Goal: Information Seeking & Learning: Learn about a topic

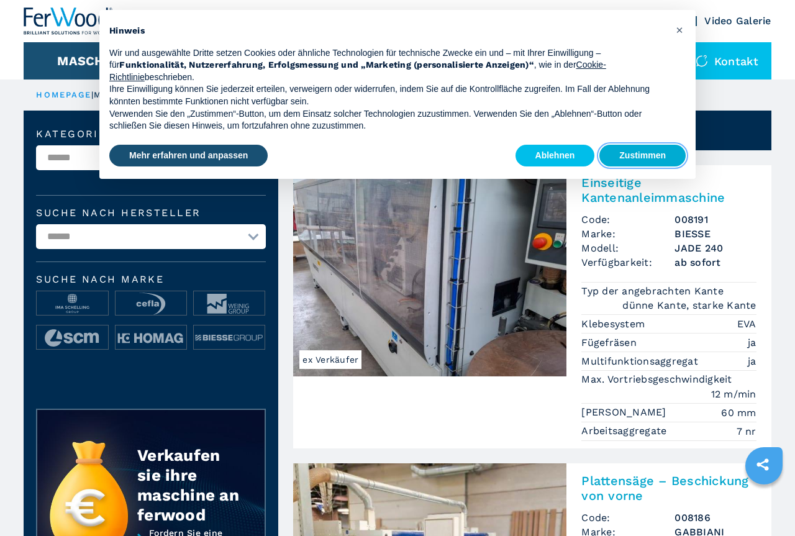
click at [636, 153] on button "Zustimmen" at bounding box center [642, 156] width 86 height 22
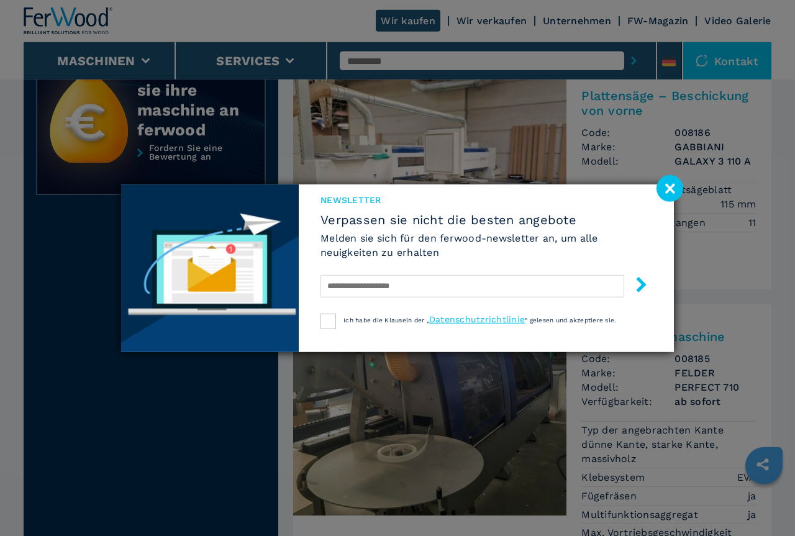
scroll to position [317, 0]
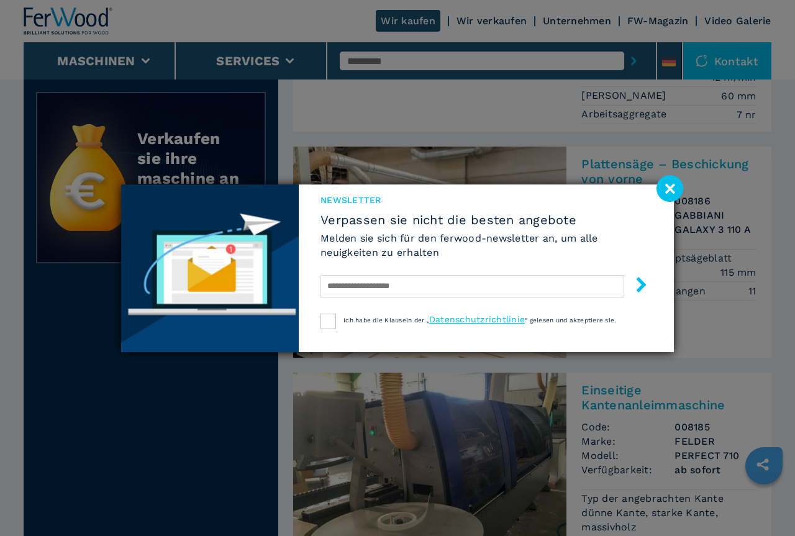
click at [664, 188] on image at bounding box center [669, 188] width 27 height 27
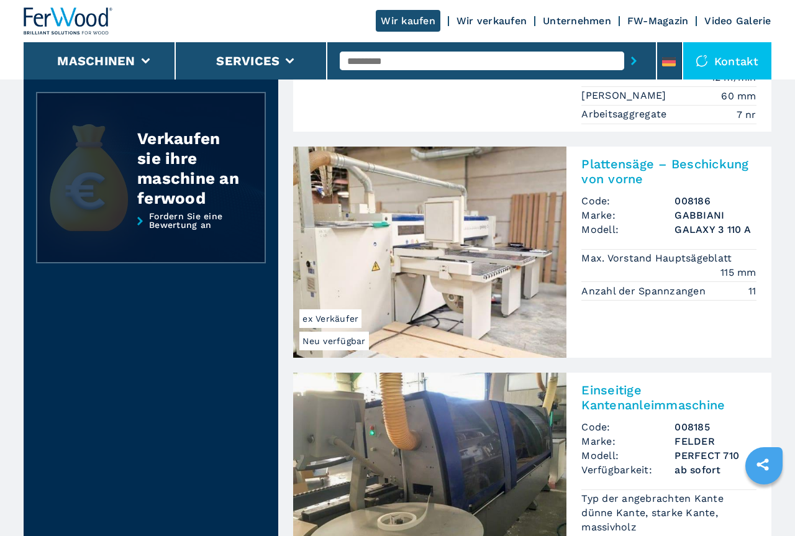
scroll to position [63, 0]
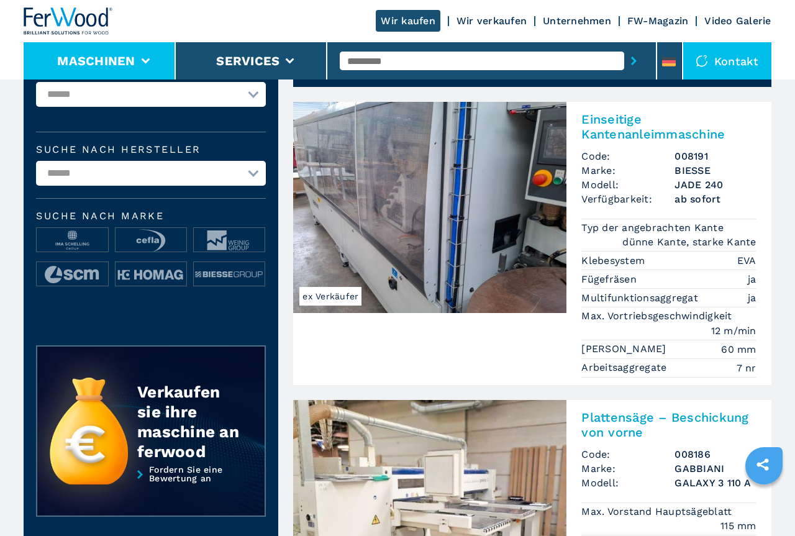
click at [150, 57] on li "Maschinen" at bounding box center [100, 60] width 152 height 37
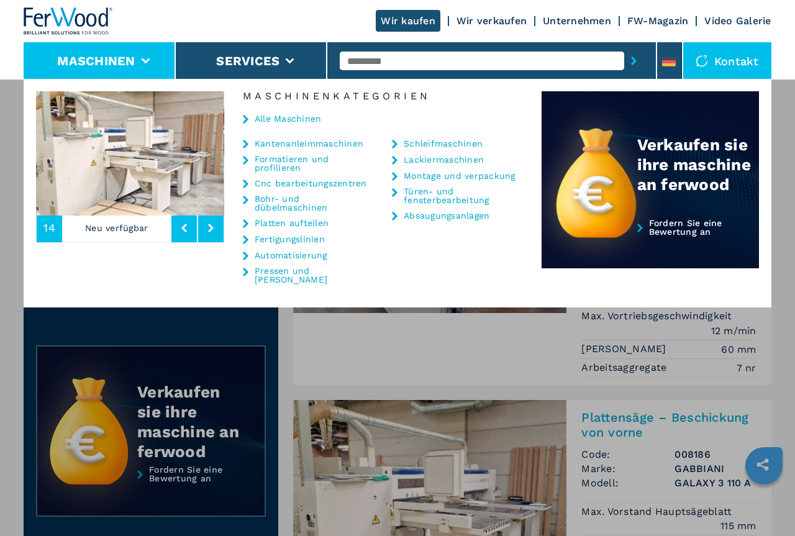
click at [285, 266] on link "Pressen und [PERSON_NAME]" at bounding box center [315, 274] width 120 height 17
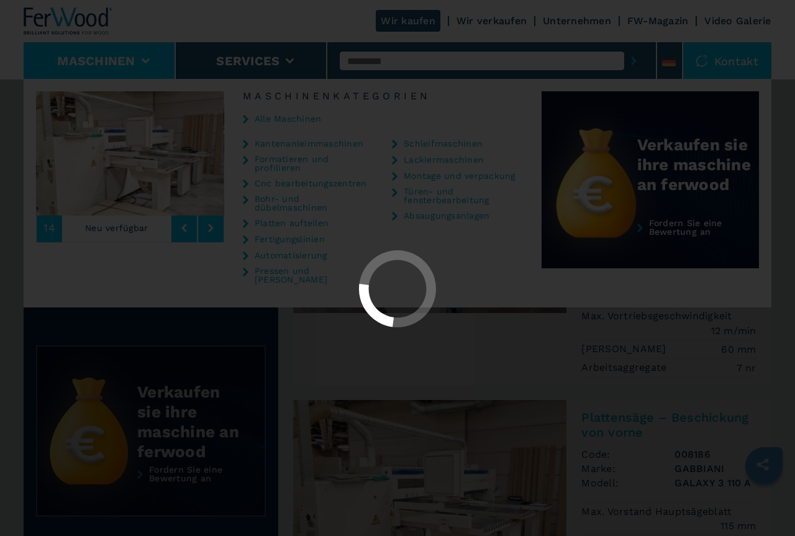
select select "**********"
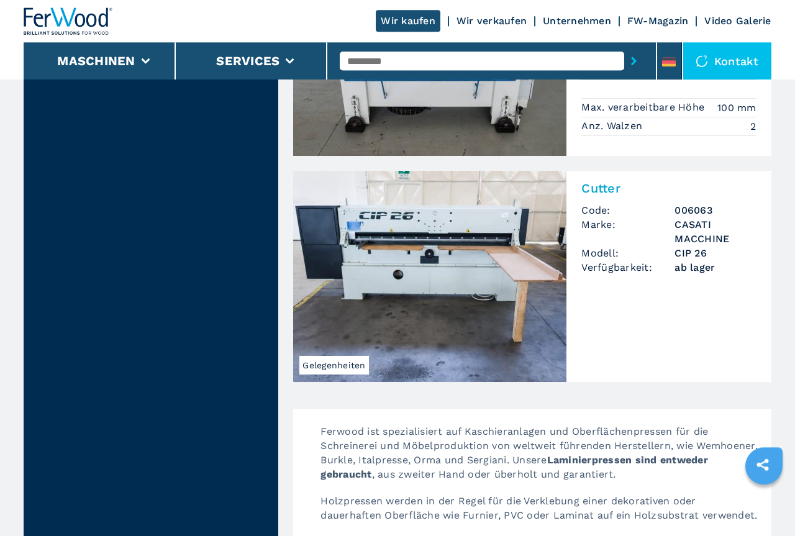
scroll to position [2217, 0]
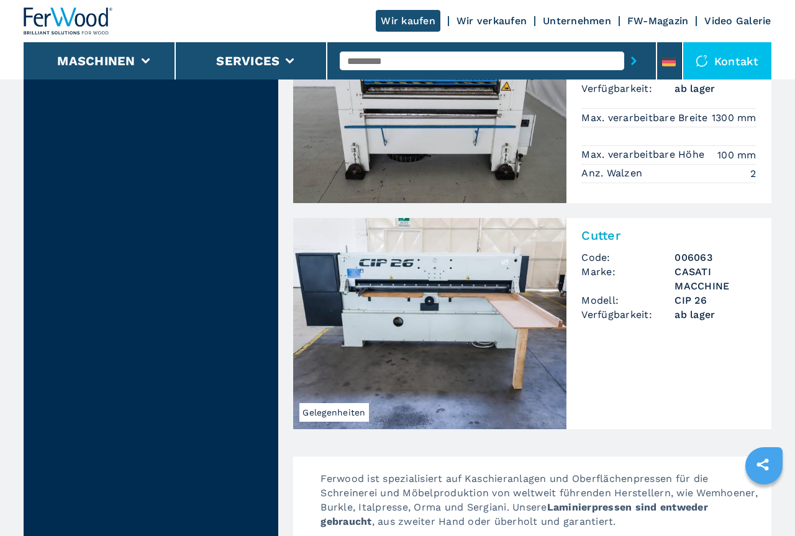
click at [348, 403] on span "Gelegenheiten" at bounding box center [333, 412] width 69 height 19
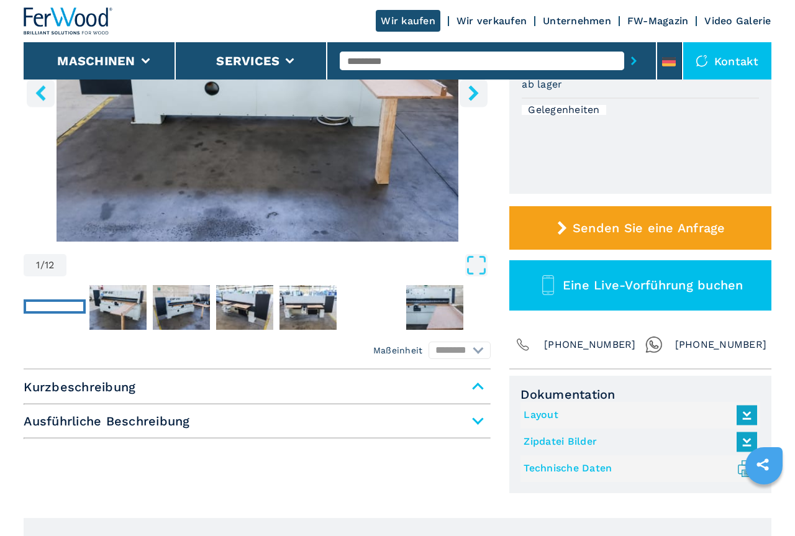
scroll to position [63, 0]
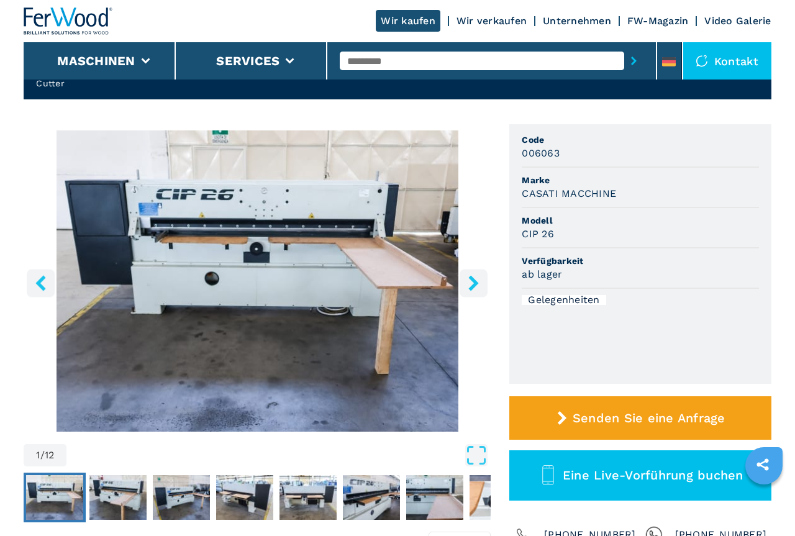
click at [299, 229] on img "Go to Slide 1" at bounding box center [257, 280] width 467 height 301
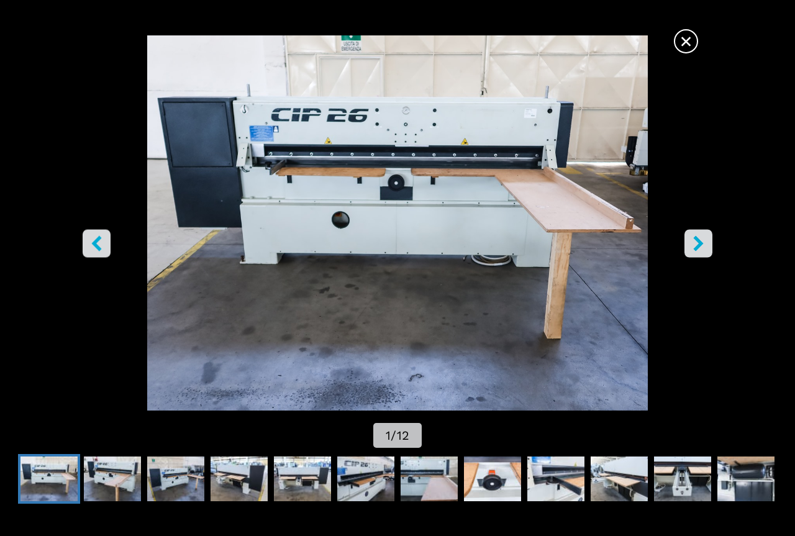
click at [693, 237] on icon "right-button" at bounding box center [699, 243] width 16 height 16
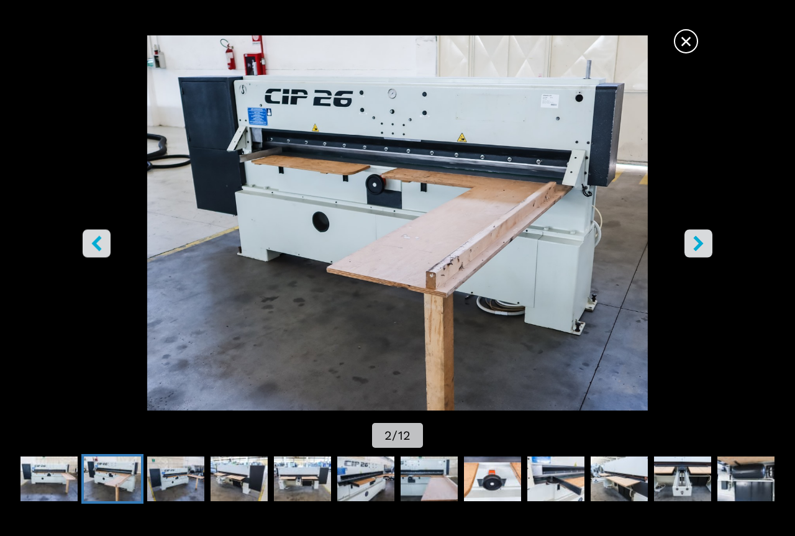
click at [692, 236] on icon "right-button" at bounding box center [699, 243] width 16 height 16
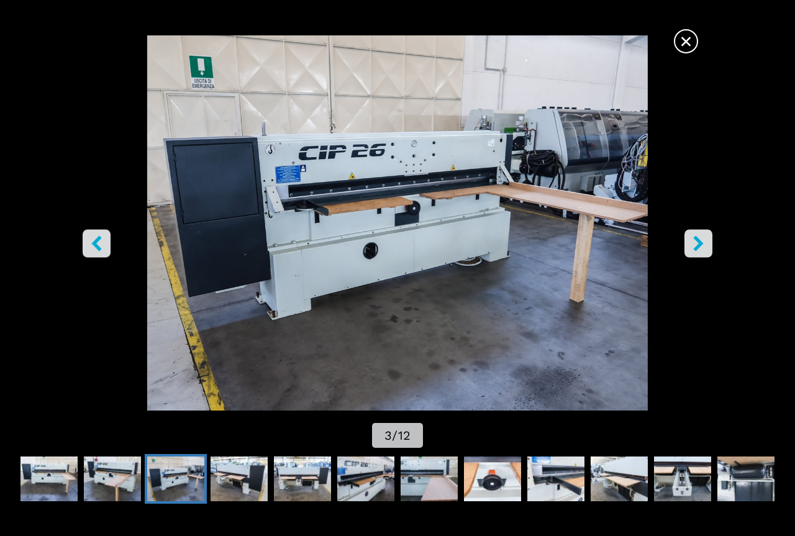
click at [692, 236] on icon "right-button" at bounding box center [699, 243] width 16 height 16
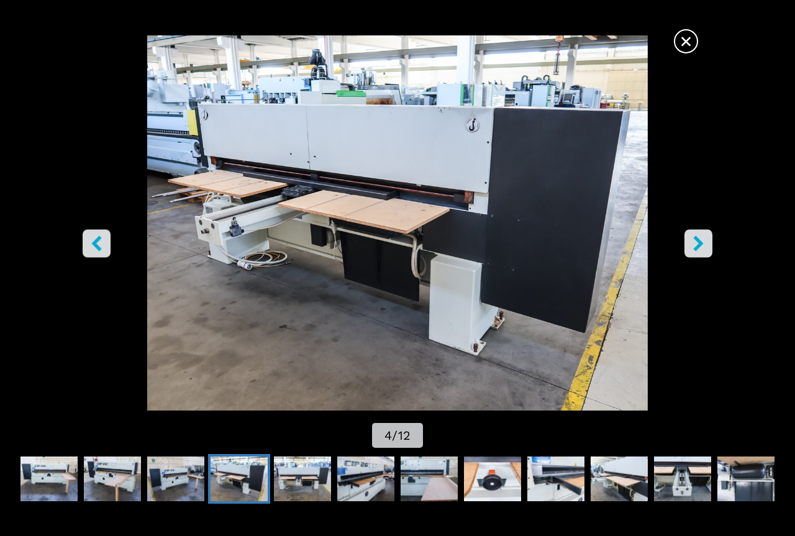
click at [692, 236] on icon "right-button" at bounding box center [699, 243] width 16 height 16
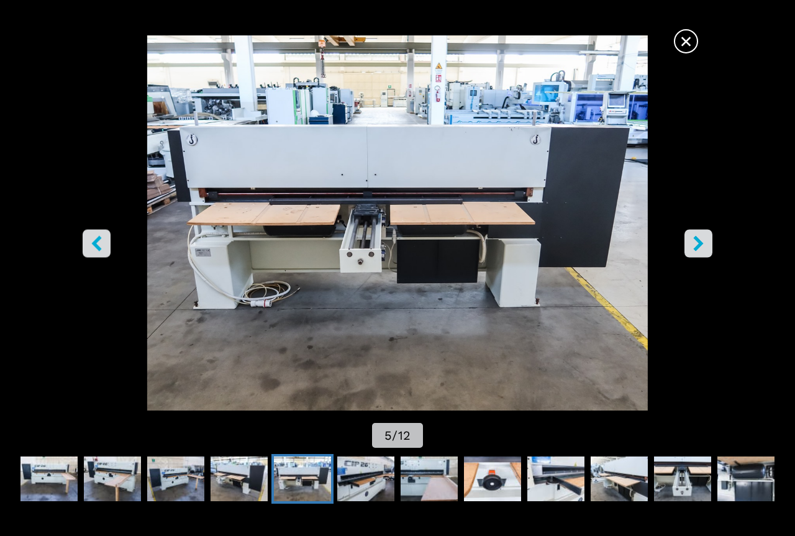
click at [692, 236] on icon "right-button" at bounding box center [699, 243] width 16 height 16
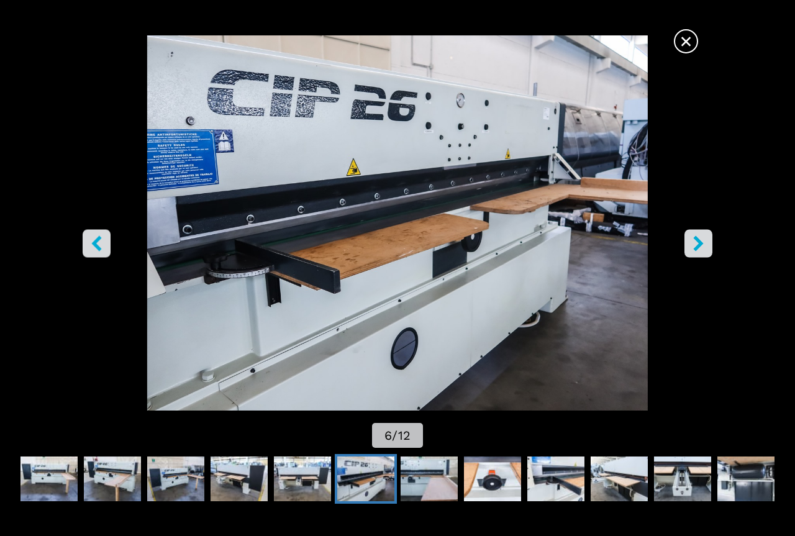
click at [692, 236] on icon "right-button" at bounding box center [699, 243] width 16 height 16
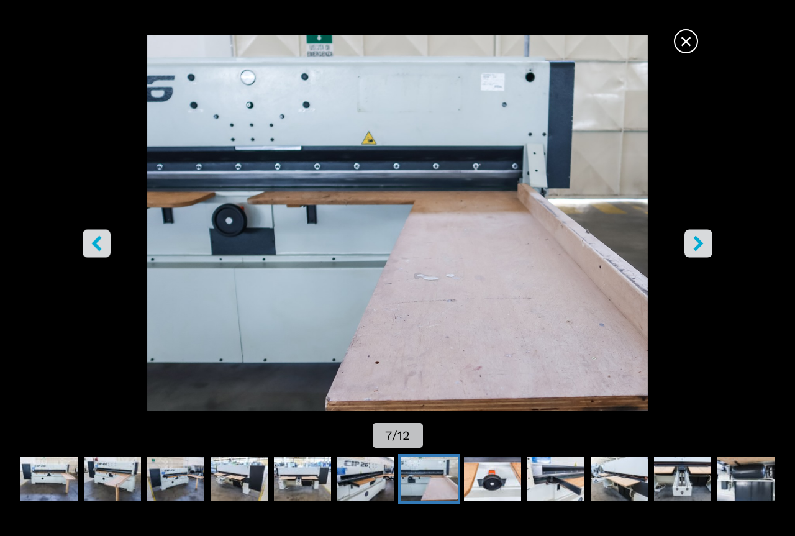
click at [692, 236] on icon "right-button" at bounding box center [699, 243] width 16 height 16
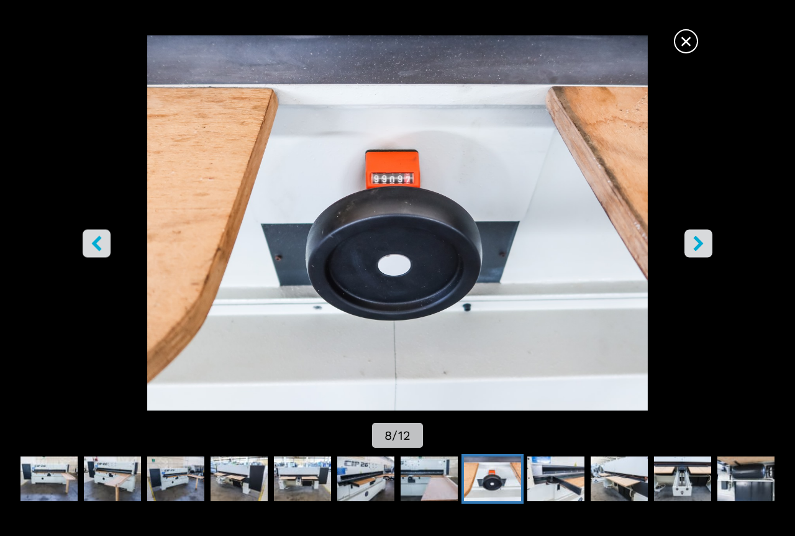
click at [692, 236] on icon "right-button" at bounding box center [699, 243] width 16 height 16
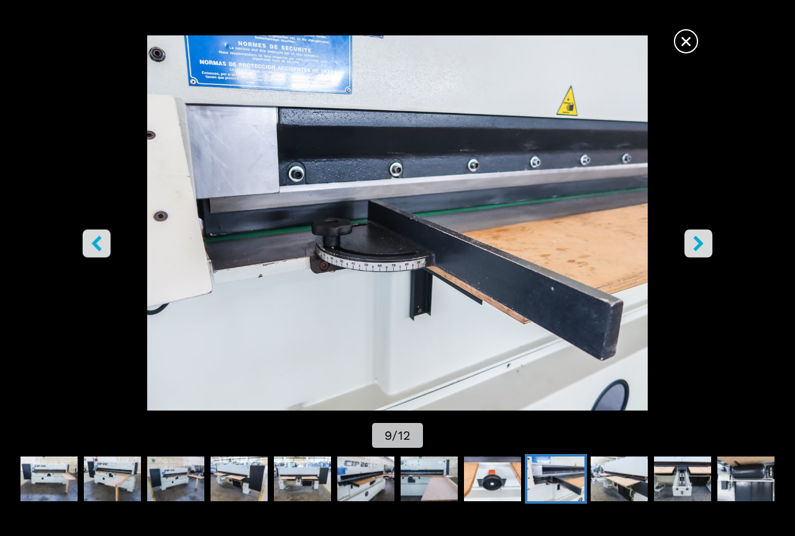
click at [692, 236] on icon "right-button" at bounding box center [699, 243] width 16 height 16
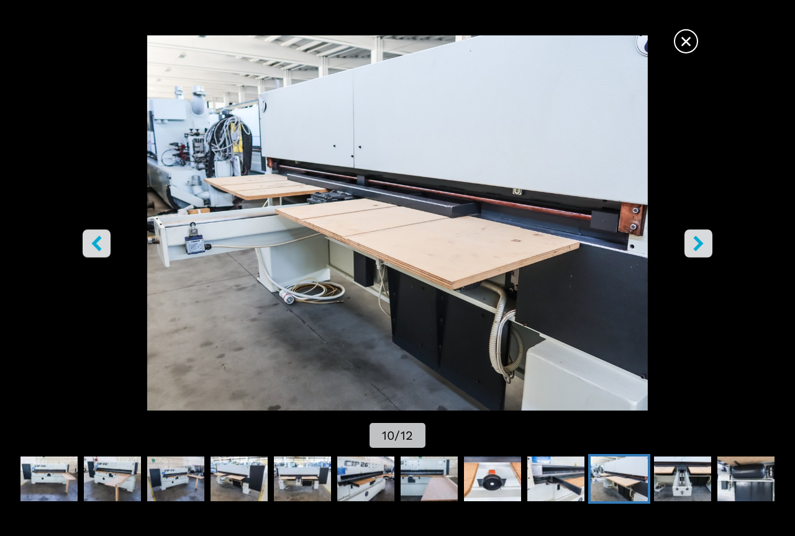
click at [692, 236] on icon "right-button" at bounding box center [699, 243] width 16 height 16
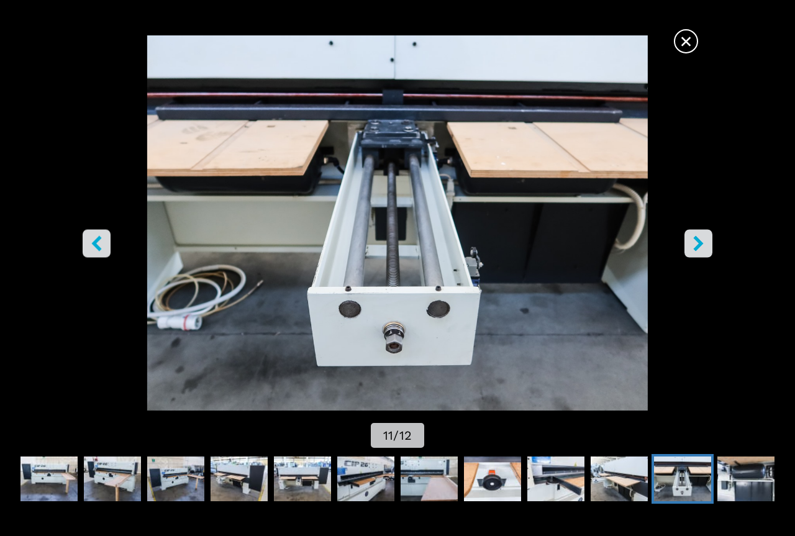
click at [692, 236] on icon "right-button" at bounding box center [699, 243] width 16 height 16
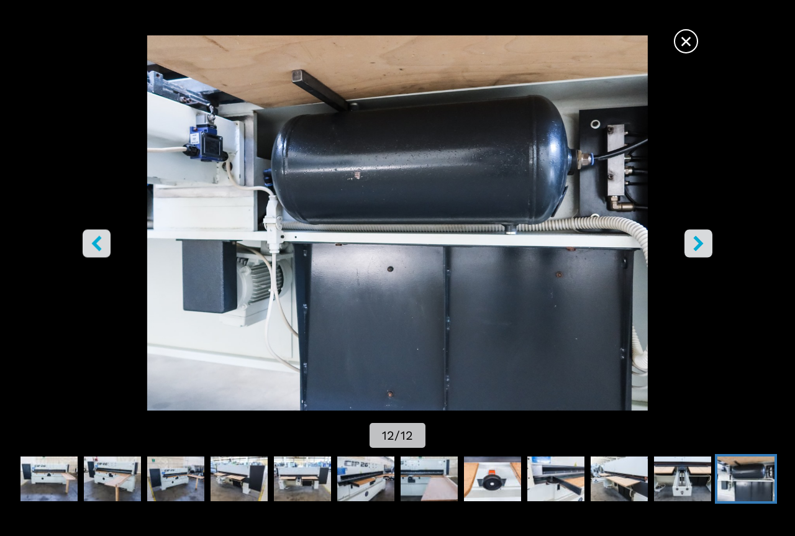
click at [692, 236] on icon "right-button" at bounding box center [699, 243] width 16 height 16
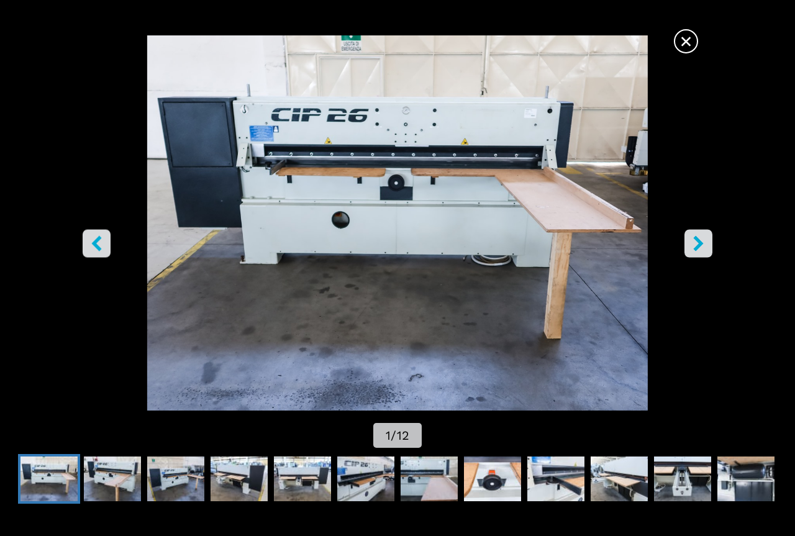
click at [692, 236] on icon "right-button" at bounding box center [699, 243] width 16 height 16
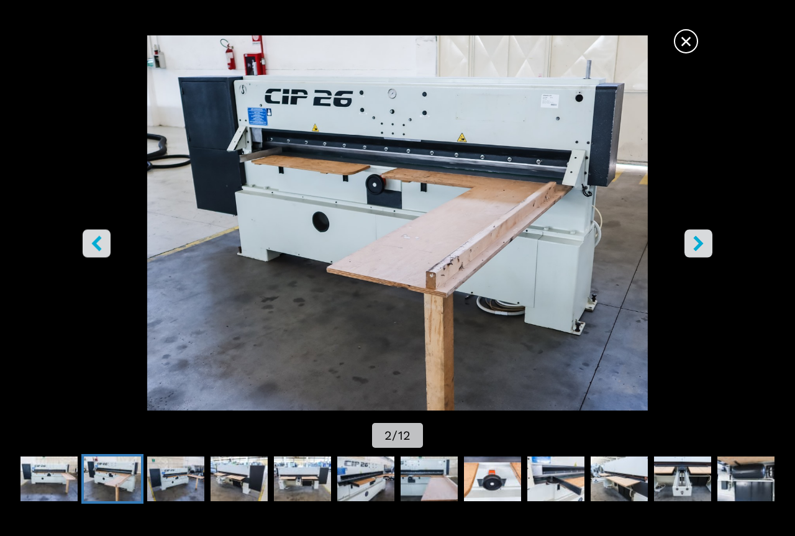
click at [692, 236] on icon "right-button" at bounding box center [699, 243] width 16 height 16
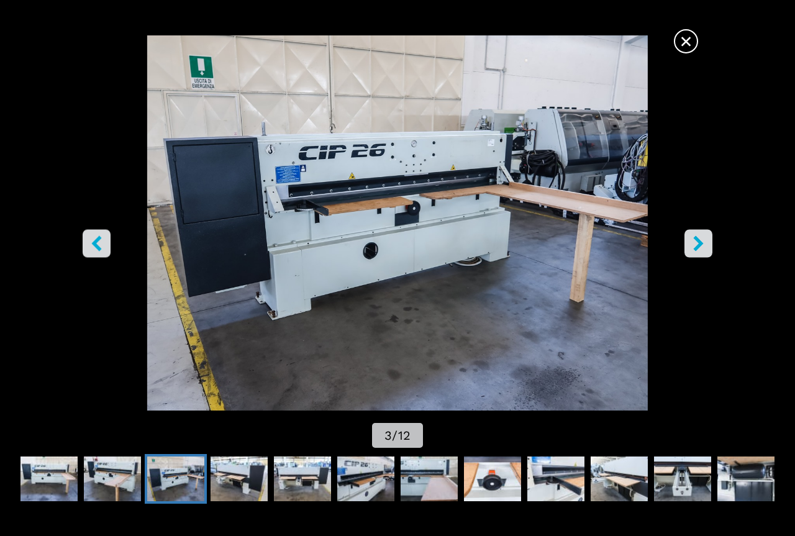
click at [692, 236] on icon "right-button" at bounding box center [699, 243] width 16 height 16
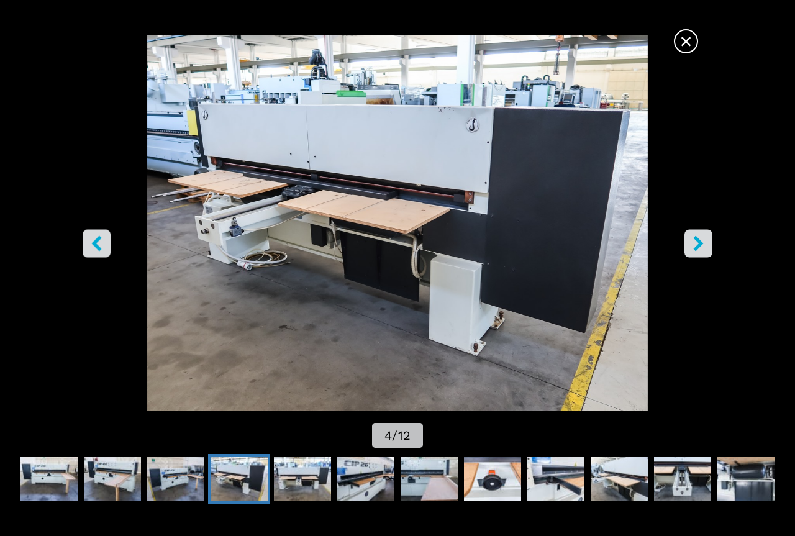
click at [692, 236] on icon "right-button" at bounding box center [699, 243] width 16 height 16
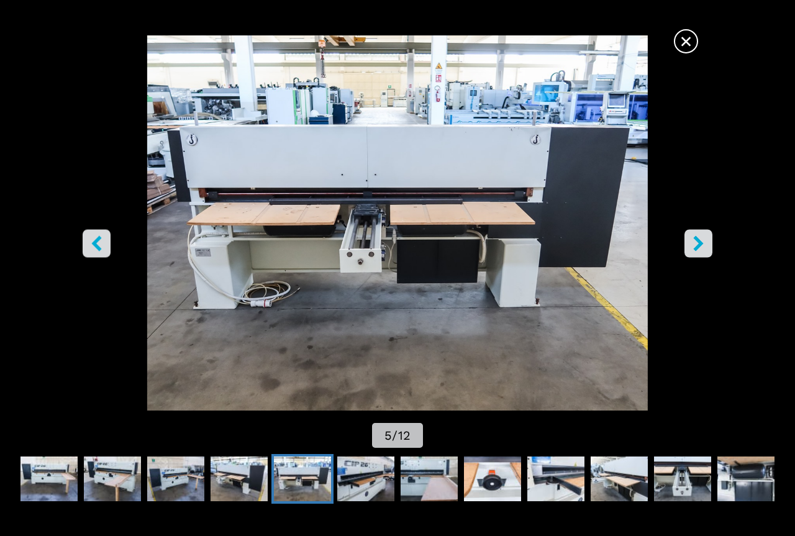
click at [692, 236] on icon "right-button" at bounding box center [699, 243] width 16 height 16
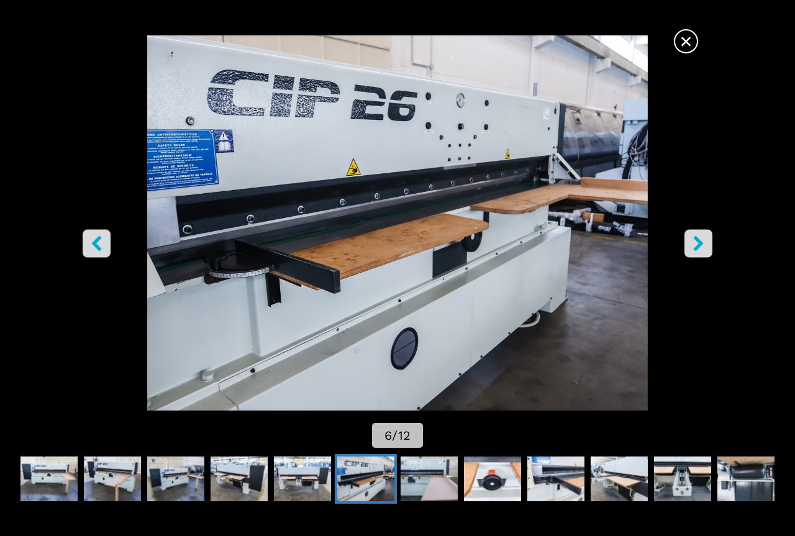
click at [692, 236] on icon "right-button" at bounding box center [699, 243] width 16 height 16
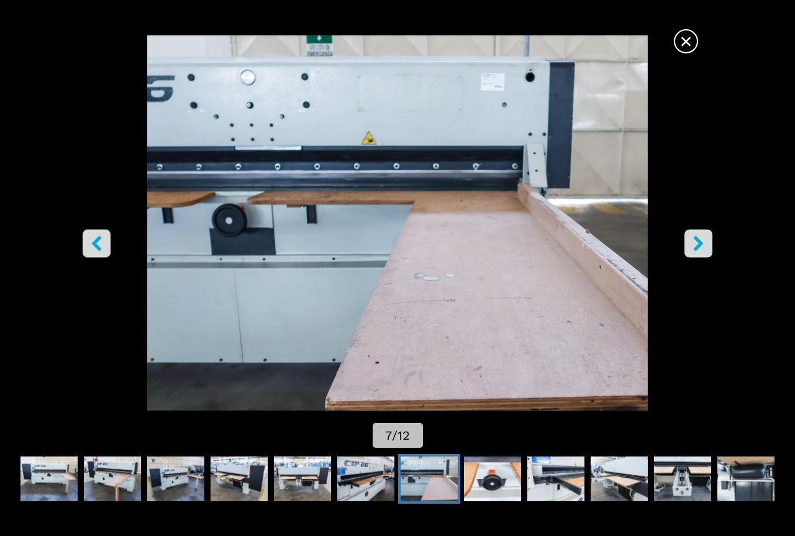
click at [692, 236] on icon "right-button" at bounding box center [699, 243] width 16 height 16
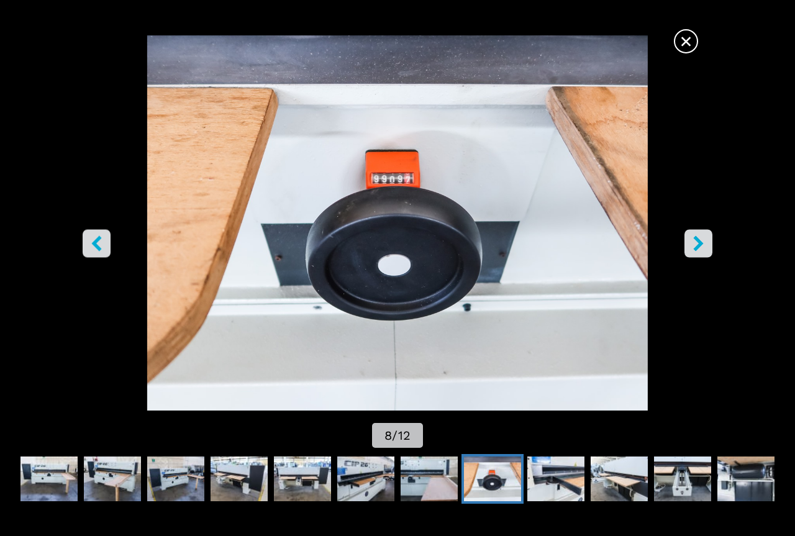
click at [692, 236] on icon "right-button" at bounding box center [699, 243] width 16 height 16
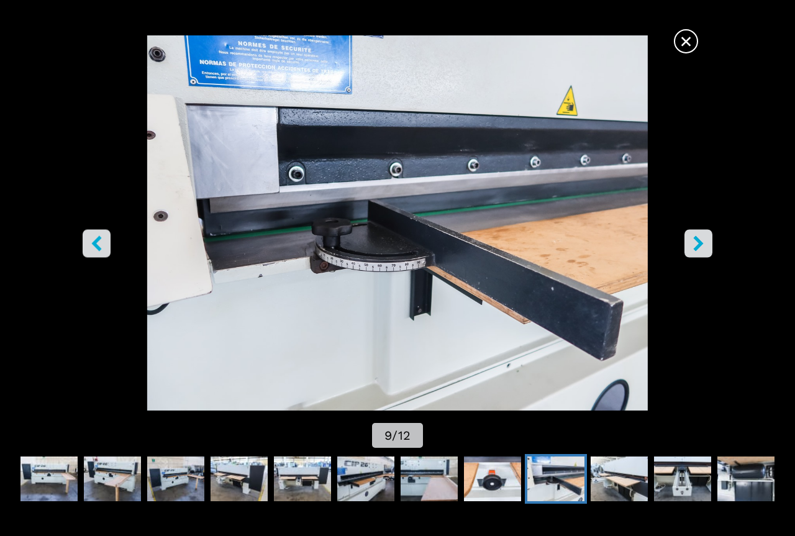
click at [692, 236] on icon "right-button" at bounding box center [699, 243] width 16 height 16
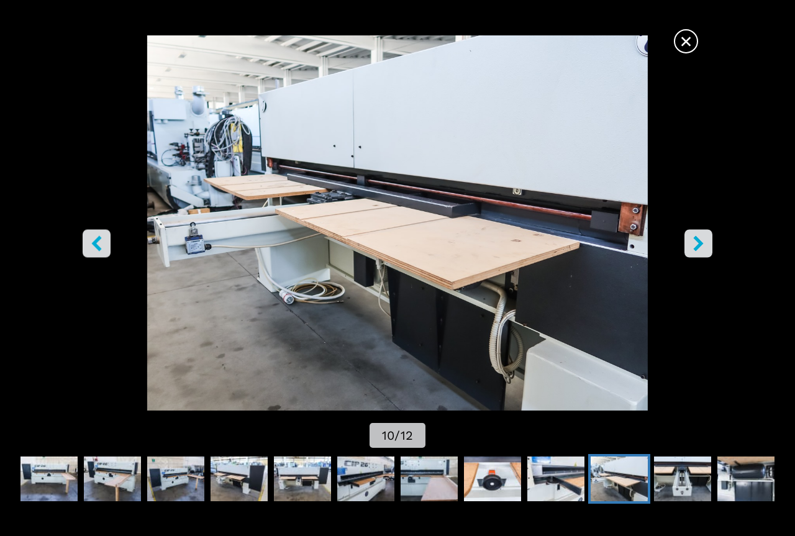
click at [692, 236] on icon "right-button" at bounding box center [699, 243] width 16 height 16
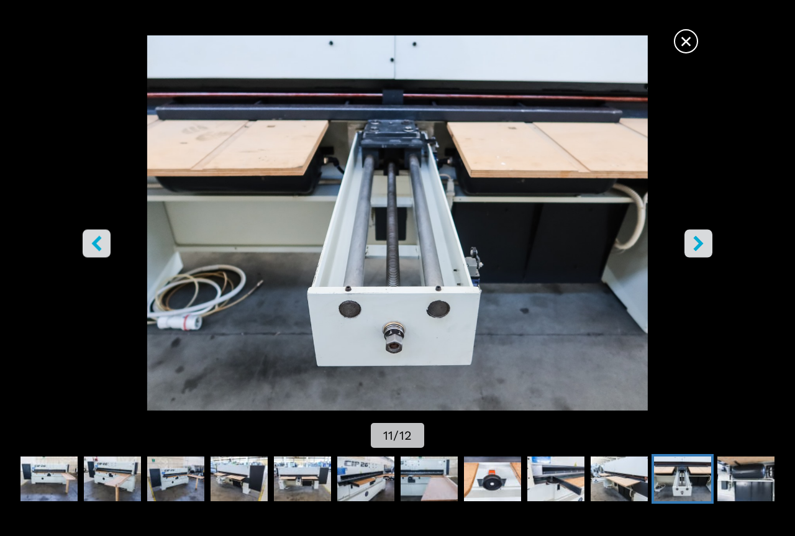
click at [685, 34] on span "×" at bounding box center [686, 39] width 22 height 22
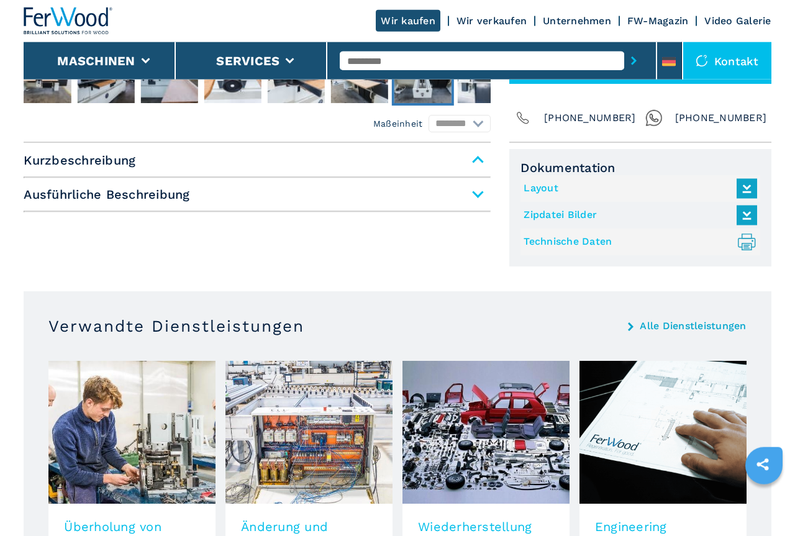
scroll to position [507, 0]
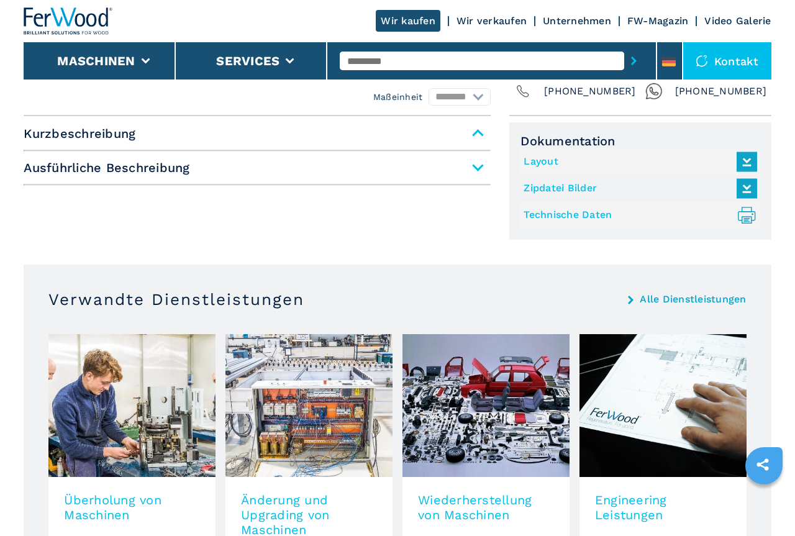
click at [115, 132] on span "Kurzbeschreibung" at bounding box center [257, 133] width 467 height 22
click at [480, 134] on span "Kurzbeschreibung" at bounding box center [257, 133] width 467 height 22
click at [473, 167] on span "Ausführliche Beschreibung" at bounding box center [257, 167] width 467 height 22
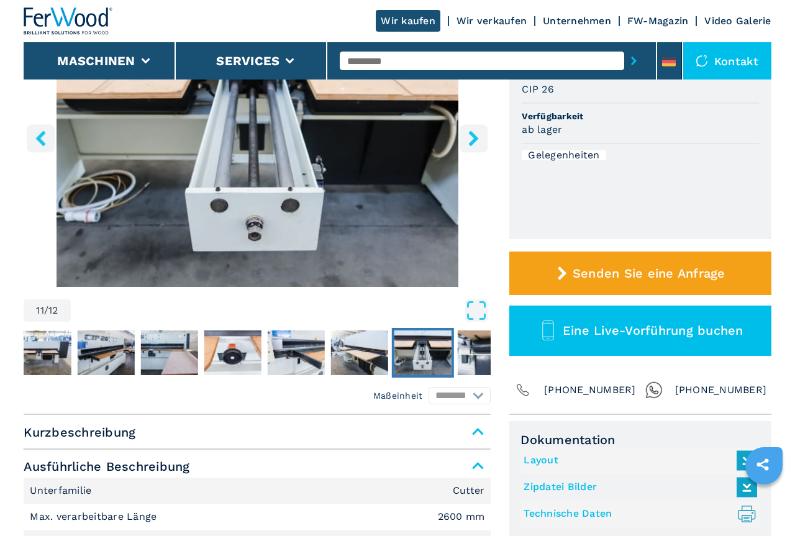
scroll to position [190, 0]
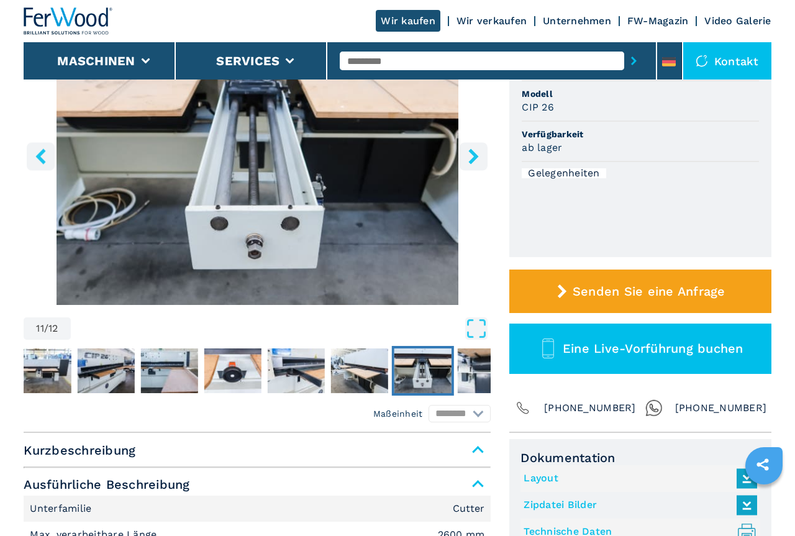
click at [478, 483] on span "Ausführliche Beschreibung" at bounding box center [257, 484] width 467 height 22
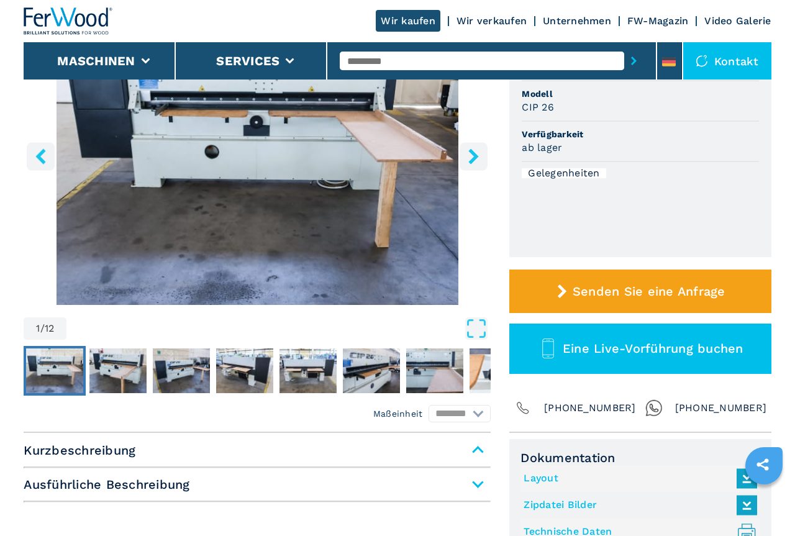
select select "**********"
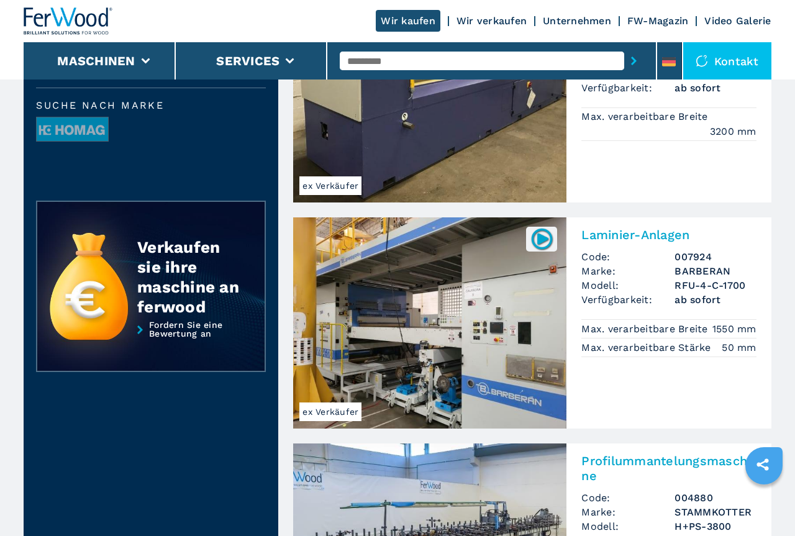
scroll to position [215, 0]
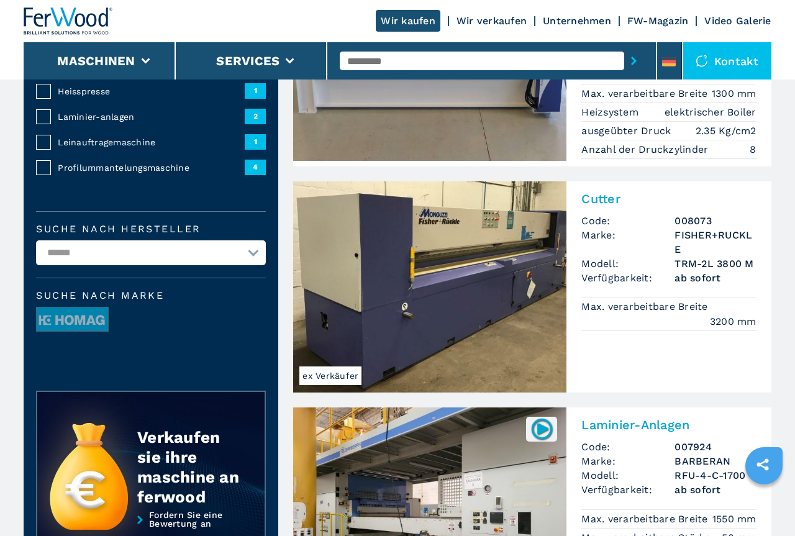
click at [419, 306] on img at bounding box center [429, 286] width 273 height 211
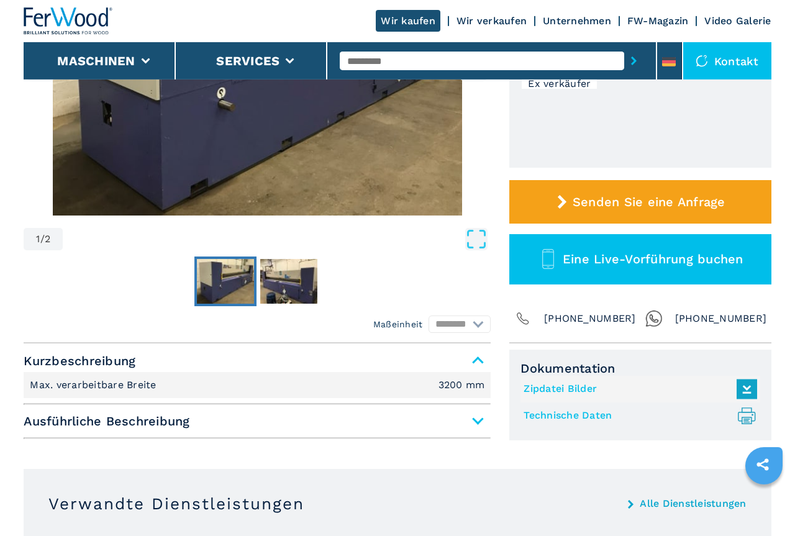
scroll to position [317, 0]
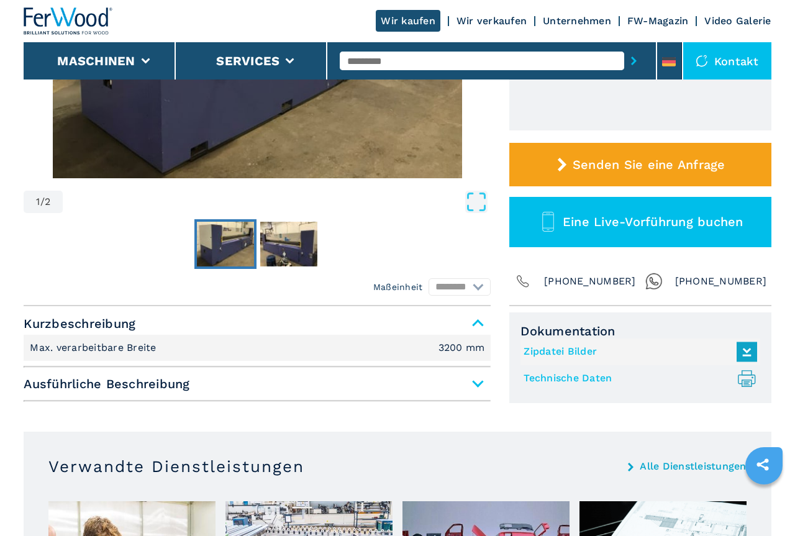
click at [475, 381] on span "Ausführliche Beschreibung" at bounding box center [257, 384] width 467 height 22
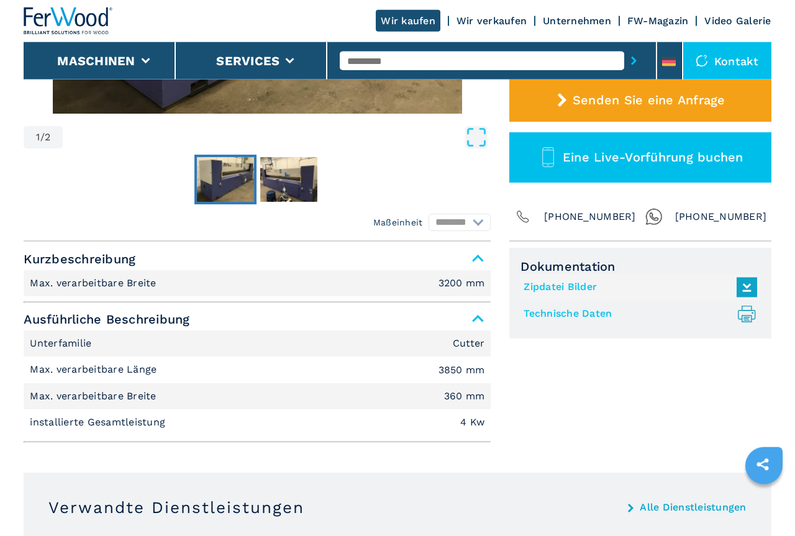
scroll to position [380, 0]
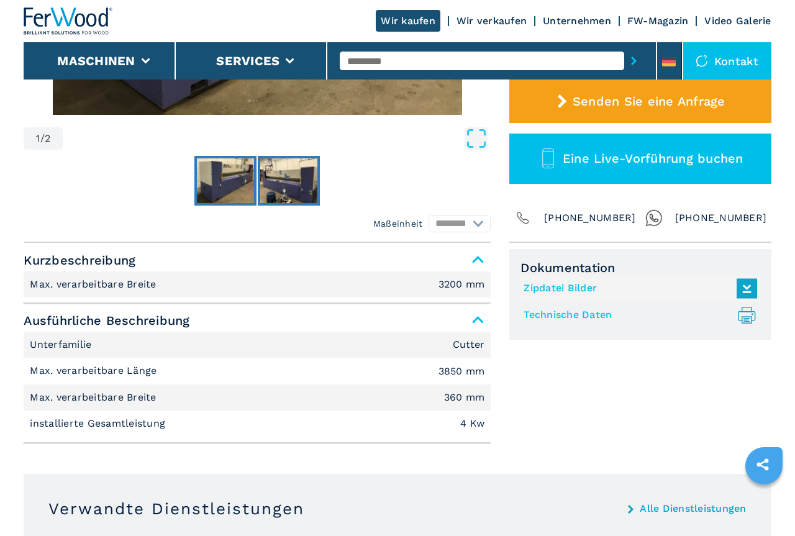
click at [293, 171] on img "Go to Slide 2" at bounding box center [288, 180] width 57 height 45
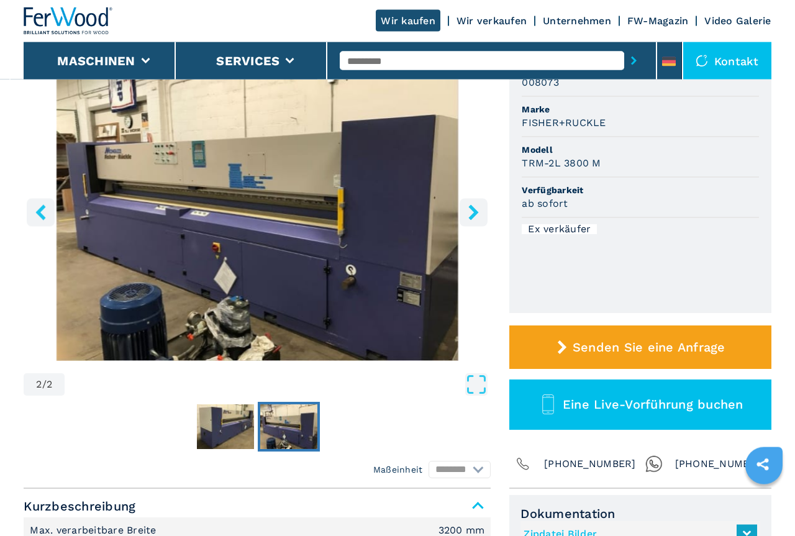
scroll to position [127, 0]
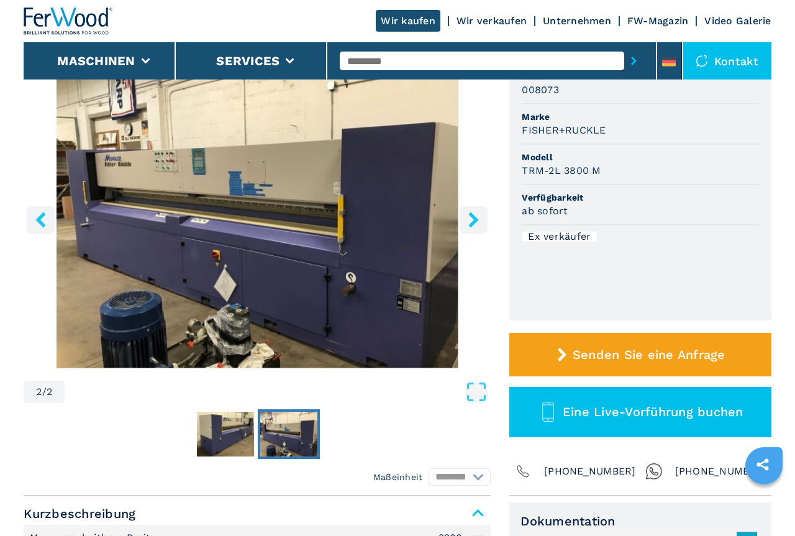
click at [493, 19] on link "Wir verkaufen" at bounding box center [491, 21] width 70 height 12
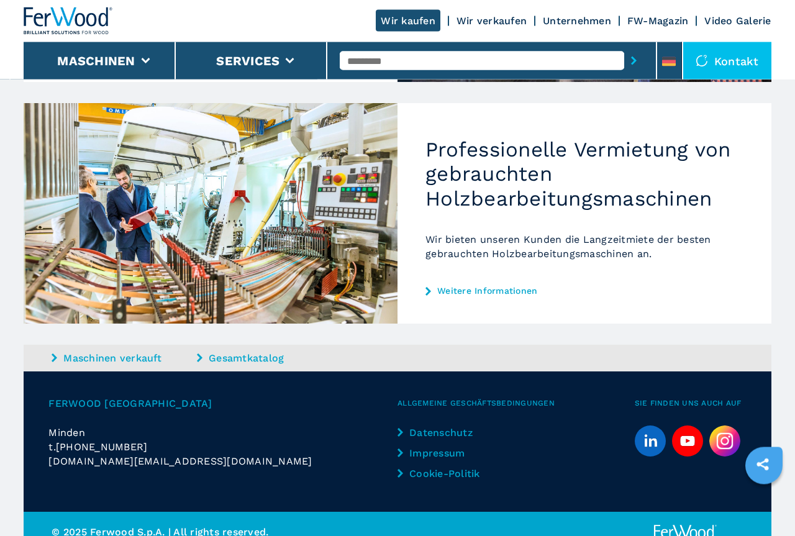
scroll to position [702, 0]
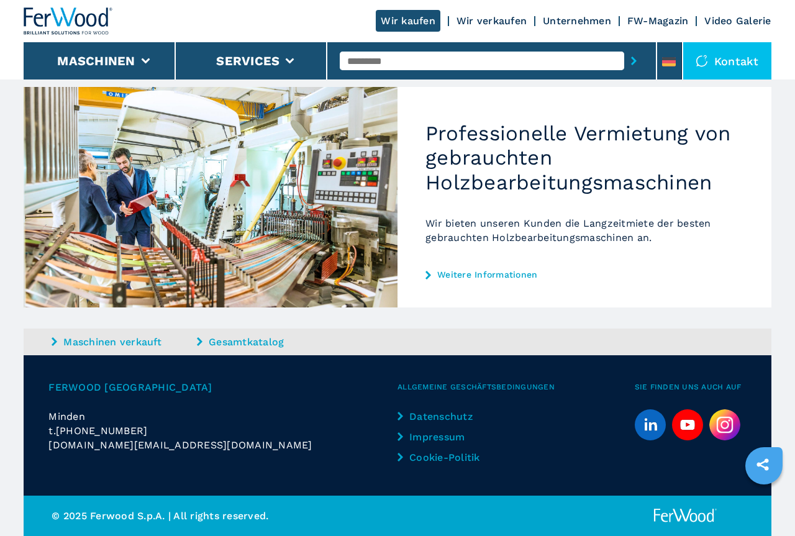
click at [253, 339] on link "Gesamtkatalog" at bounding box center [268, 342] width 142 height 14
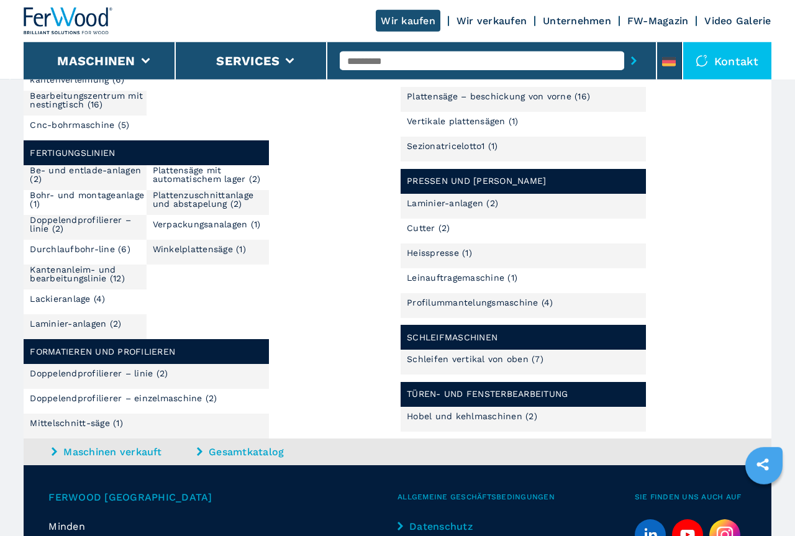
scroll to position [697, 0]
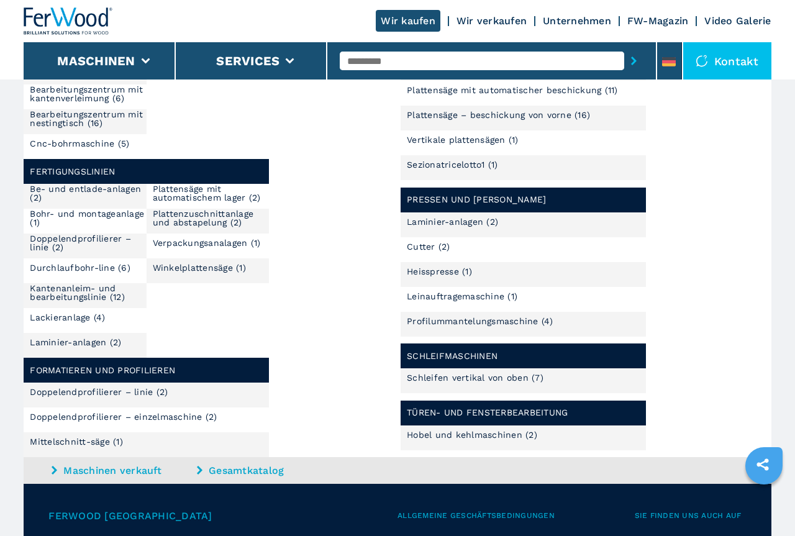
click at [417, 242] on link "Cutter (2)" at bounding box center [428, 246] width 43 height 9
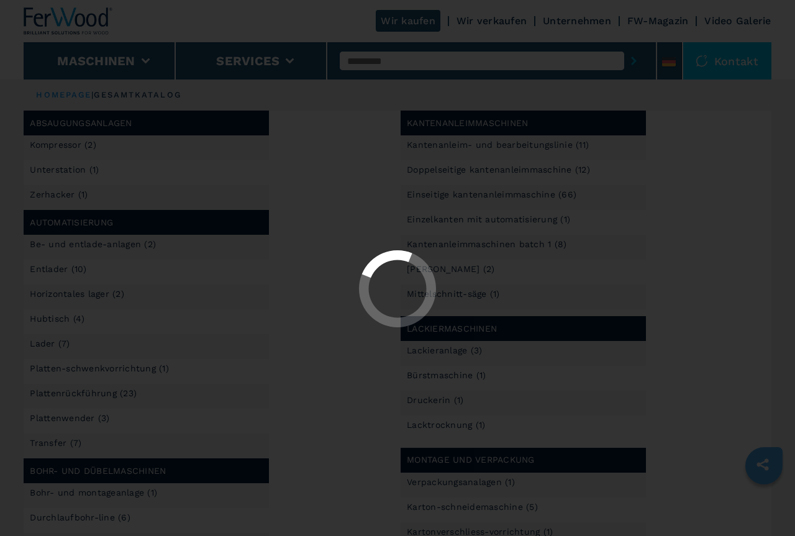
select select "**********"
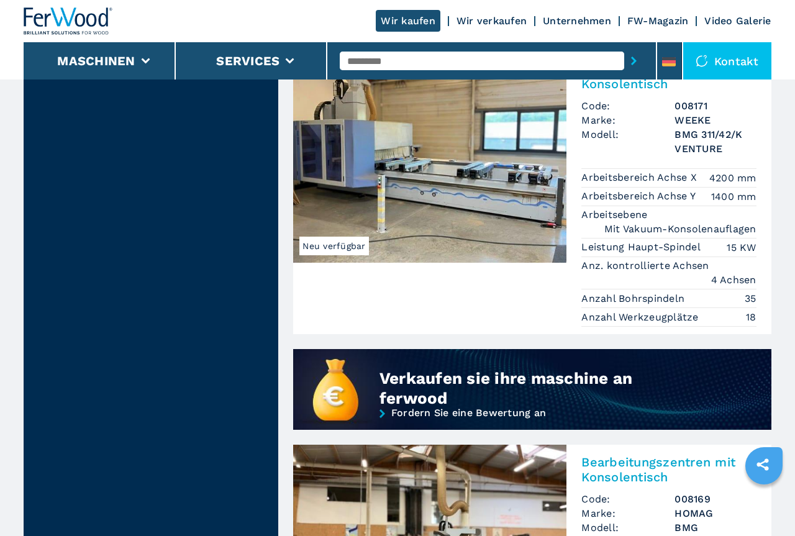
scroll to position [570, 0]
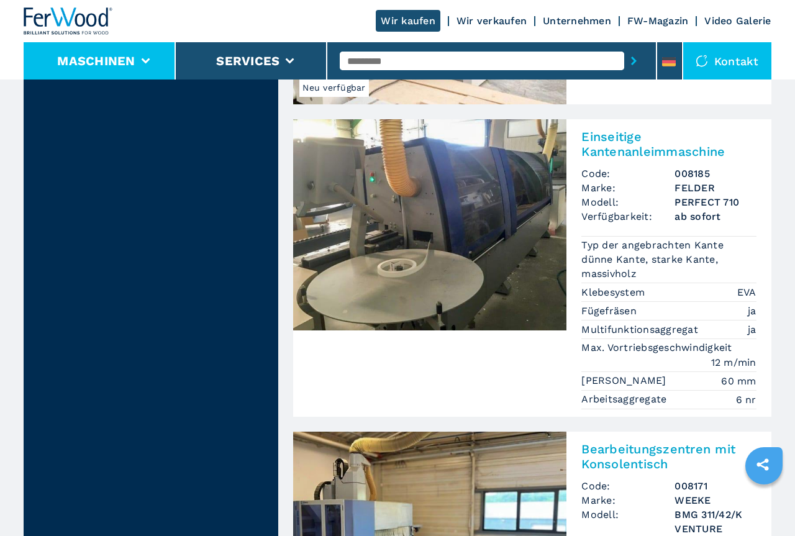
click at [129, 58] on button "Maschinen" at bounding box center [96, 60] width 78 height 15
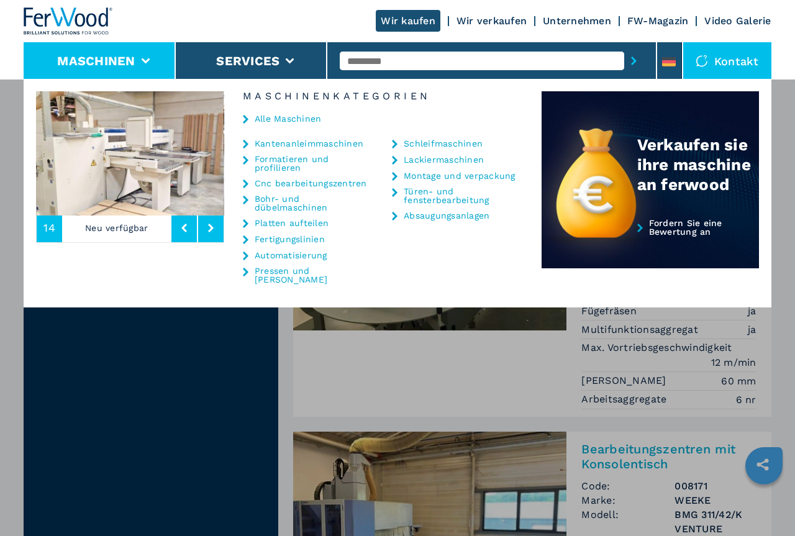
click at [288, 142] on link "Kantenanleimmaschinen" at bounding box center [309, 143] width 109 height 9
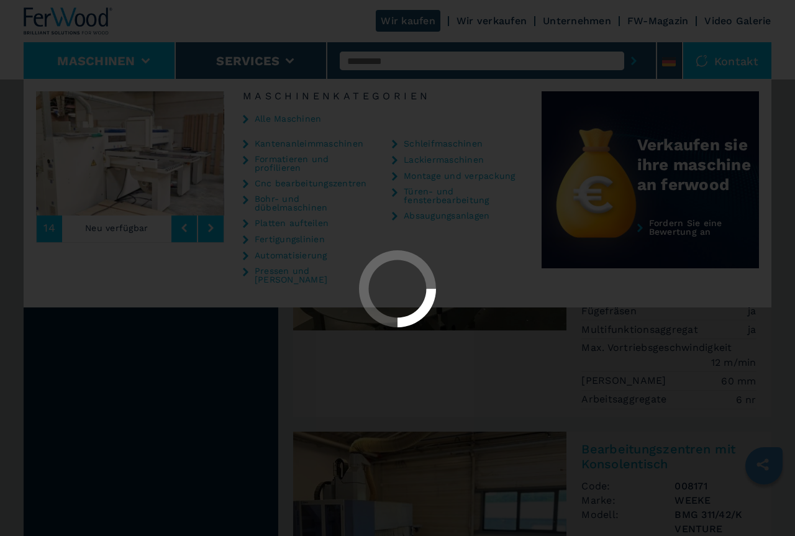
select select "**********"
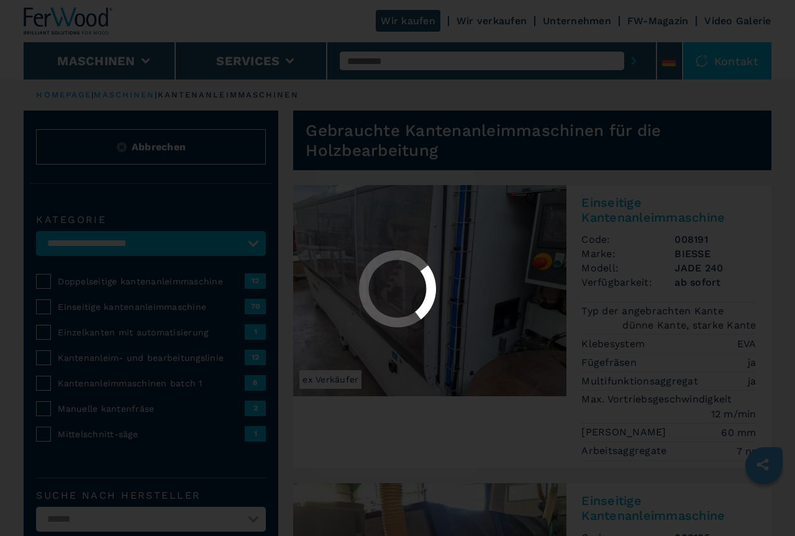
select select "**********"
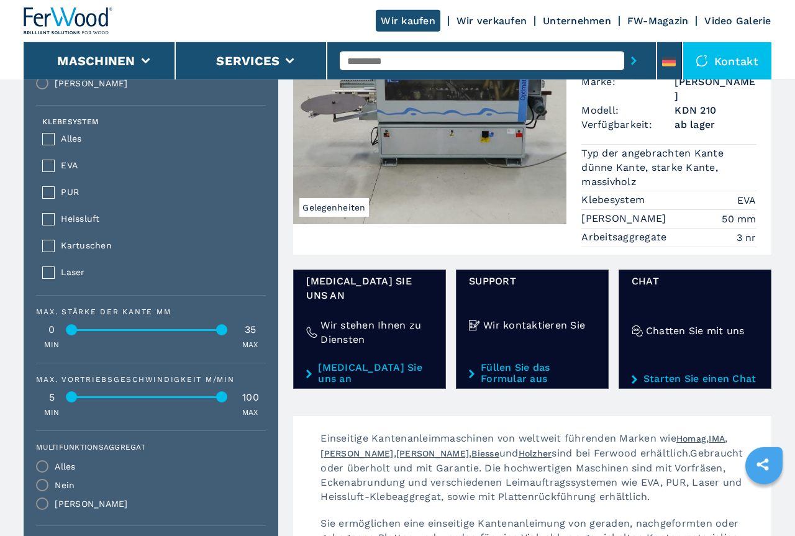
scroll to position [760, 0]
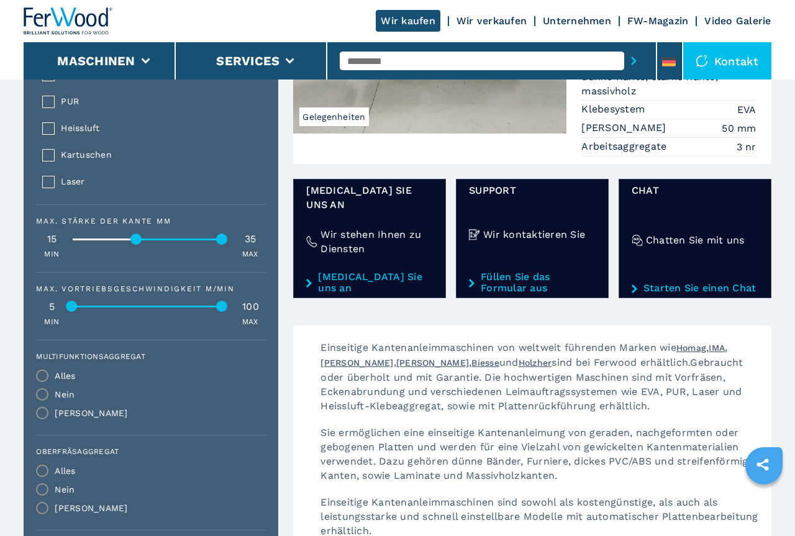
drag, startPoint x: 71, startPoint y: 238, endPoint x: 136, endPoint y: 246, distance: 65.0
click at [136, 246] on div "Max. Stärke der Kante mm 15 35 MIN MAX" at bounding box center [151, 238] width 230 height 42
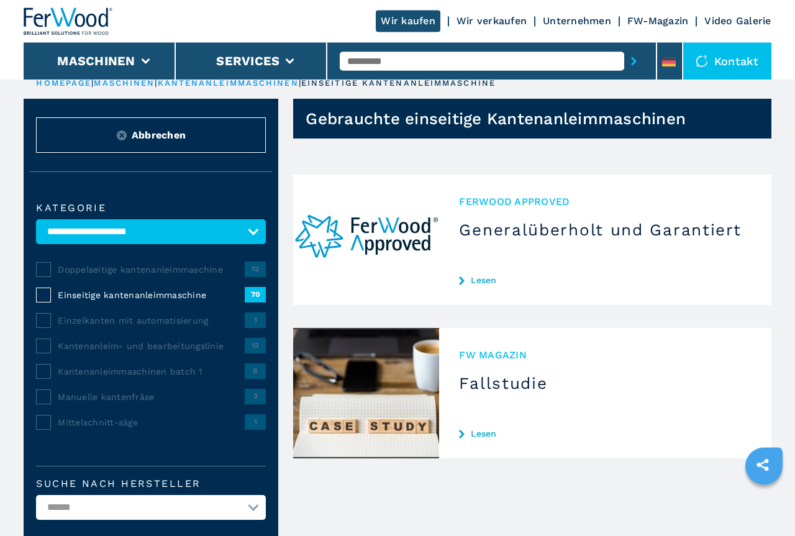
scroll to position [0, 0]
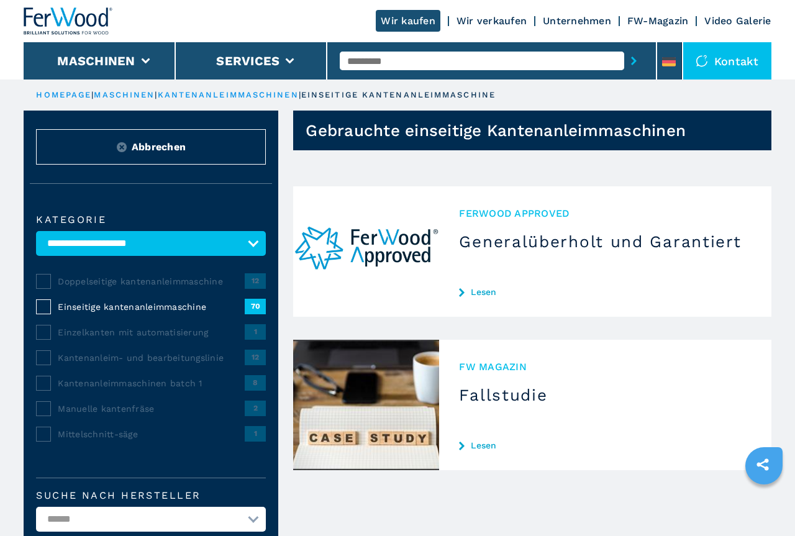
click at [176, 306] on span "Einseitige kantenanleimmaschine" at bounding box center [151, 307] width 187 height 12
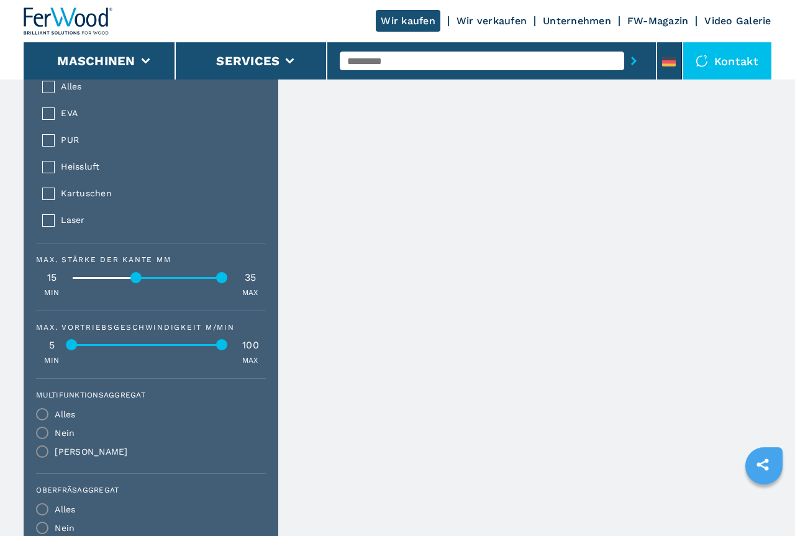
scroll to position [760, 0]
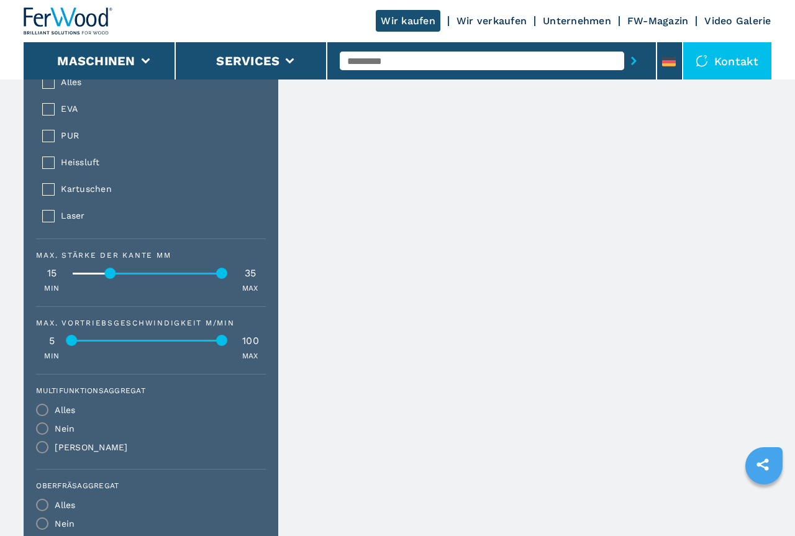
drag, startPoint x: 136, startPoint y: 270, endPoint x: 109, endPoint y: 274, distance: 27.7
click at [109, 274] on div at bounding box center [110, 273] width 11 height 11
click at [112, 275] on div at bounding box center [114, 273] width 11 height 11
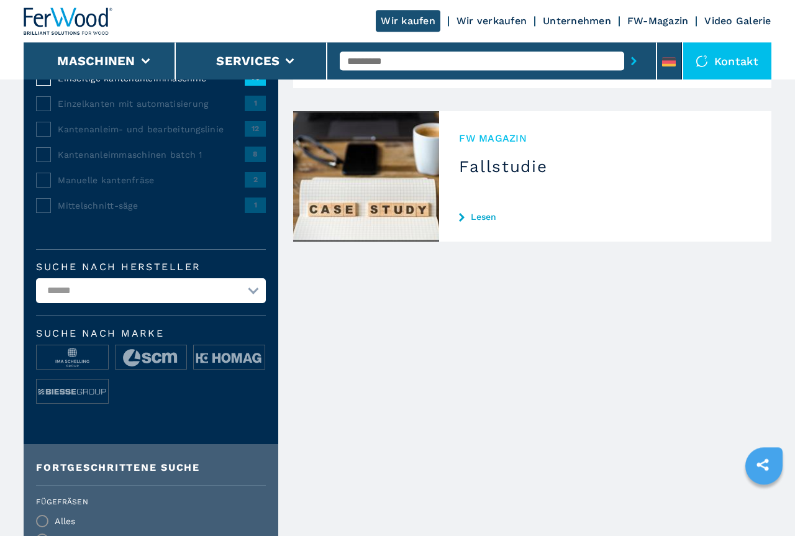
scroll to position [380, 0]
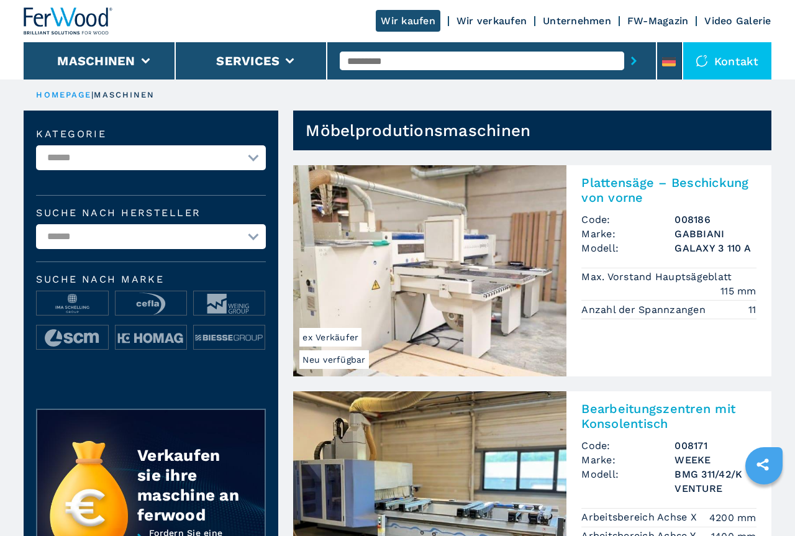
click at [36, 145] on select "**********" at bounding box center [151, 157] width 230 height 25
select select "**********"
click option "**********" at bounding box center [0, 0] width 0 height 0
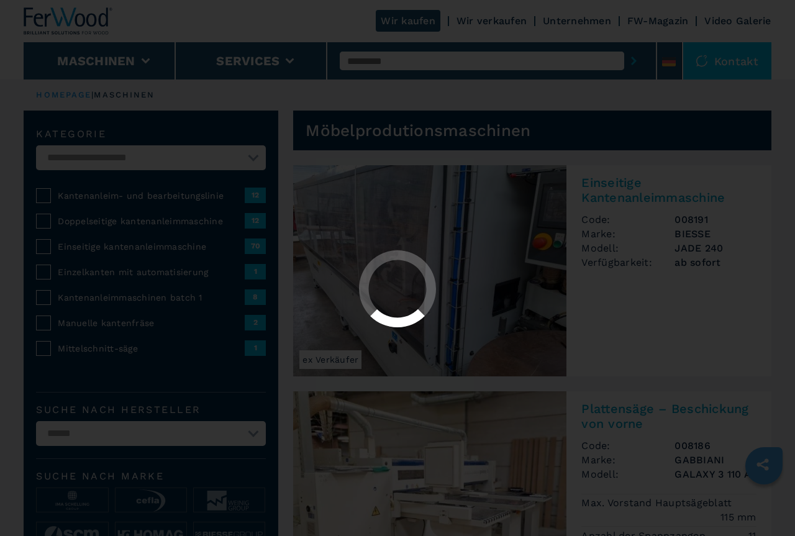
select select "**********"
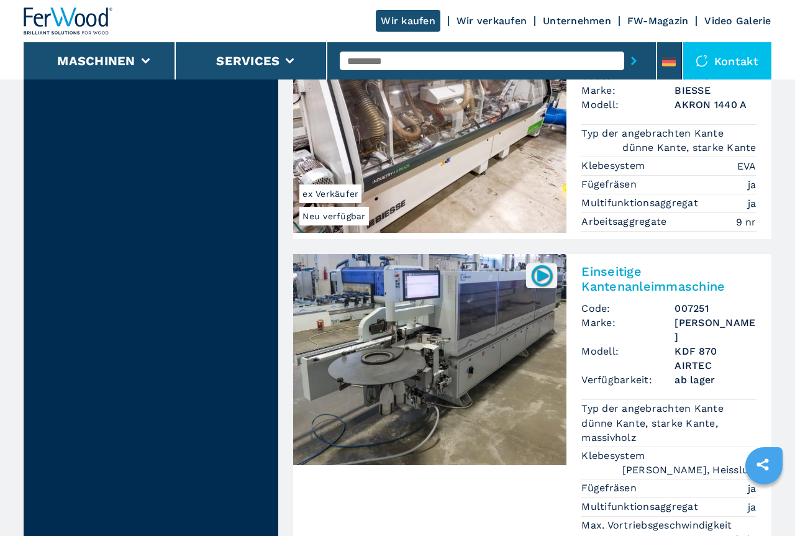
scroll to position [3768, 0]
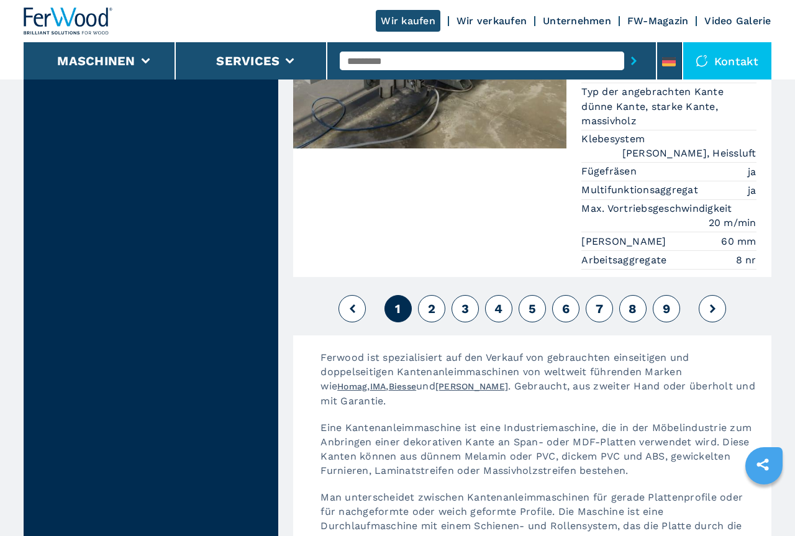
click at [427, 295] on button "2" at bounding box center [431, 308] width 27 height 27
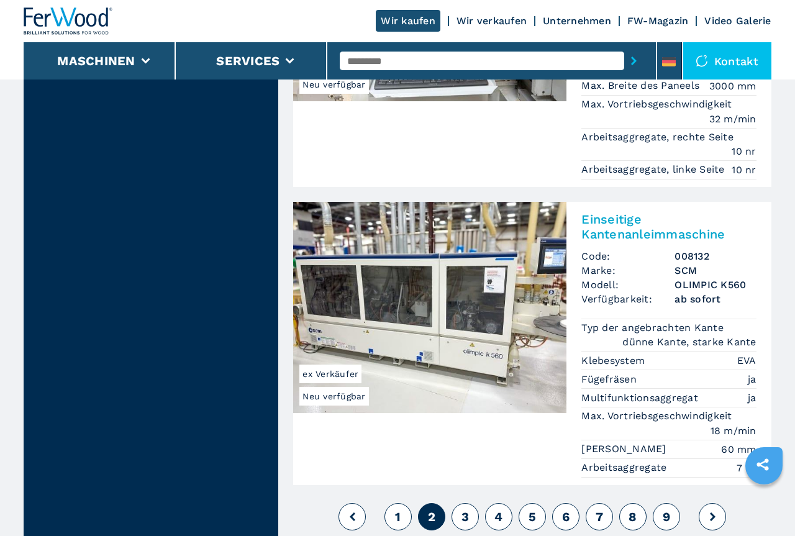
scroll to position [3674, 0]
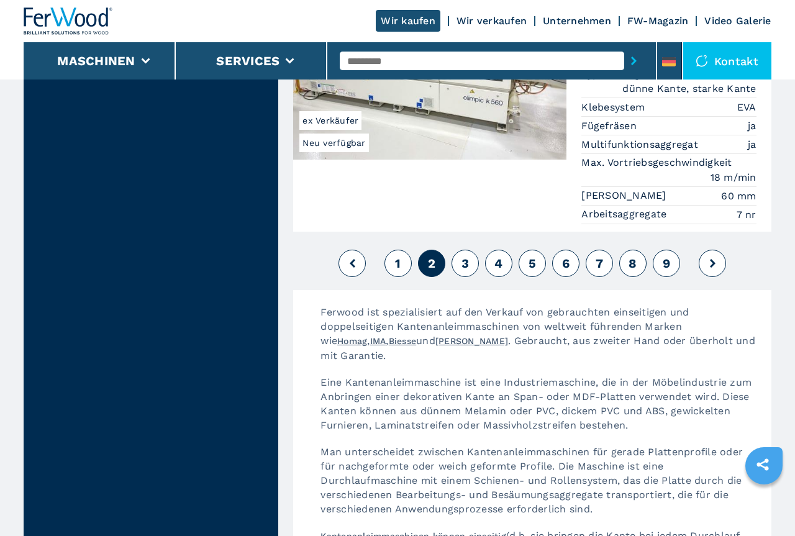
click at [465, 256] on span "3" at bounding box center [464, 263] width 7 height 15
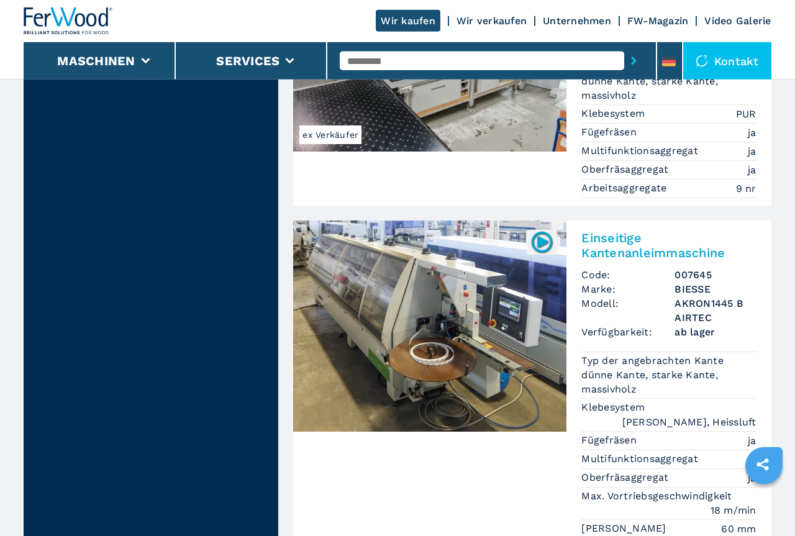
scroll to position [3484, 0]
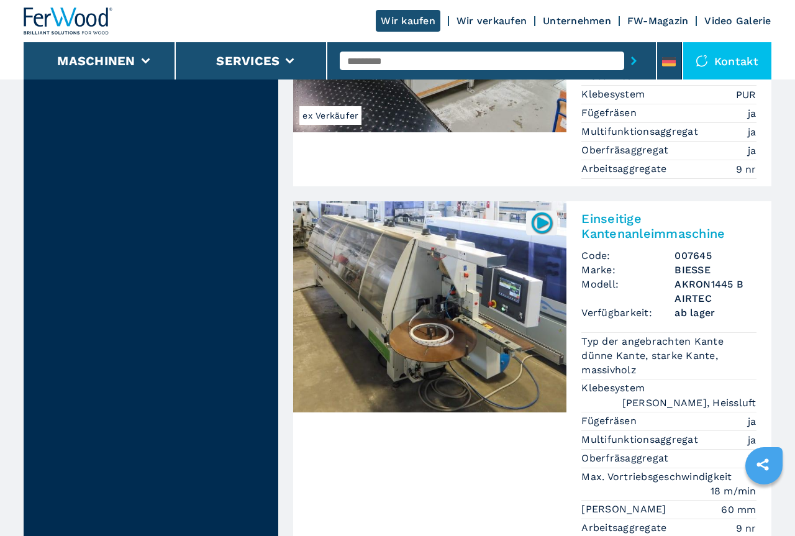
click at [438, 201] on img at bounding box center [429, 306] width 273 height 211
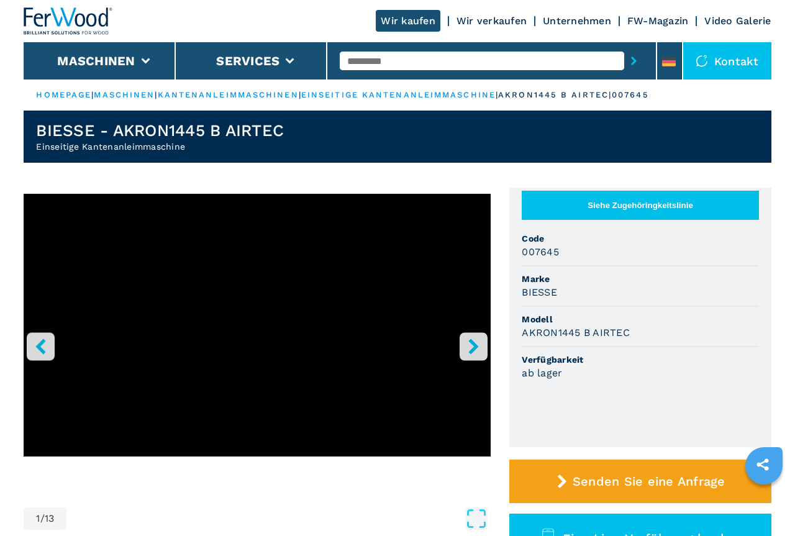
click at [475, 345] on icon "right-button" at bounding box center [474, 346] width 10 height 16
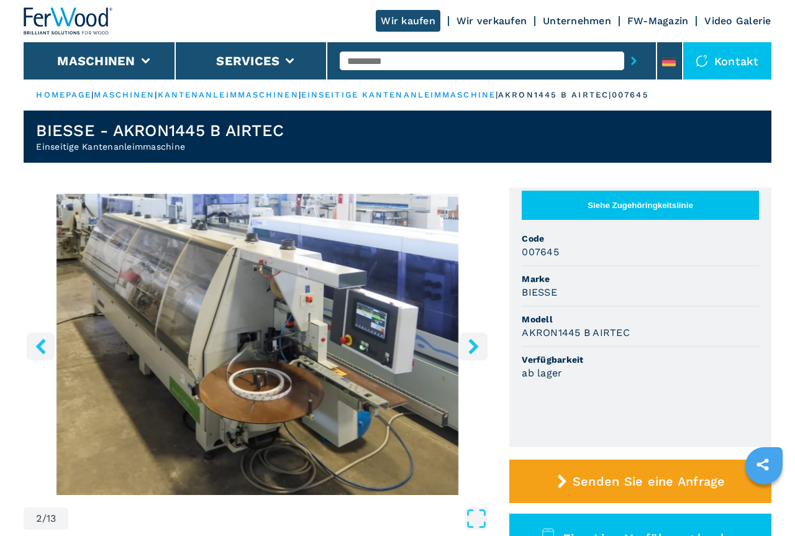
click at [475, 345] on icon "right-button" at bounding box center [474, 346] width 10 height 16
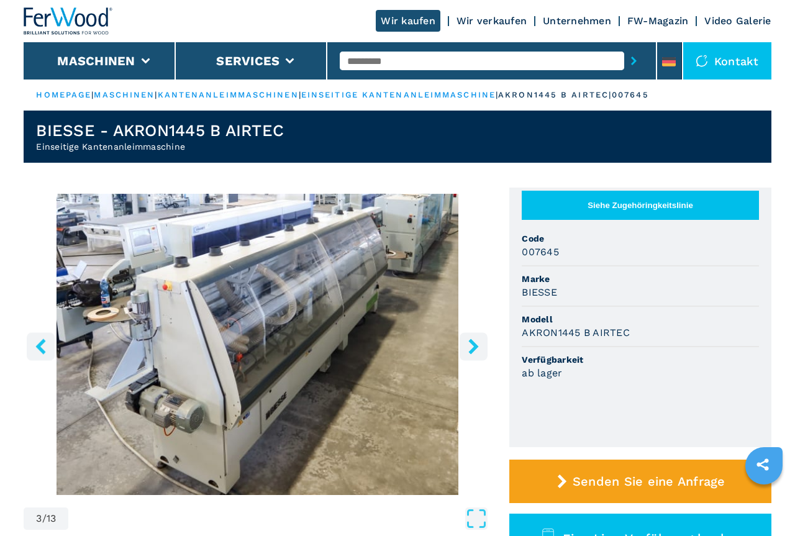
click at [475, 345] on icon "right-button" at bounding box center [474, 346] width 10 height 16
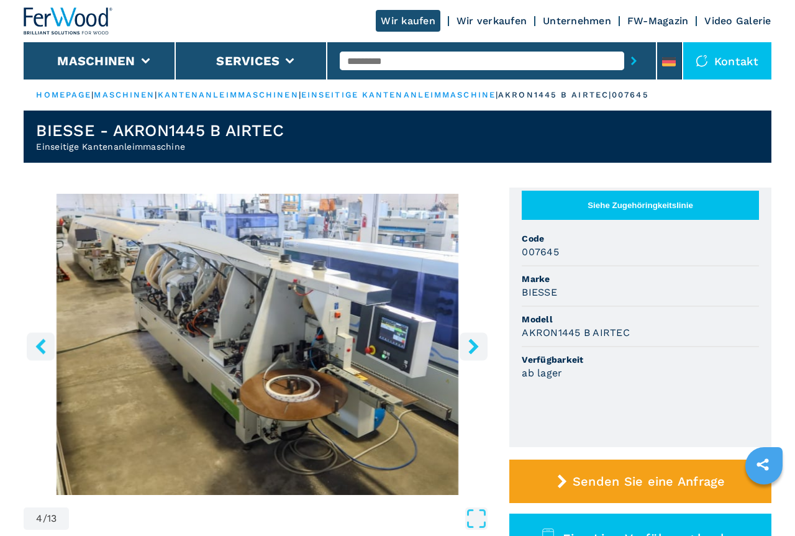
click at [475, 345] on icon "right-button" at bounding box center [474, 346] width 10 height 16
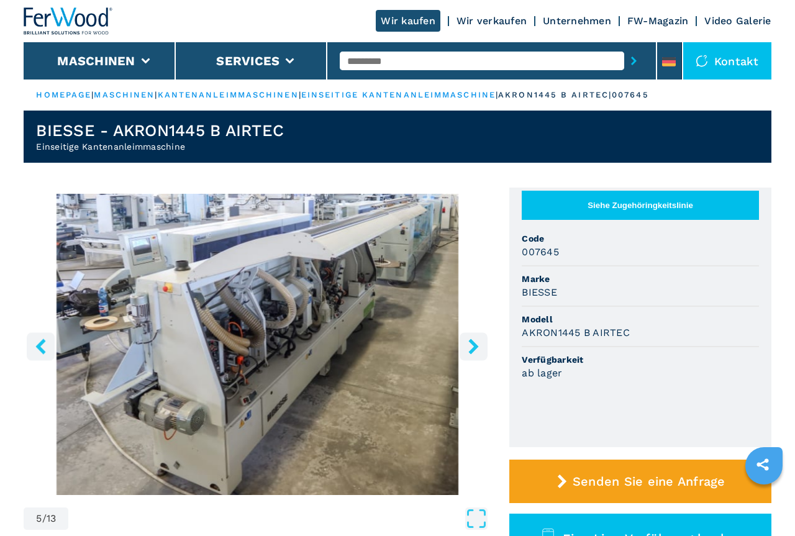
click at [475, 345] on icon "right-button" at bounding box center [474, 346] width 10 height 16
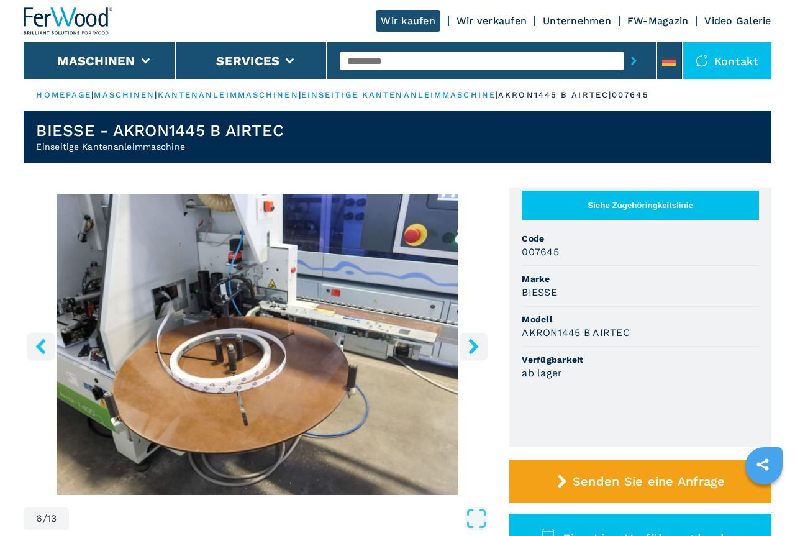
click at [475, 345] on icon "right-button" at bounding box center [474, 346] width 10 height 16
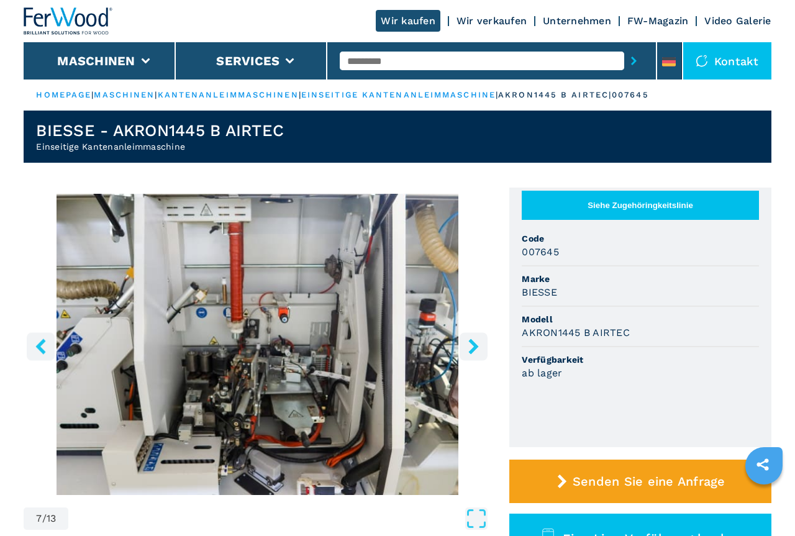
click at [475, 345] on icon "right-button" at bounding box center [474, 346] width 10 height 16
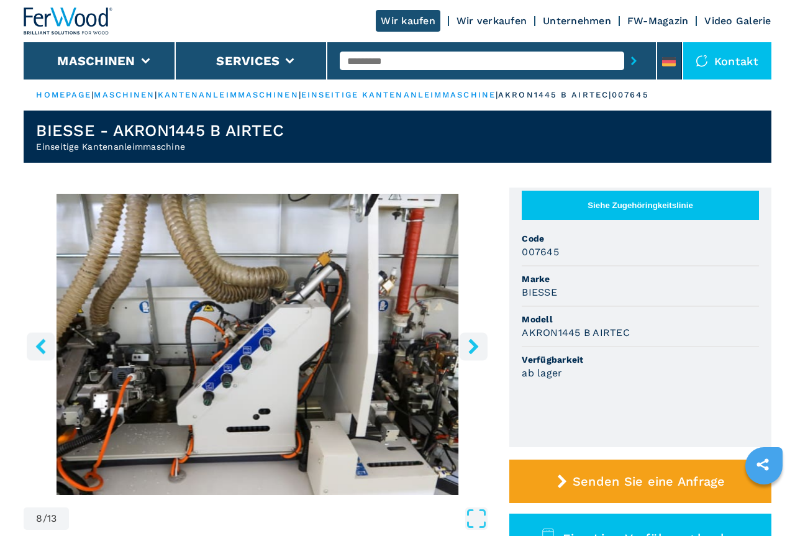
click at [475, 345] on icon "right-button" at bounding box center [474, 346] width 10 height 16
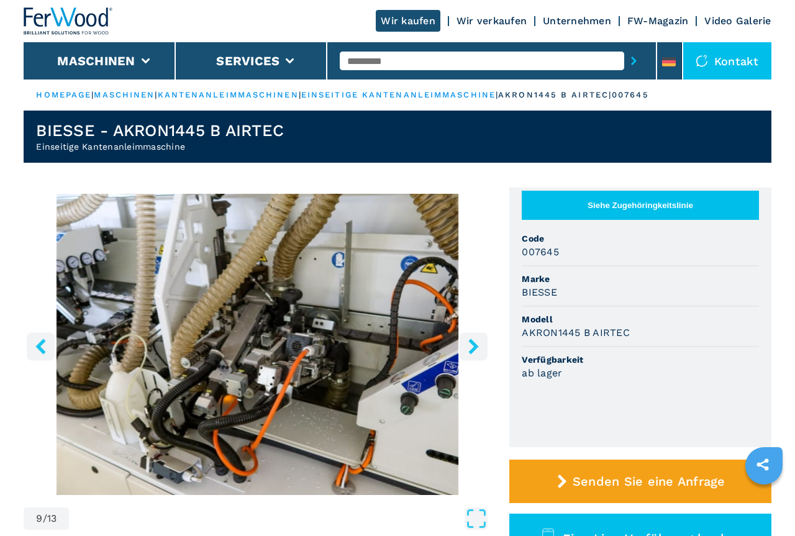
click at [475, 345] on icon "right-button" at bounding box center [474, 346] width 10 height 16
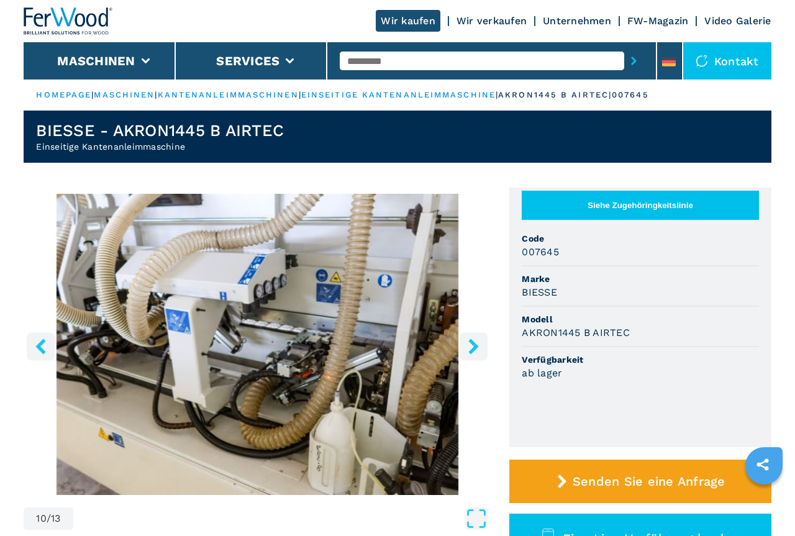
click at [475, 345] on icon "right-button" at bounding box center [474, 346] width 10 height 16
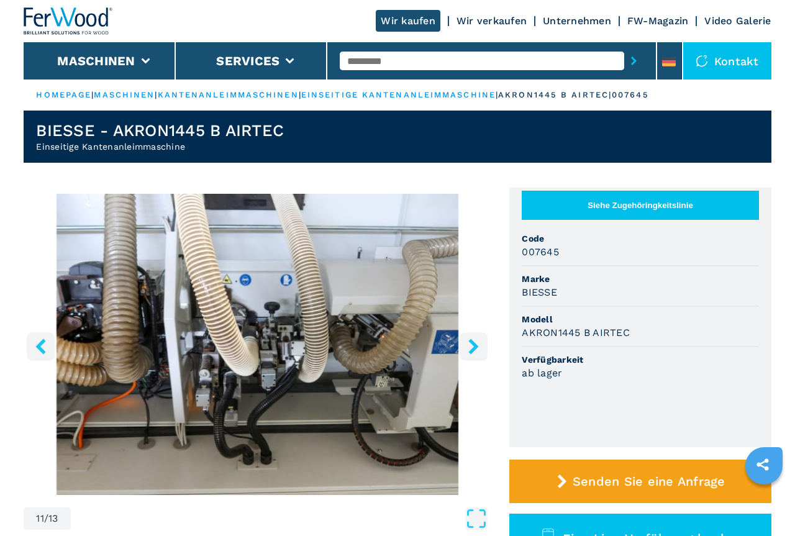
click at [475, 345] on icon "right-button" at bounding box center [474, 346] width 10 height 16
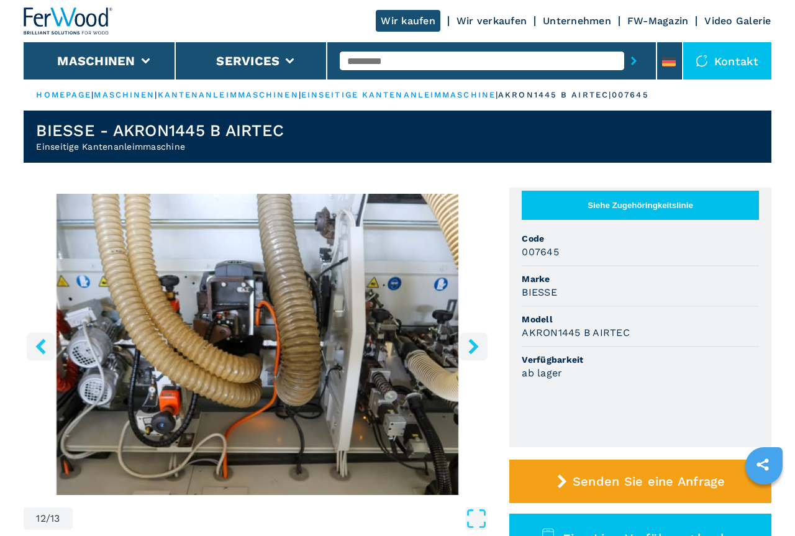
click at [475, 345] on icon "right-button" at bounding box center [474, 346] width 10 height 16
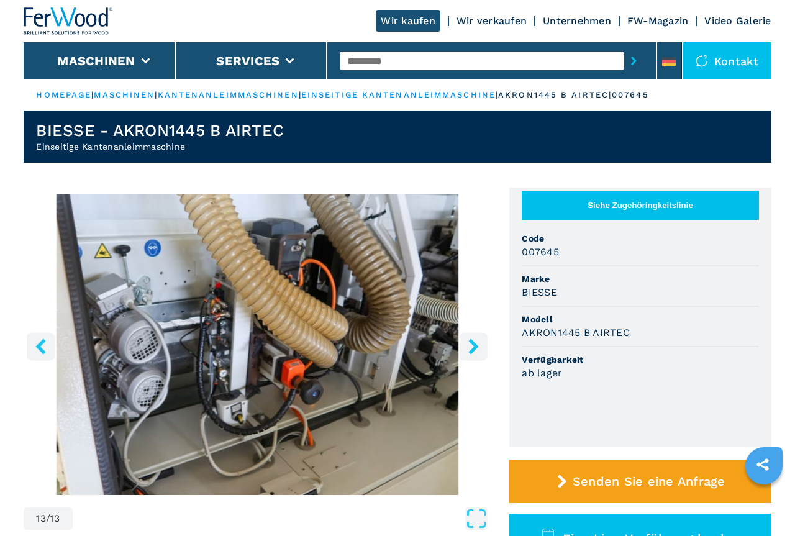
click at [475, 345] on icon "right-button" at bounding box center [474, 346] width 10 height 16
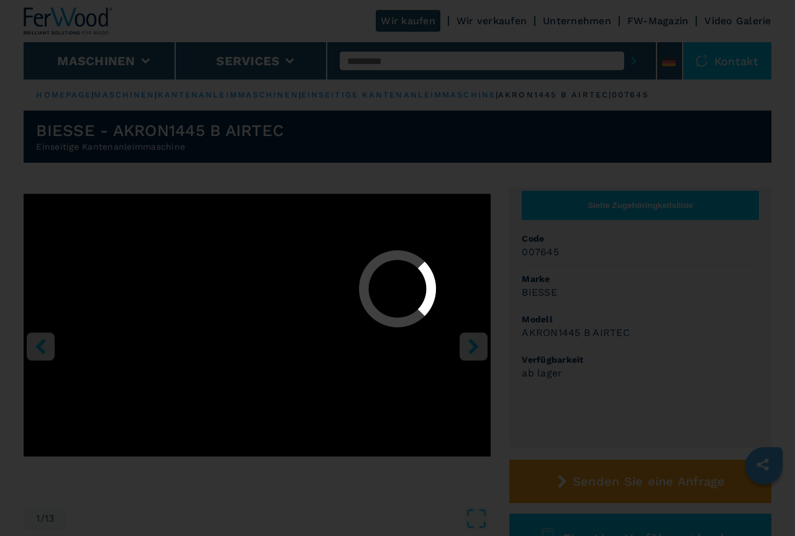
select select "**********"
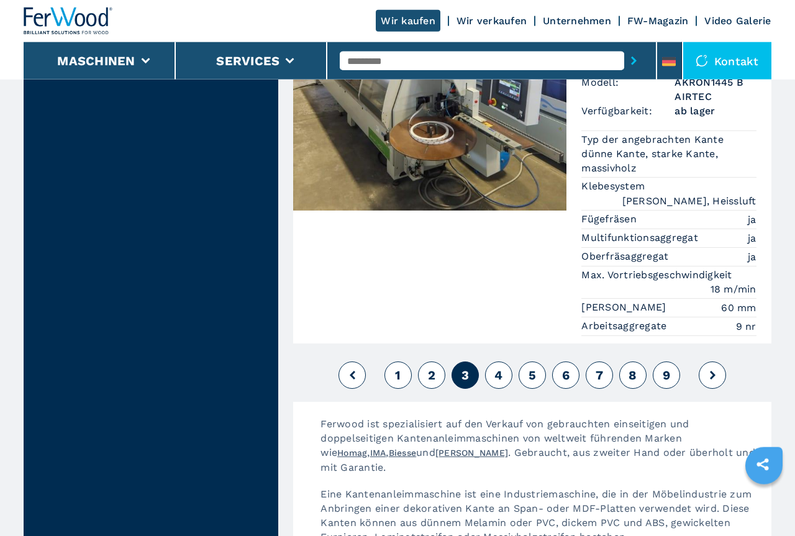
scroll to position [3737, 0]
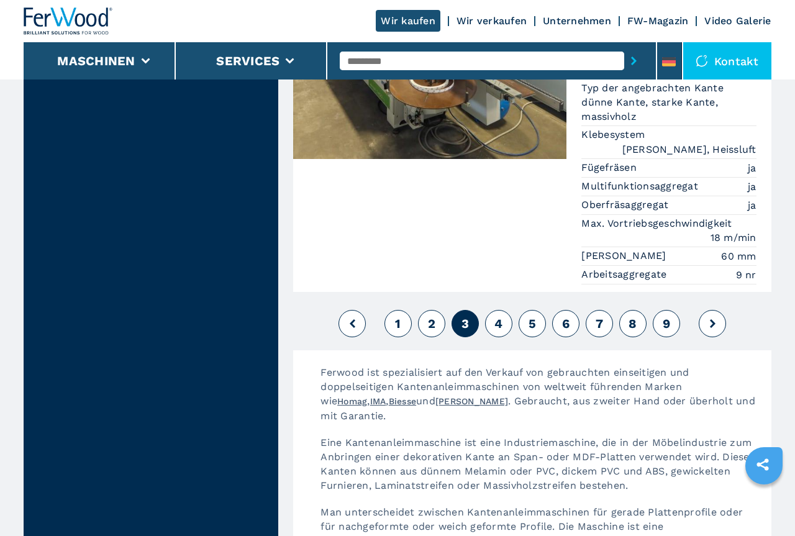
click at [496, 316] on span "4" at bounding box center [498, 323] width 8 height 15
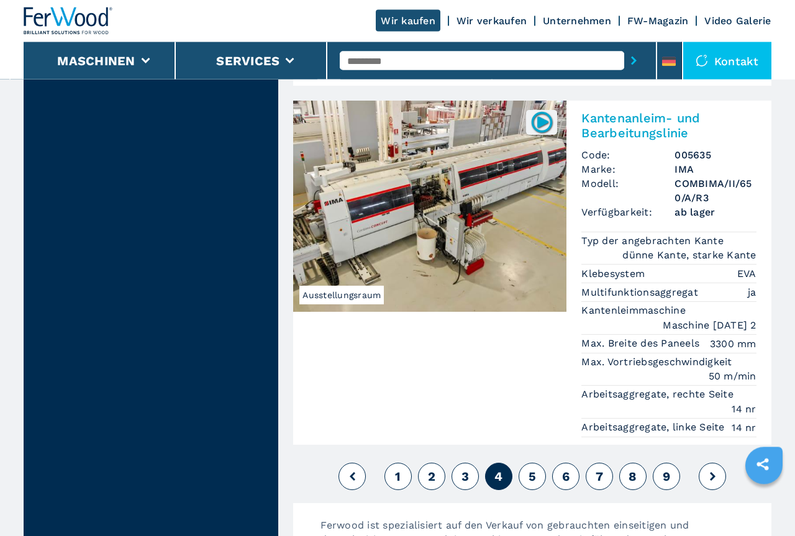
scroll to position [3547, 0]
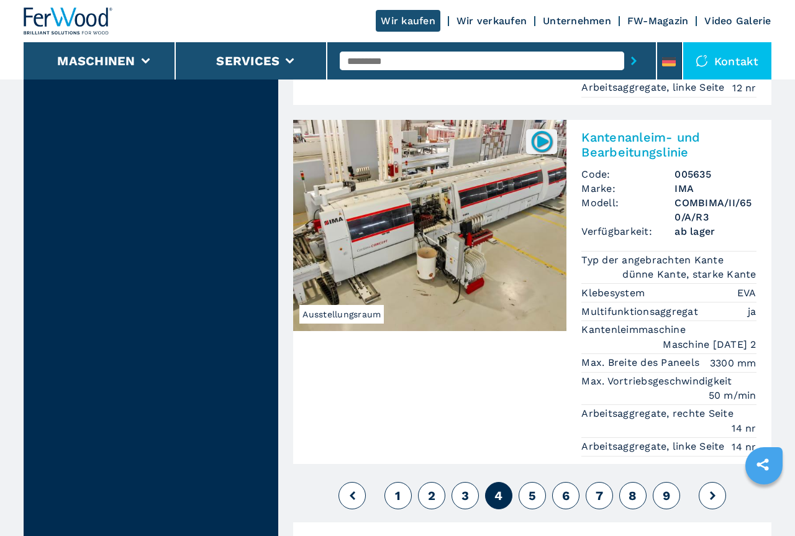
click at [532, 488] on span "5" at bounding box center [531, 495] width 7 height 15
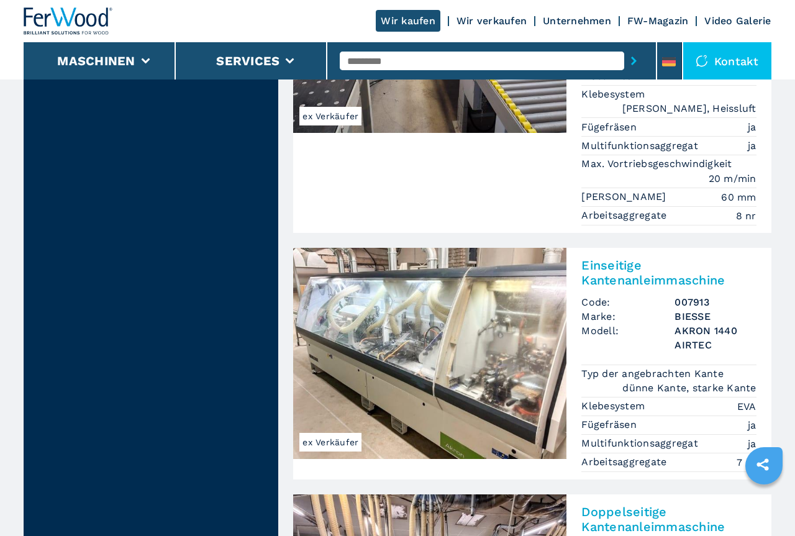
scroll to position [3484, 0]
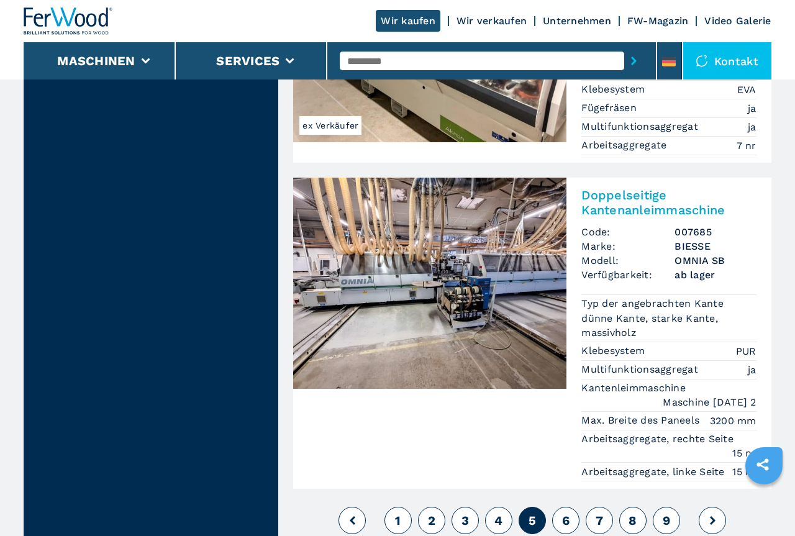
click at [569, 513] on span "6" at bounding box center [565, 520] width 7 height 15
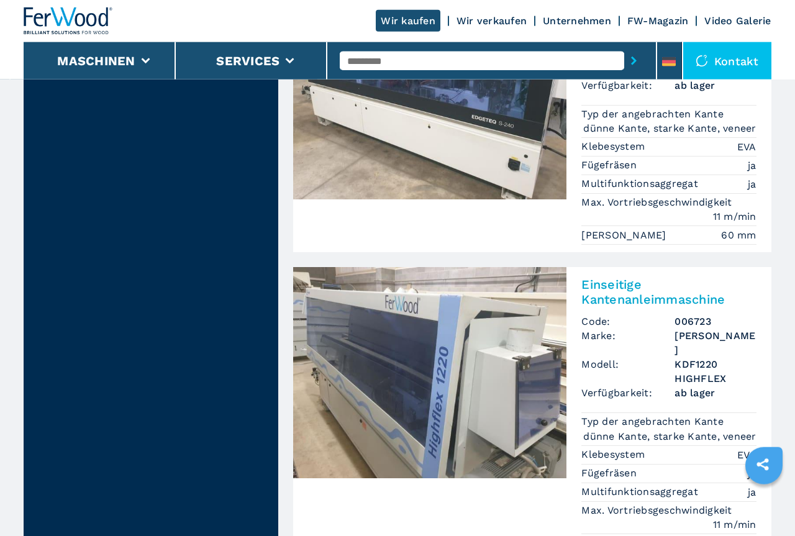
scroll to position [3674, 0]
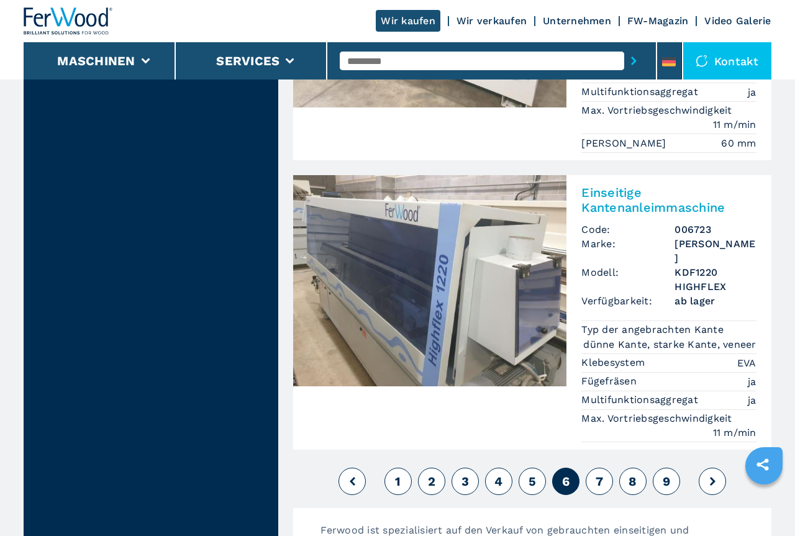
click at [599, 474] on span "7" at bounding box center [599, 481] width 7 height 15
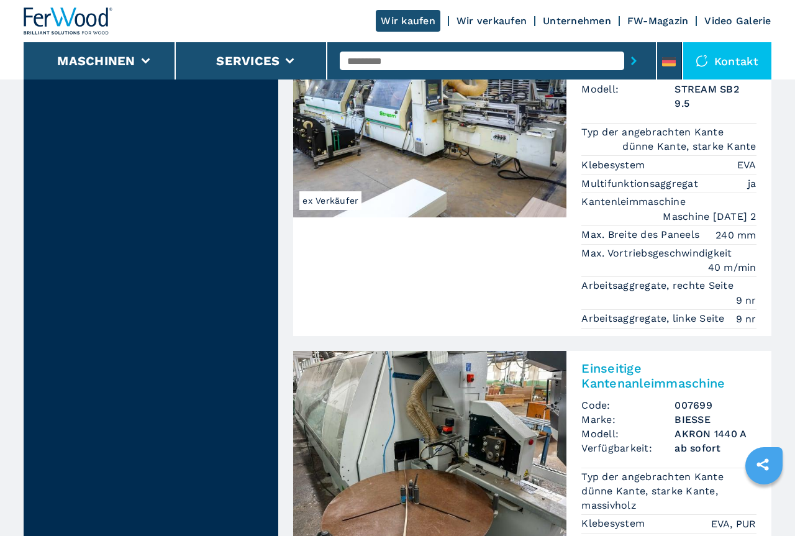
scroll to position [3610, 0]
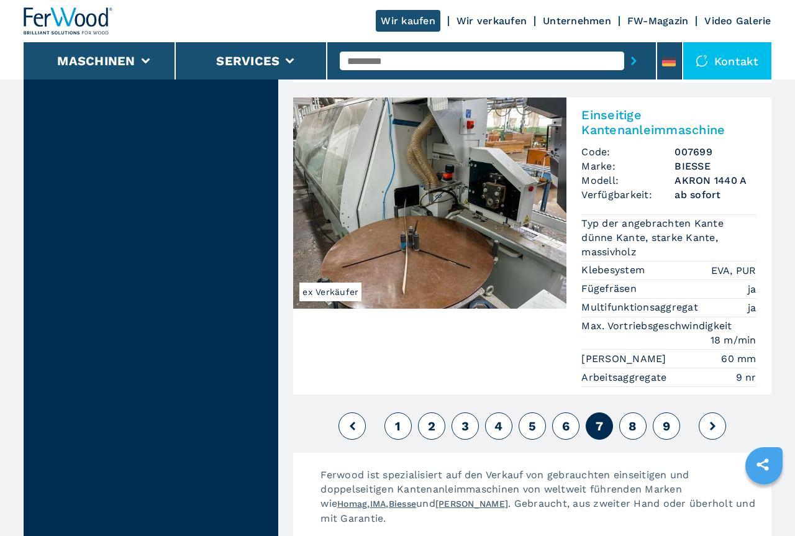
click at [633, 412] on button "8" at bounding box center [632, 425] width 27 height 27
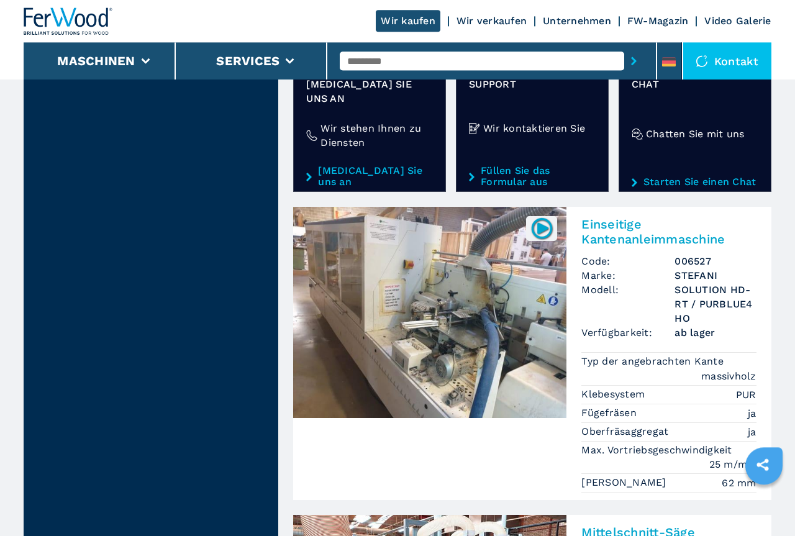
scroll to position [2850, 0]
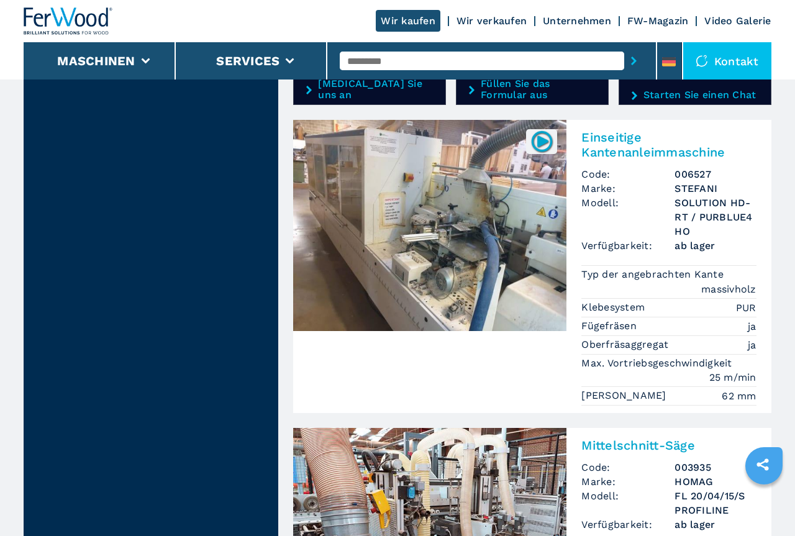
click at [463, 176] on img at bounding box center [429, 225] width 273 height 211
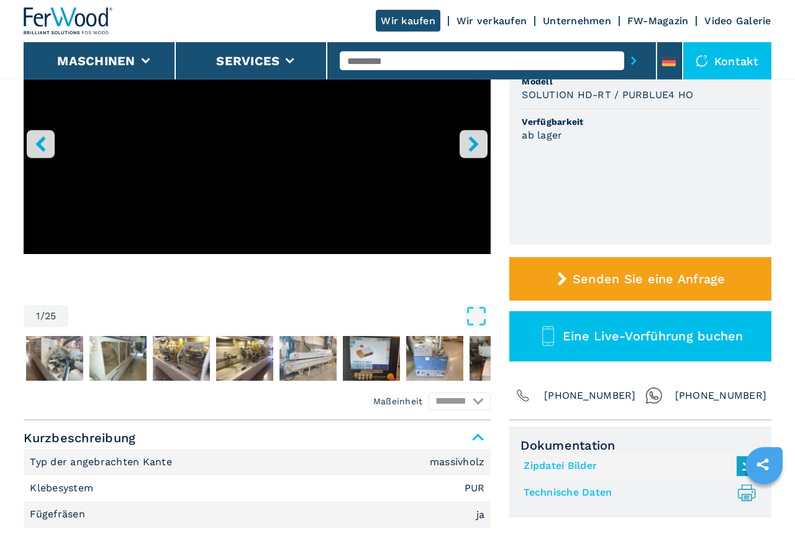
scroll to position [253, 0]
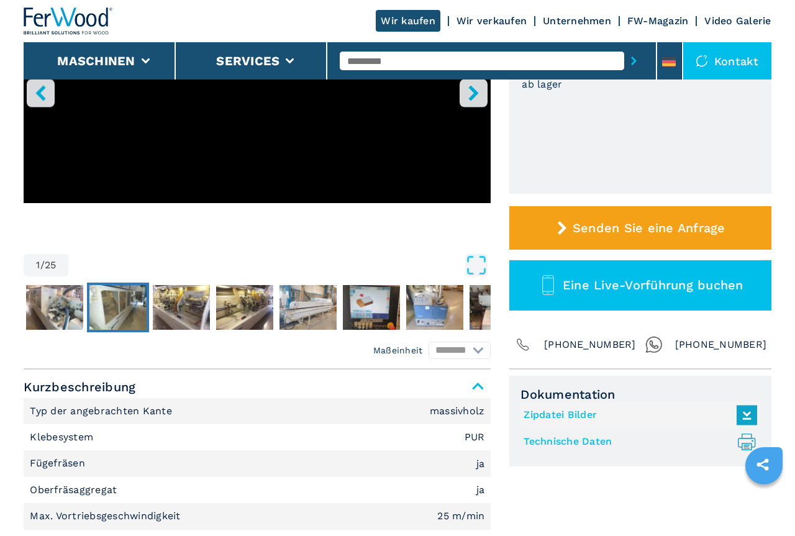
click at [108, 302] on img "Go to Slide 3" at bounding box center [117, 307] width 57 height 45
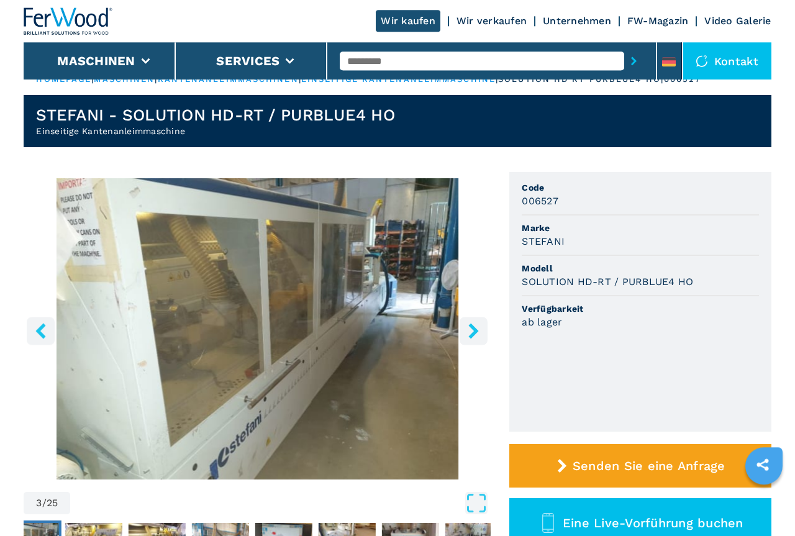
scroll to position [0, 0]
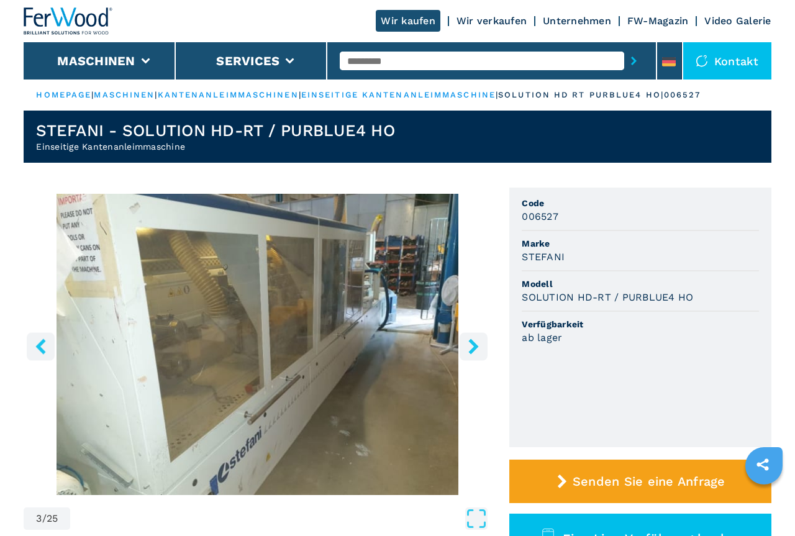
click at [471, 341] on icon "right-button" at bounding box center [474, 346] width 10 height 16
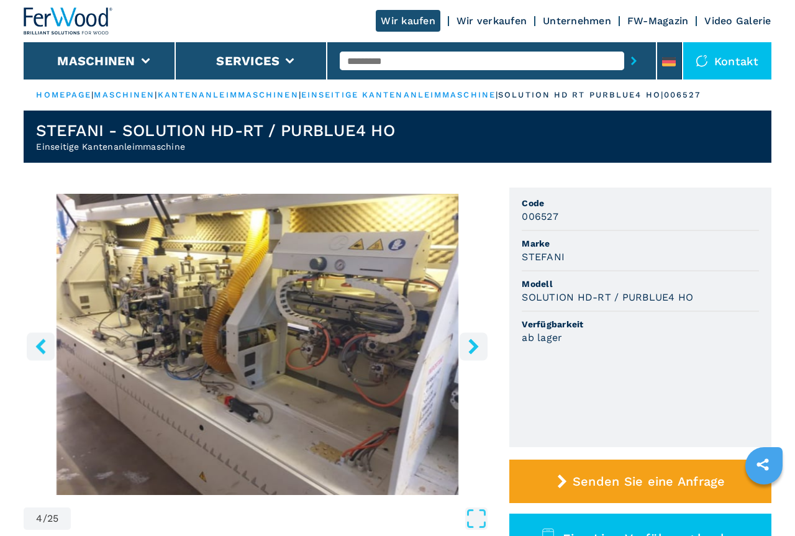
click at [471, 341] on icon "right-button" at bounding box center [474, 346] width 10 height 16
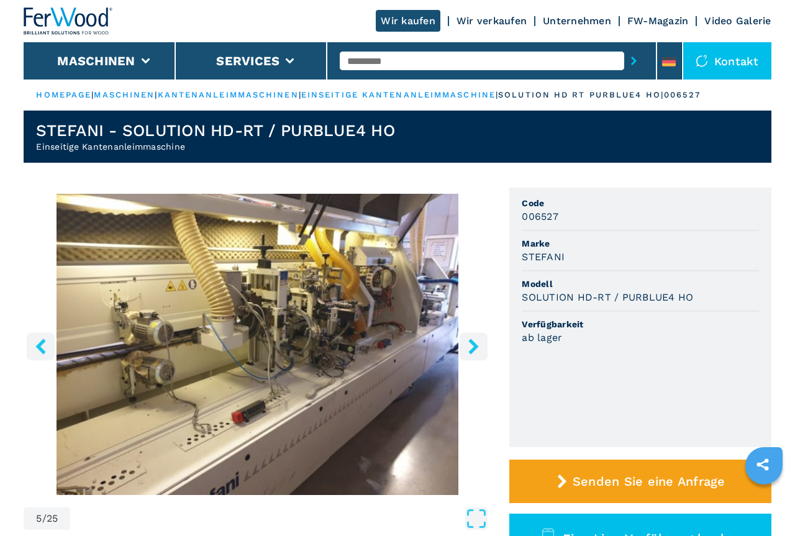
click at [470, 346] on icon "right-button" at bounding box center [474, 346] width 16 height 16
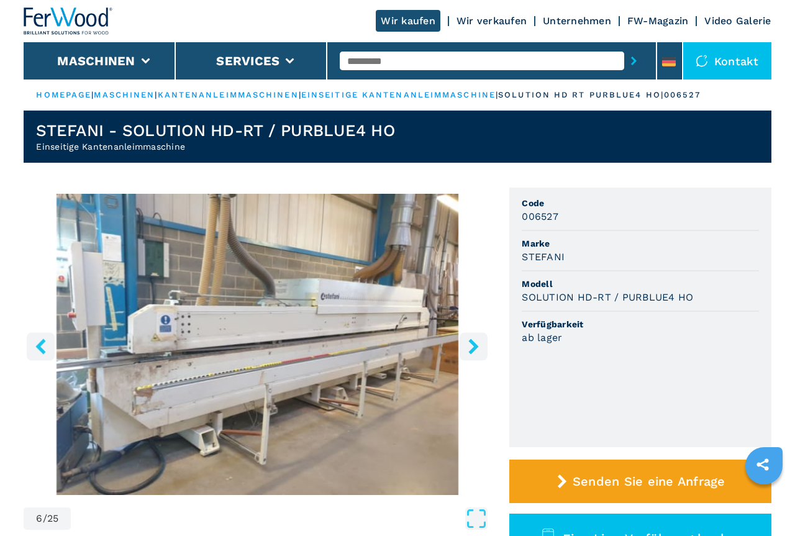
click at [470, 346] on icon "right-button" at bounding box center [474, 346] width 16 height 16
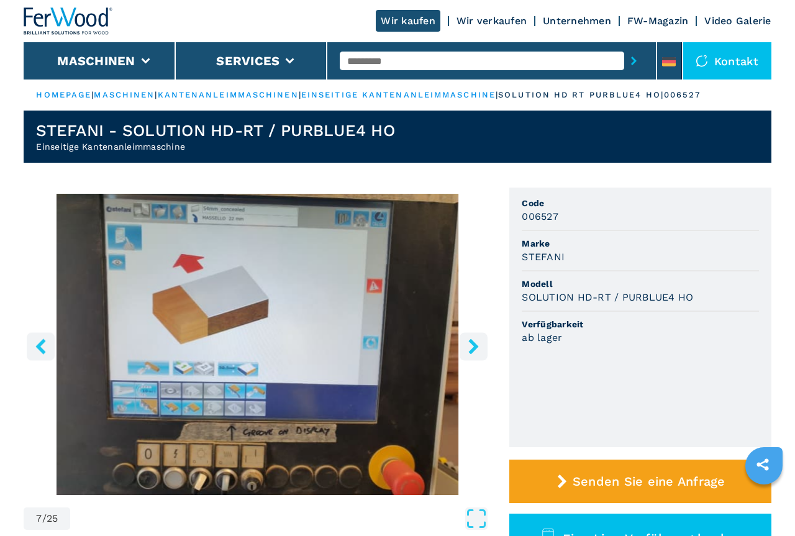
click at [475, 346] on icon "right-button" at bounding box center [474, 346] width 10 height 16
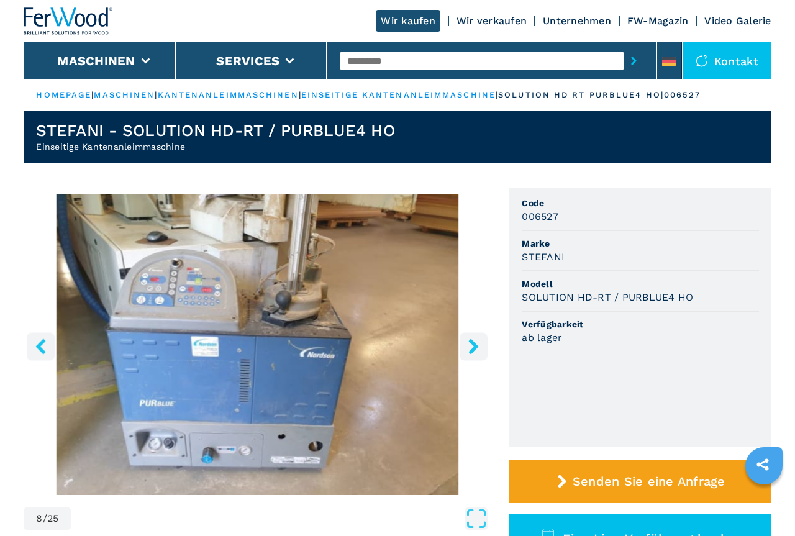
click at [475, 346] on icon "right-button" at bounding box center [474, 346] width 10 height 16
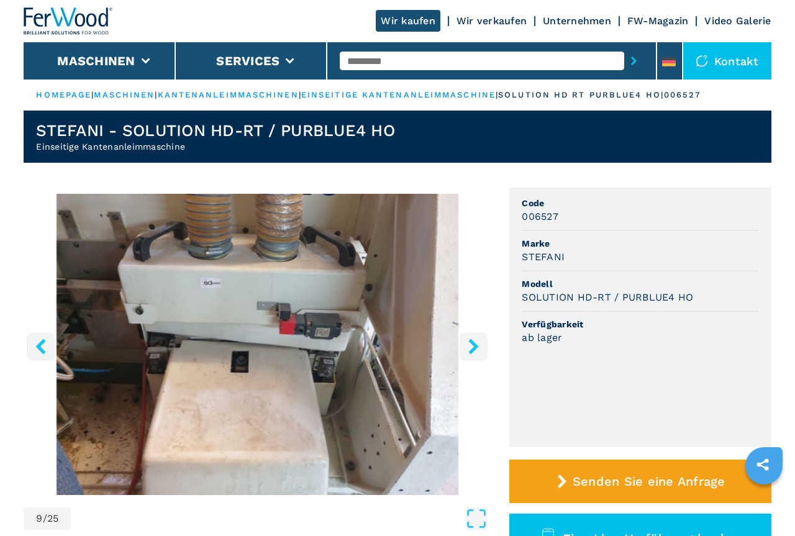
click at [475, 346] on icon "right-button" at bounding box center [474, 346] width 10 height 16
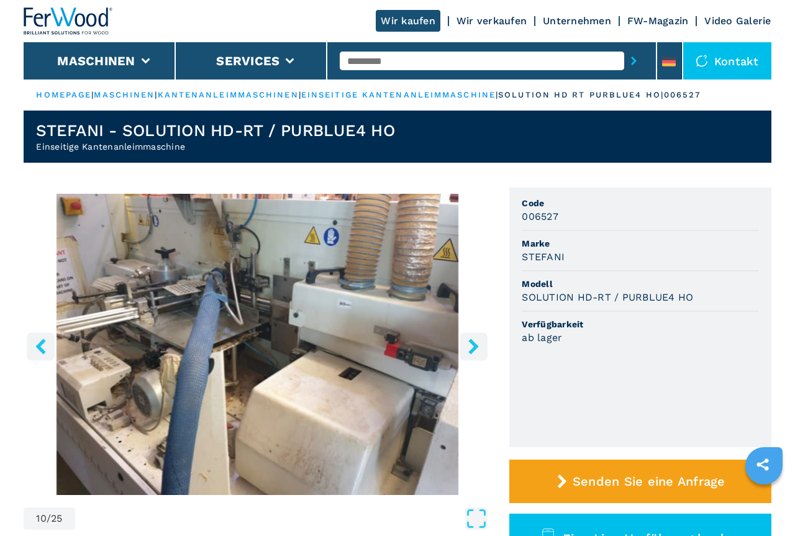
click at [475, 346] on icon "right-button" at bounding box center [474, 346] width 10 height 16
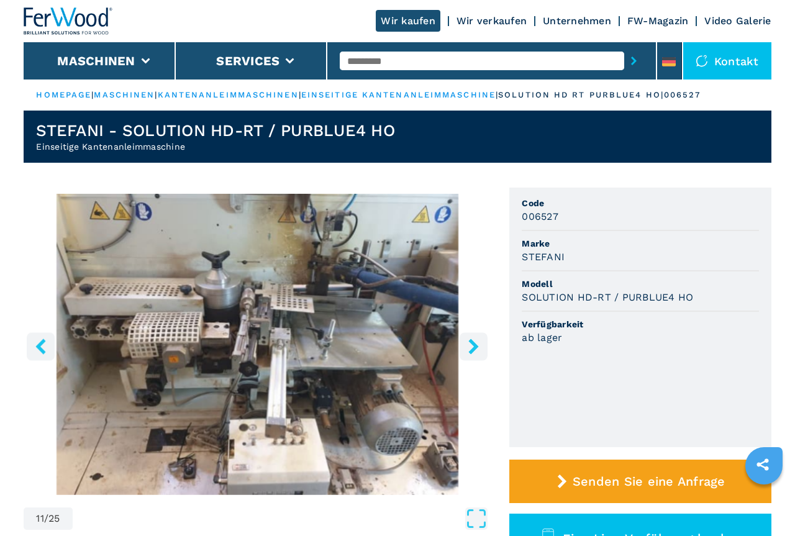
click at [475, 346] on icon "right-button" at bounding box center [474, 346] width 10 height 16
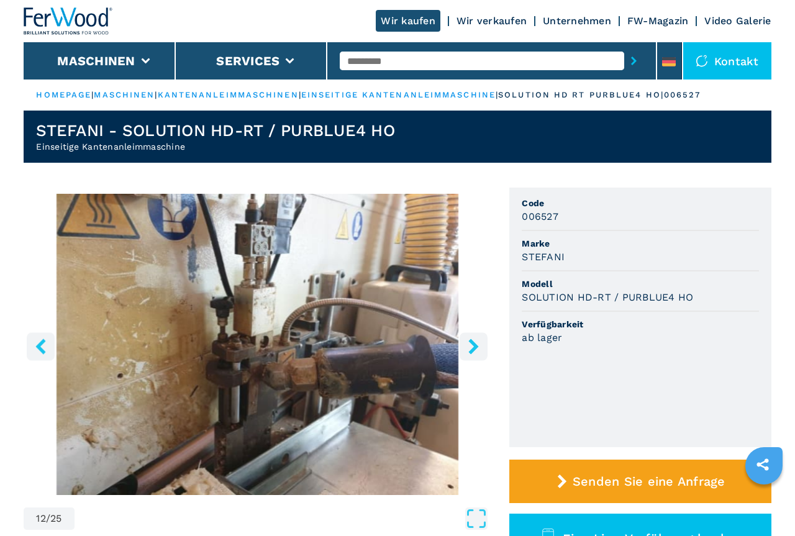
click at [475, 346] on icon "right-button" at bounding box center [474, 346] width 10 height 16
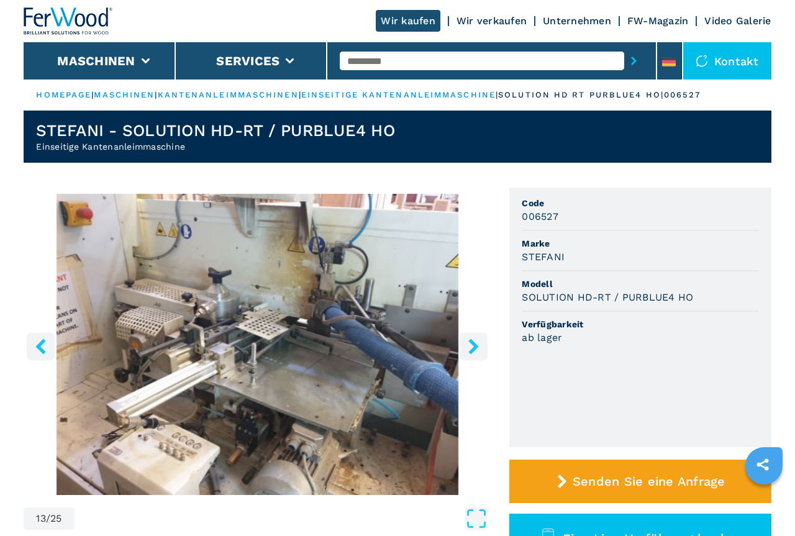
click at [475, 346] on icon "right-button" at bounding box center [474, 346] width 10 height 16
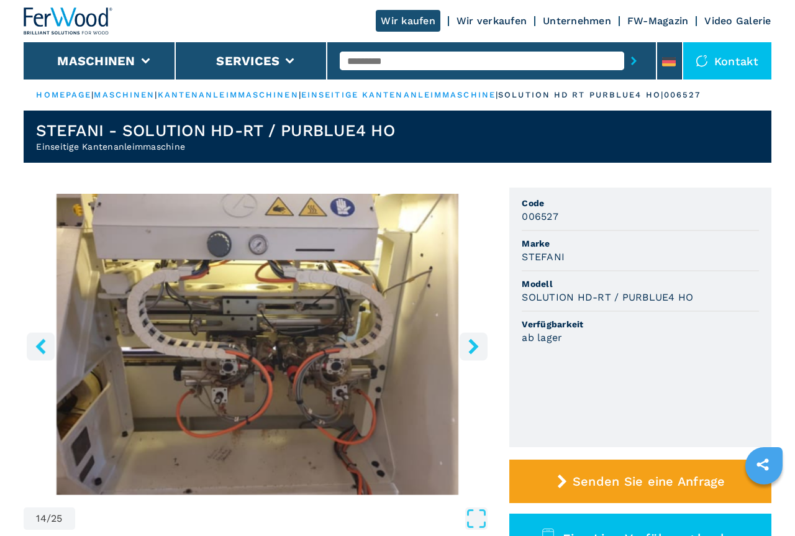
click at [475, 346] on icon "right-button" at bounding box center [474, 346] width 10 height 16
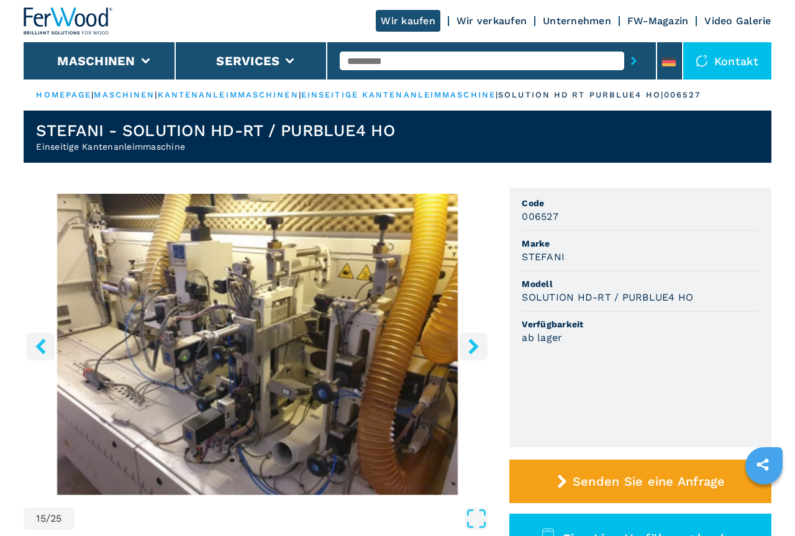
click at [475, 346] on icon "right-button" at bounding box center [474, 346] width 10 height 16
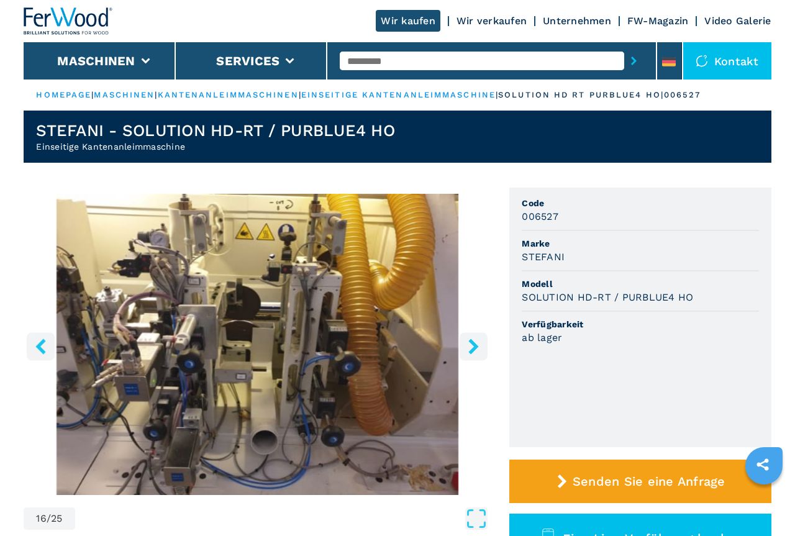
click at [475, 346] on icon "right-button" at bounding box center [474, 346] width 10 height 16
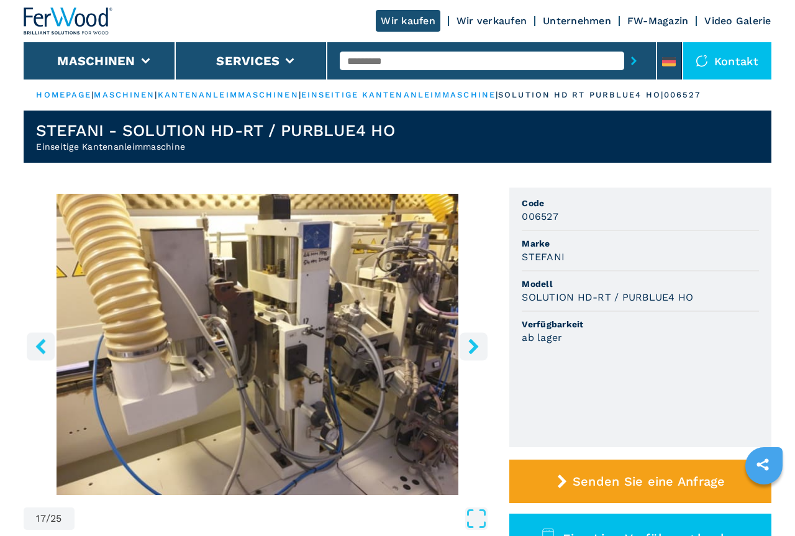
click at [475, 346] on icon "right-button" at bounding box center [474, 346] width 10 height 16
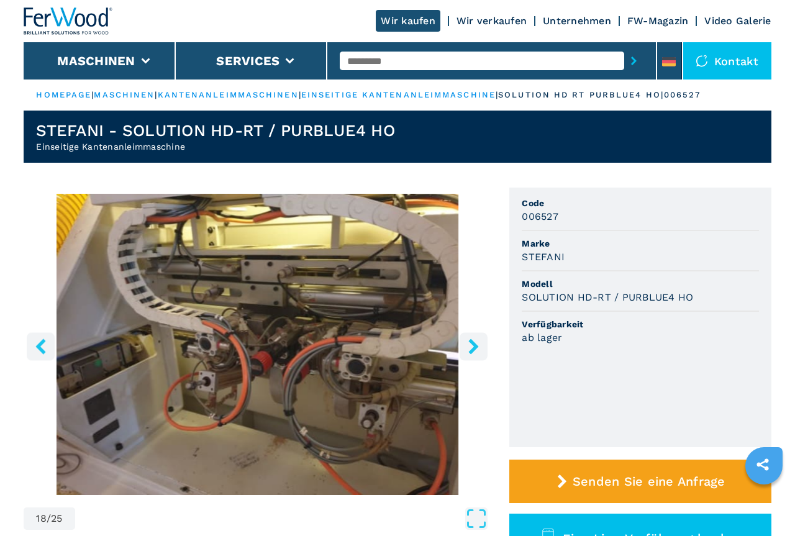
click at [475, 346] on icon "right-button" at bounding box center [474, 346] width 10 height 16
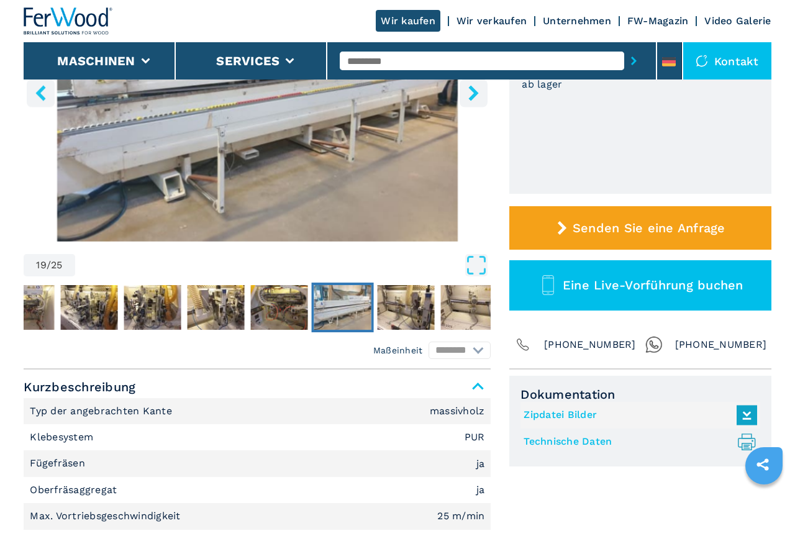
scroll to position [443, 0]
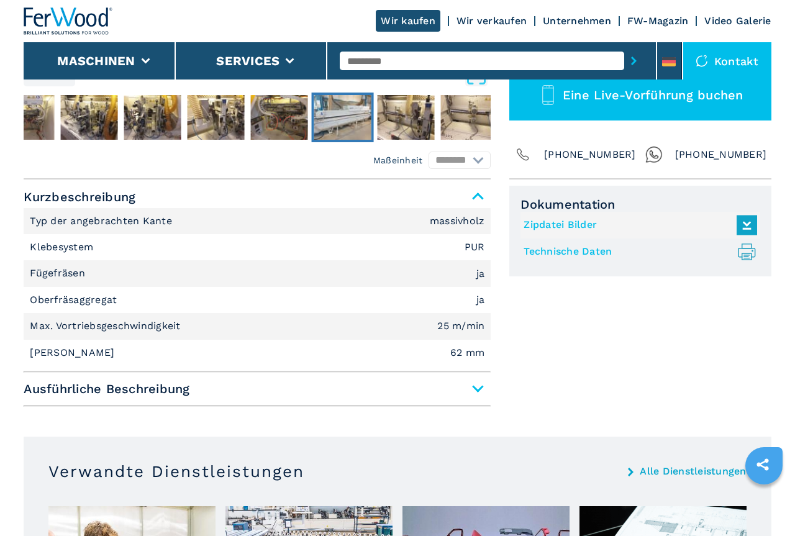
click at [476, 387] on span "Ausführliche Beschreibung" at bounding box center [257, 389] width 467 height 22
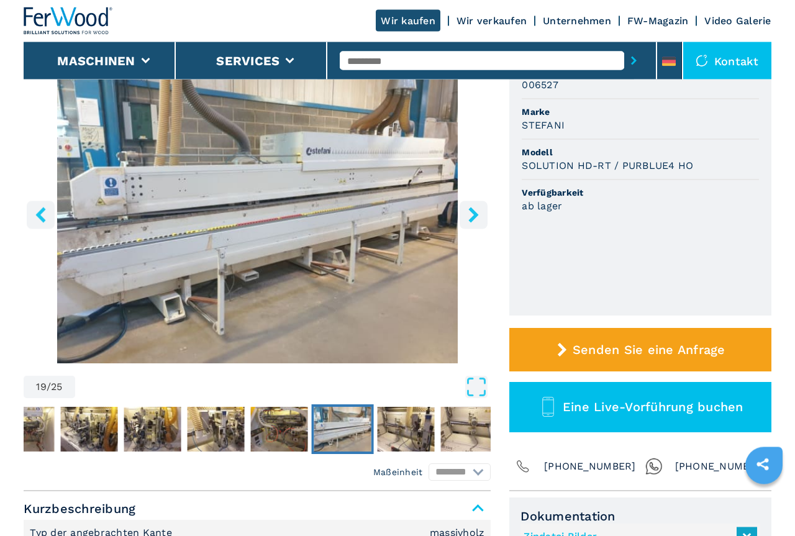
scroll to position [0, 0]
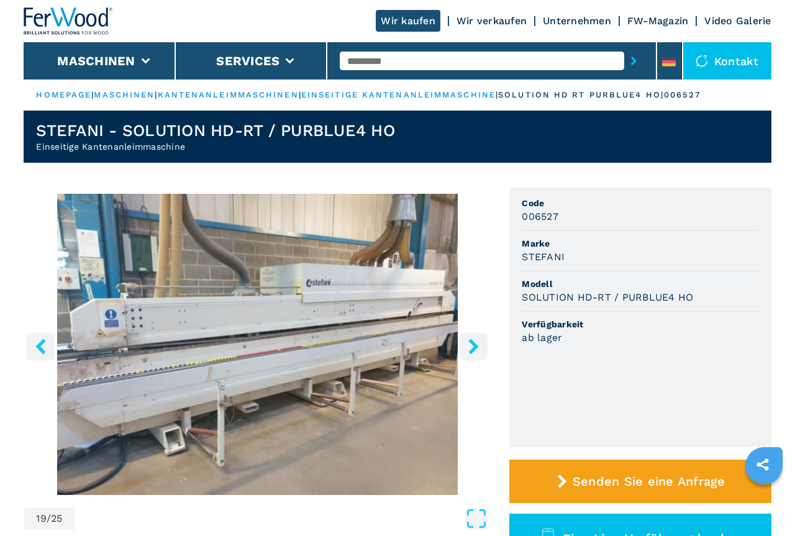
click at [386, 329] on img "Go to Slide 19" at bounding box center [257, 344] width 467 height 301
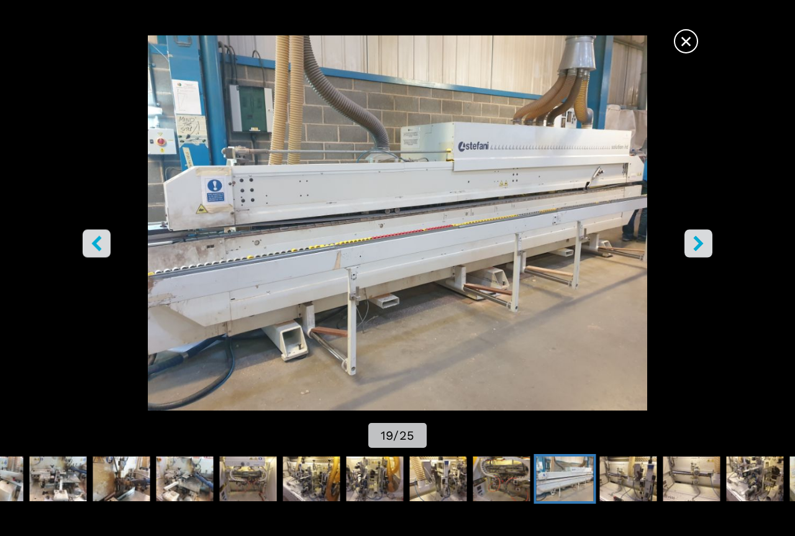
click at [703, 240] on icon "right-button" at bounding box center [699, 243] width 16 height 16
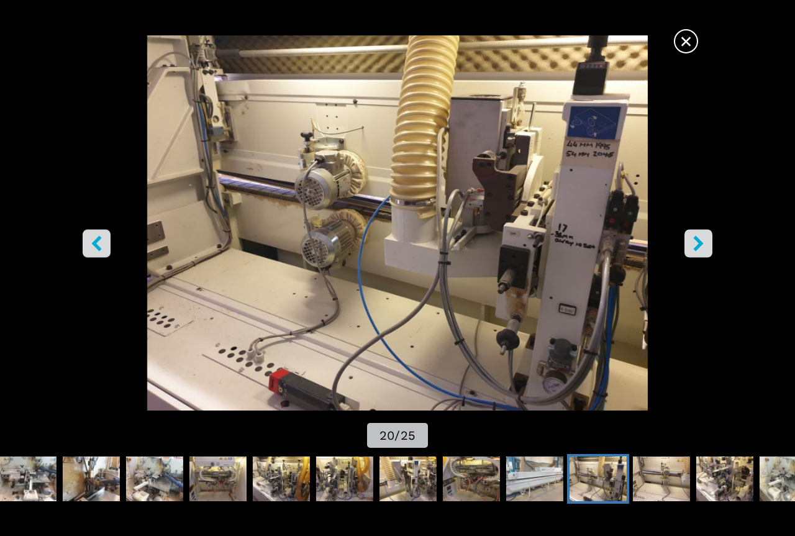
click at [703, 240] on icon "right-button" at bounding box center [699, 243] width 16 height 16
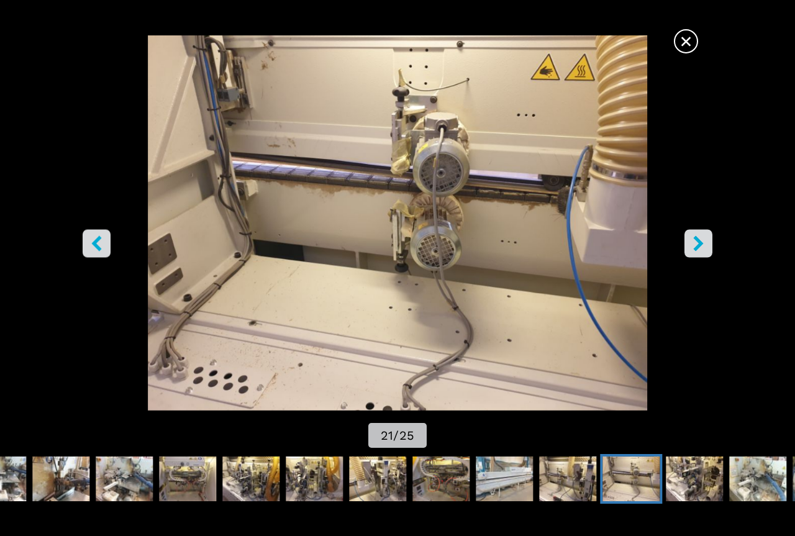
click at [703, 240] on icon "right-button" at bounding box center [699, 243] width 16 height 16
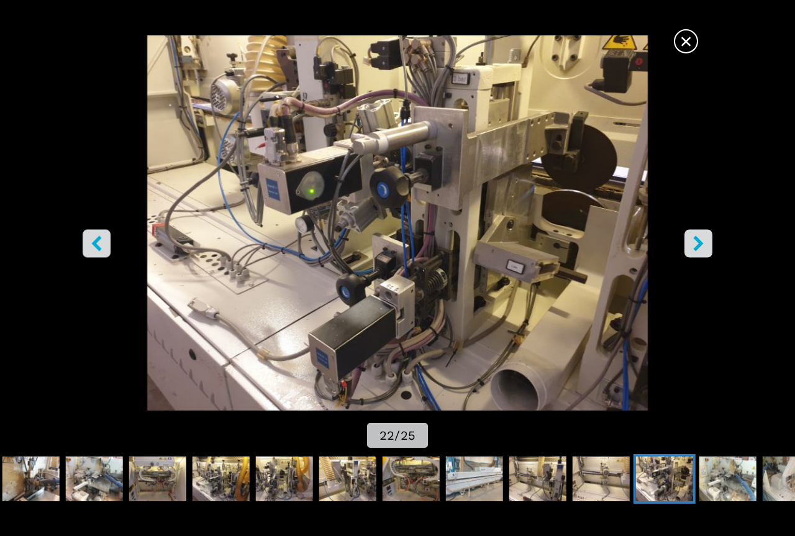
click at [703, 240] on icon "right-button" at bounding box center [699, 243] width 16 height 16
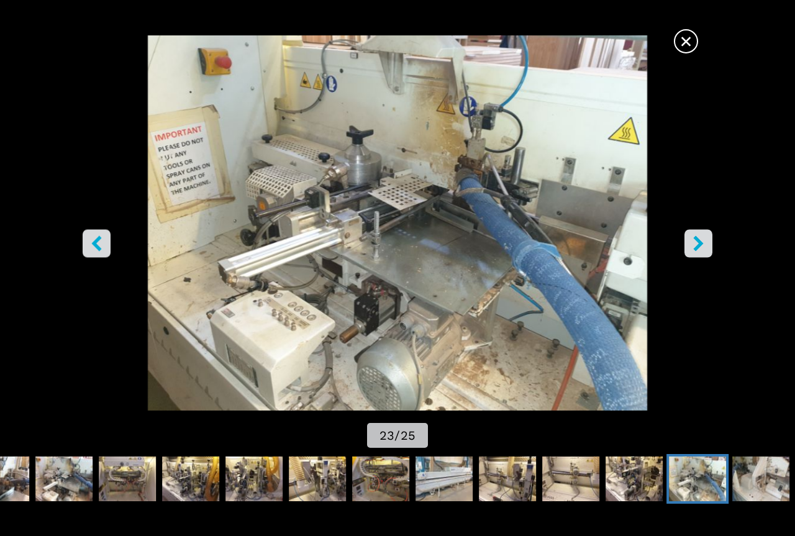
click at [677, 37] on span "×" at bounding box center [686, 39] width 22 height 22
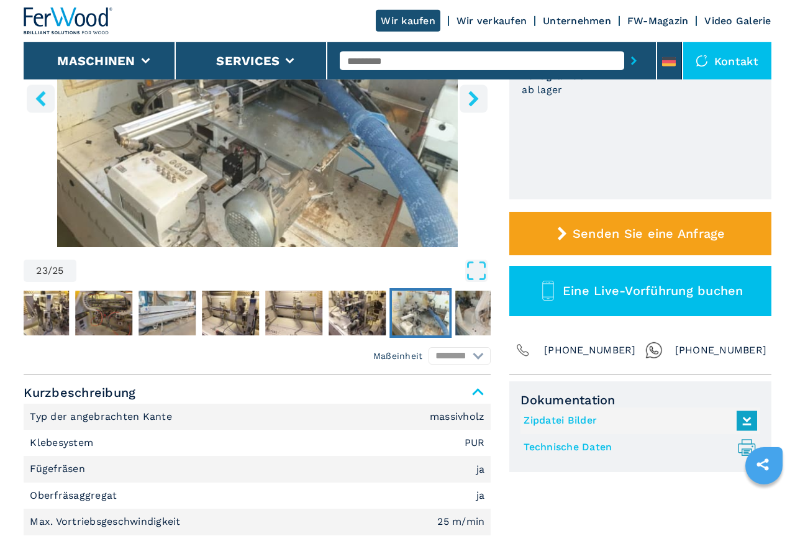
scroll to position [317, 0]
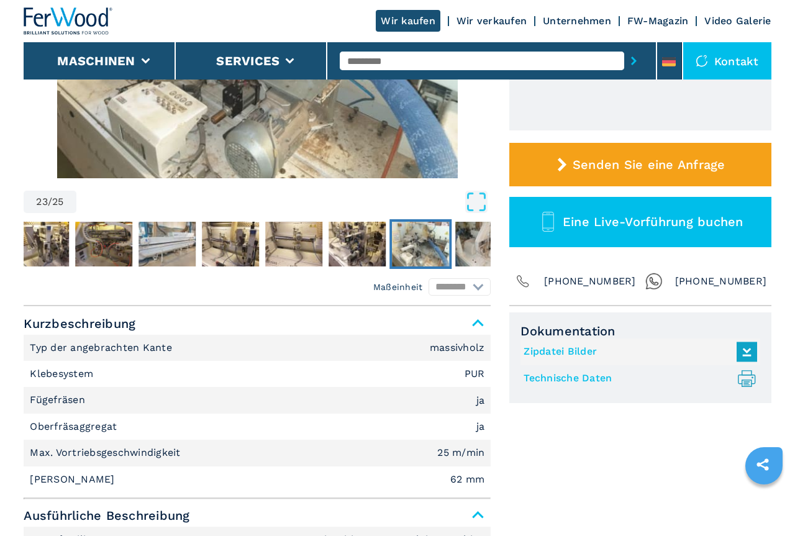
click at [578, 377] on link "Technische Daten .prefix__st0{stroke-linecap:round;stroke-linejoin:round}.prefi…" at bounding box center [636, 378] width 227 height 20
click at [746, 376] on icon ".prefix__st0{stroke-linecap:round;stroke-linejoin:round}.prefix__st0,.prefix__s…" at bounding box center [746, 378] width 20 height 20
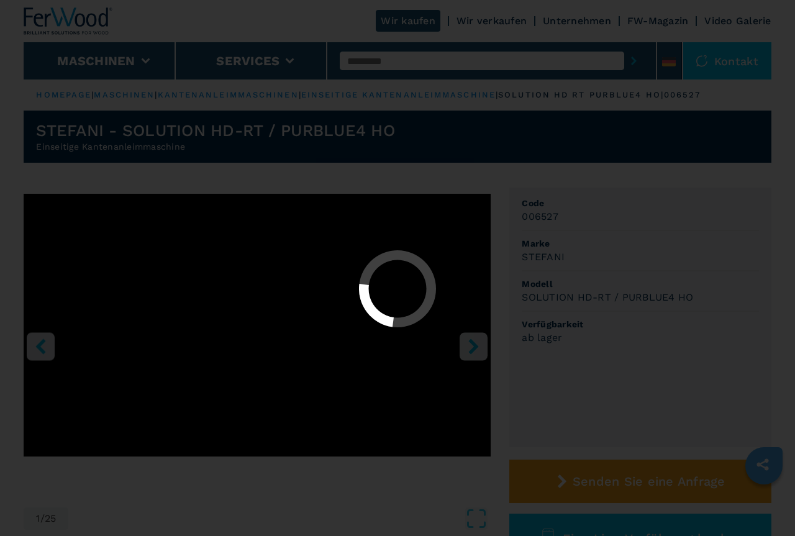
select select "**********"
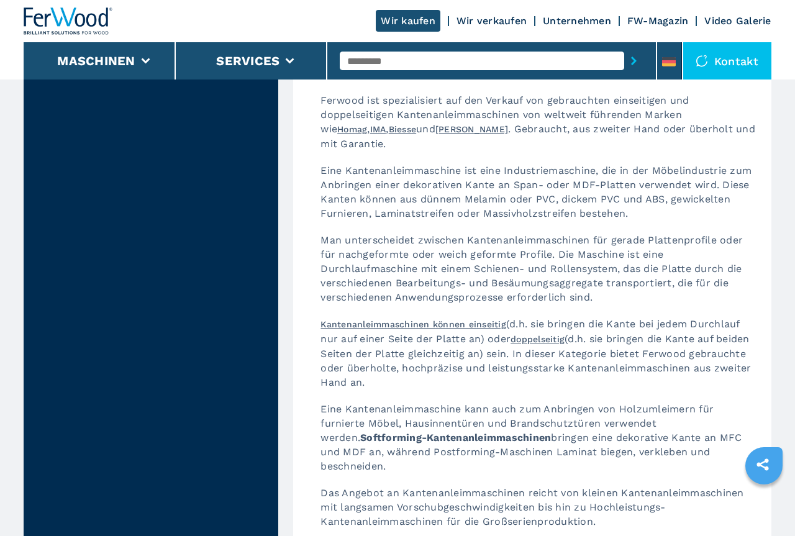
scroll to position [3547, 0]
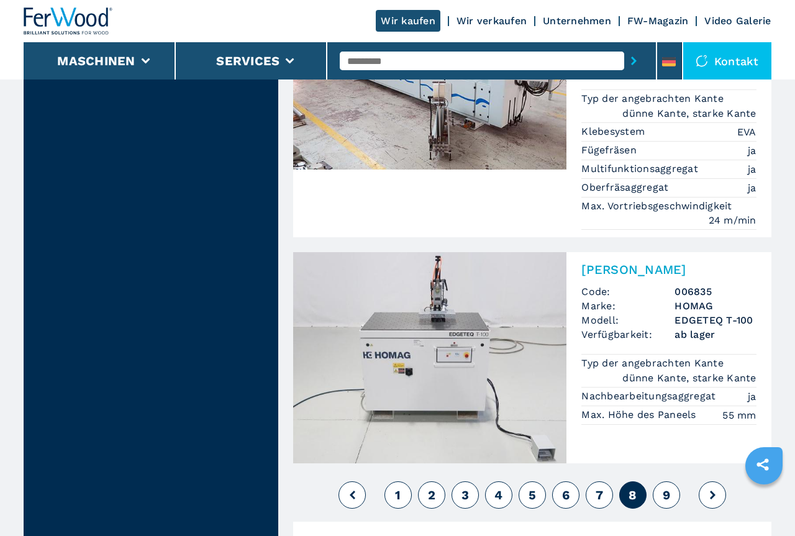
click at [668, 487] on span "9" at bounding box center [666, 494] width 7 height 15
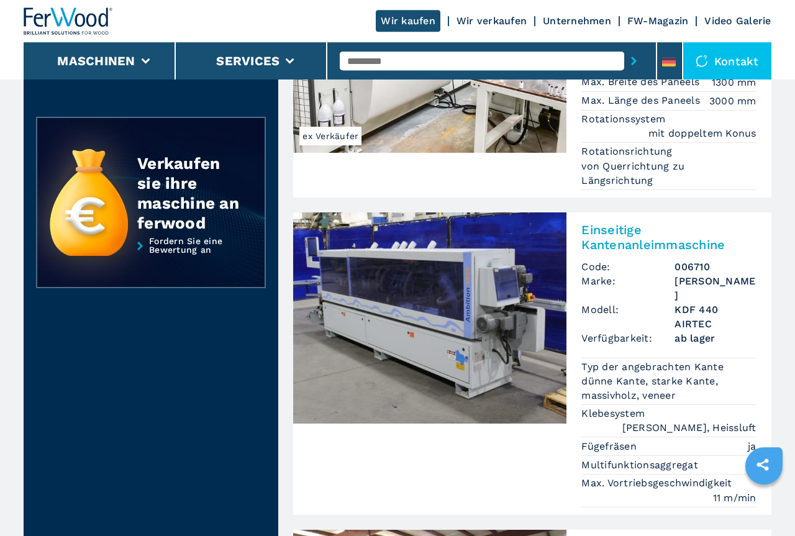
scroll to position [697, 0]
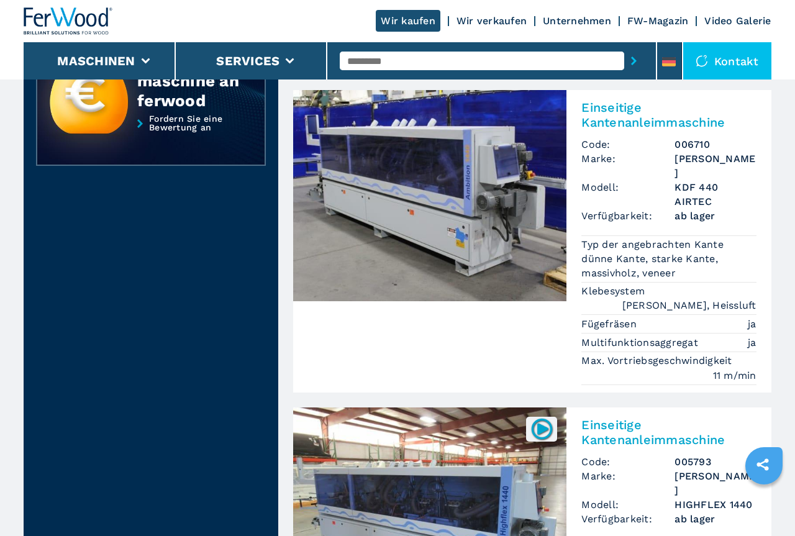
click at [495, 242] on img at bounding box center [429, 195] width 273 height 211
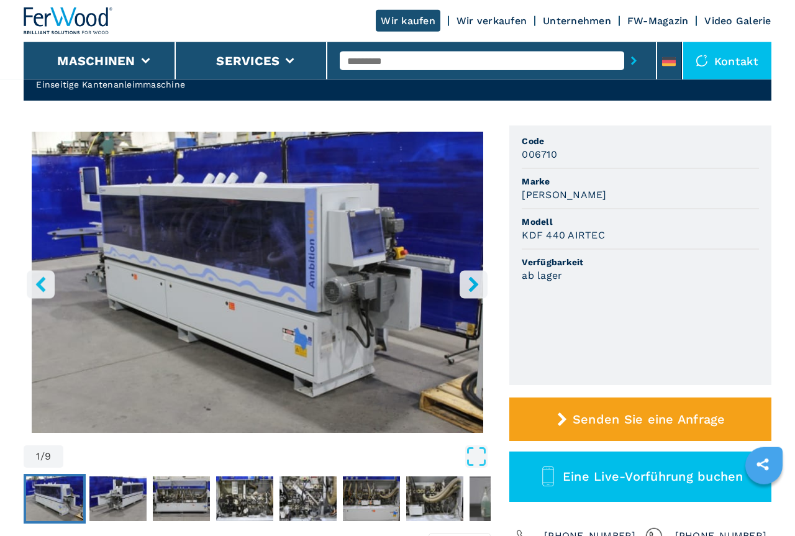
scroll to position [253, 0]
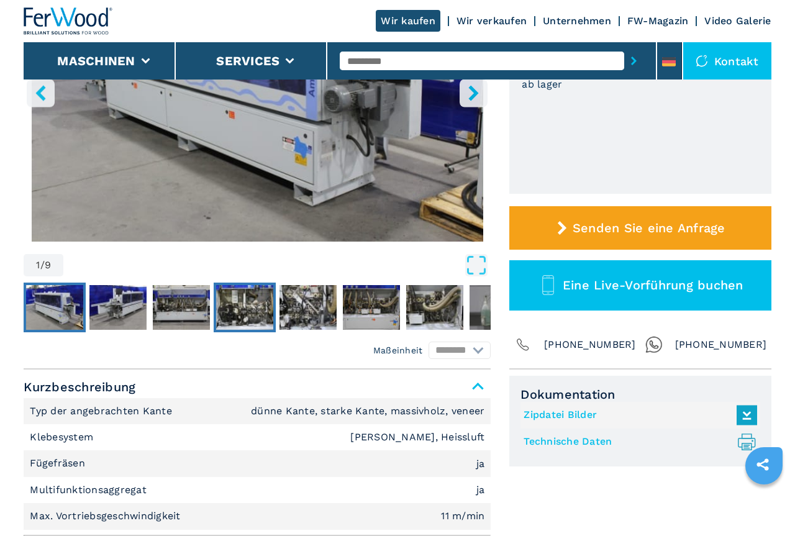
click at [229, 302] on img "Go to Slide 4" at bounding box center [244, 307] width 57 height 45
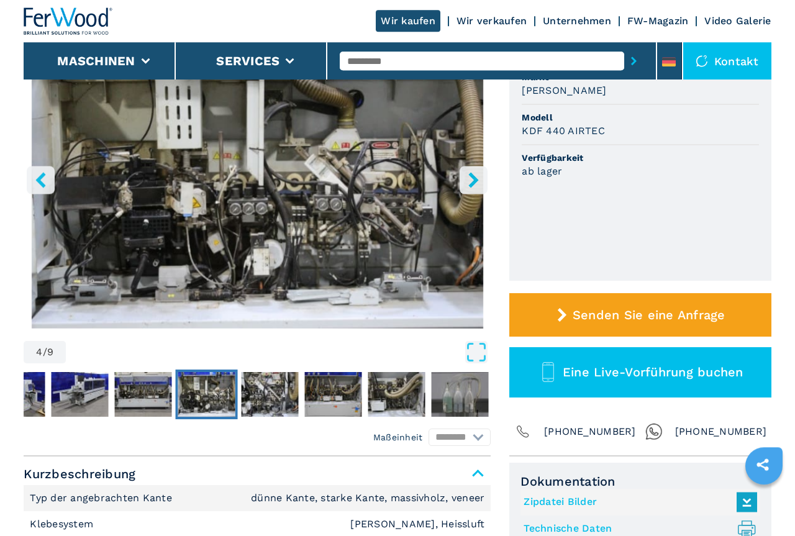
scroll to position [127, 0]
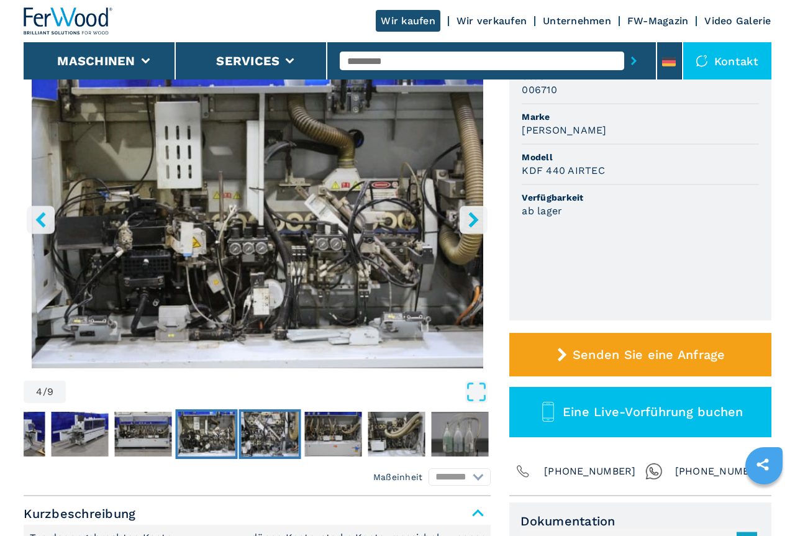
click at [270, 428] on img "Go to Slide 5" at bounding box center [270, 434] width 57 height 45
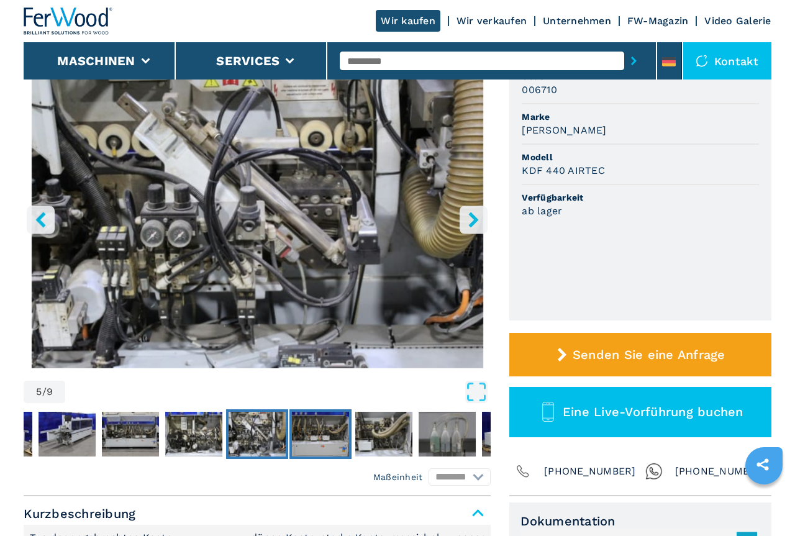
click at [323, 433] on img "Go to Slide 6" at bounding box center [320, 434] width 57 height 45
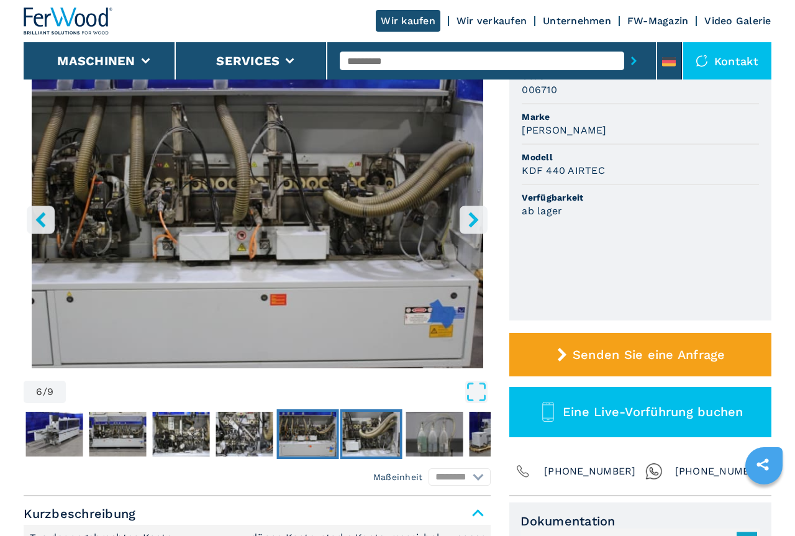
click at [373, 444] on img "Go to Slide 7" at bounding box center [371, 434] width 57 height 45
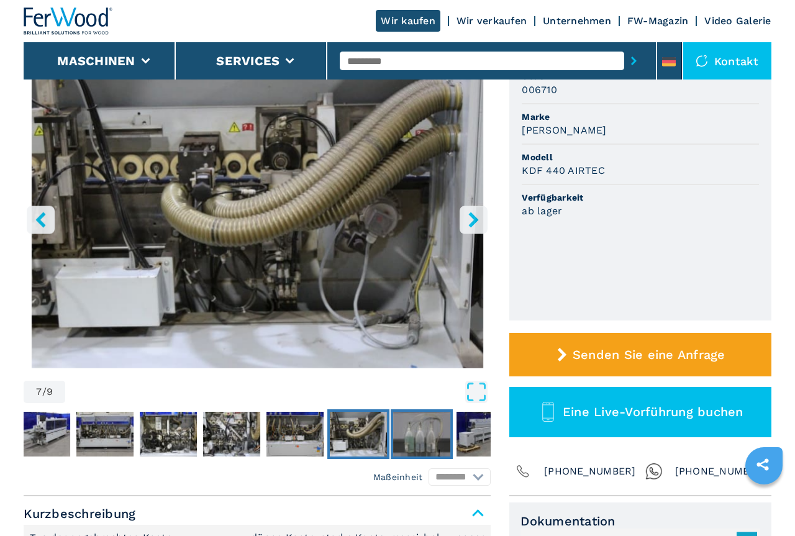
click at [439, 452] on img "Go to Slide 8" at bounding box center [421, 434] width 57 height 45
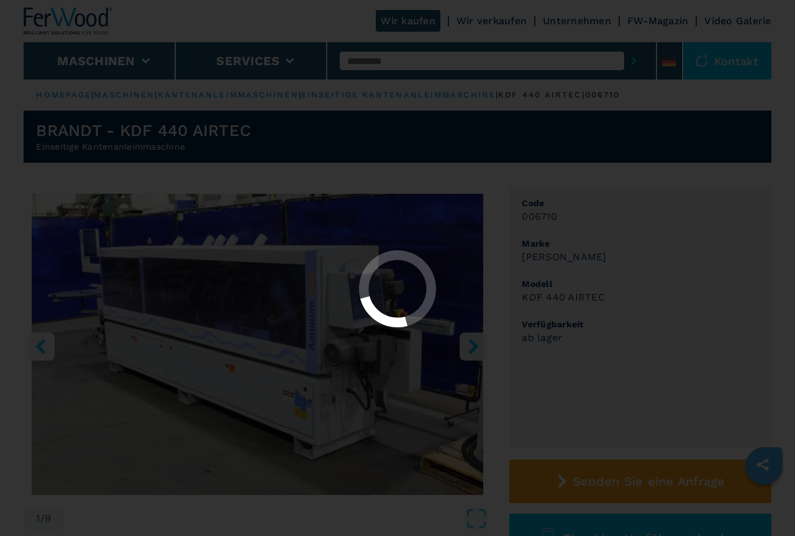
select select "**********"
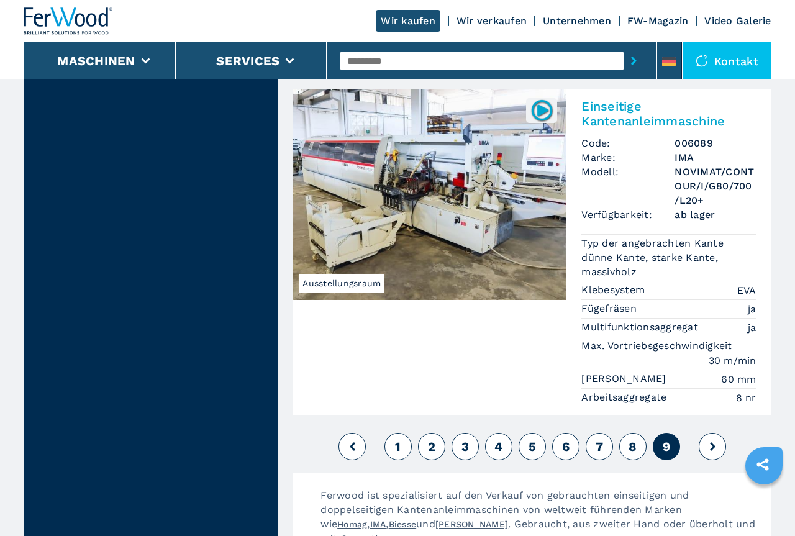
scroll to position [3230, 0]
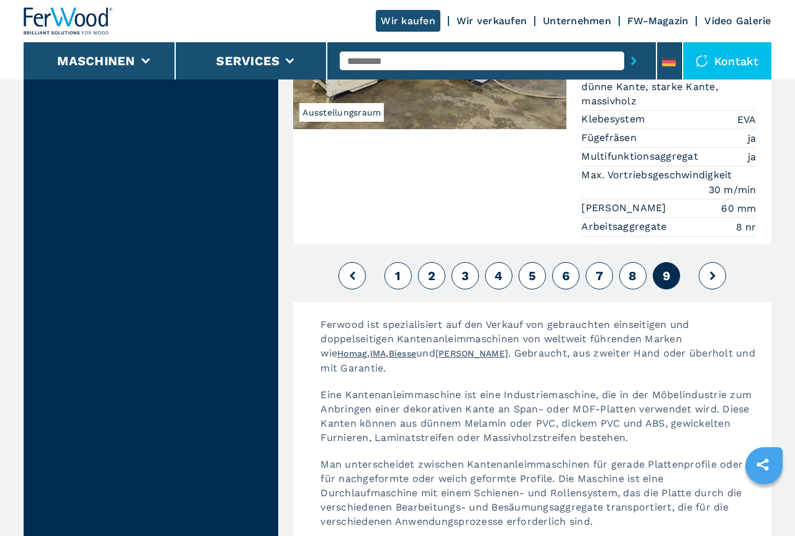
click at [635, 268] on span "8" at bounding box center [632, 275] width 8 height 15
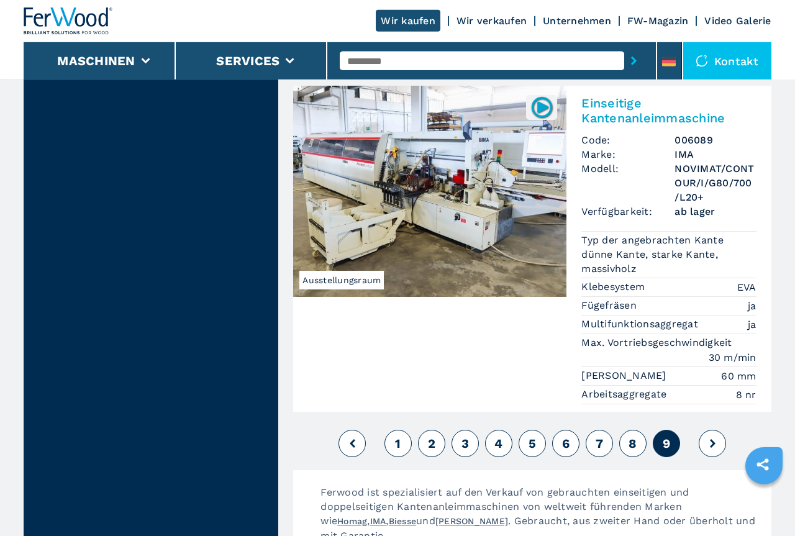
scroll to position [3167, 0]
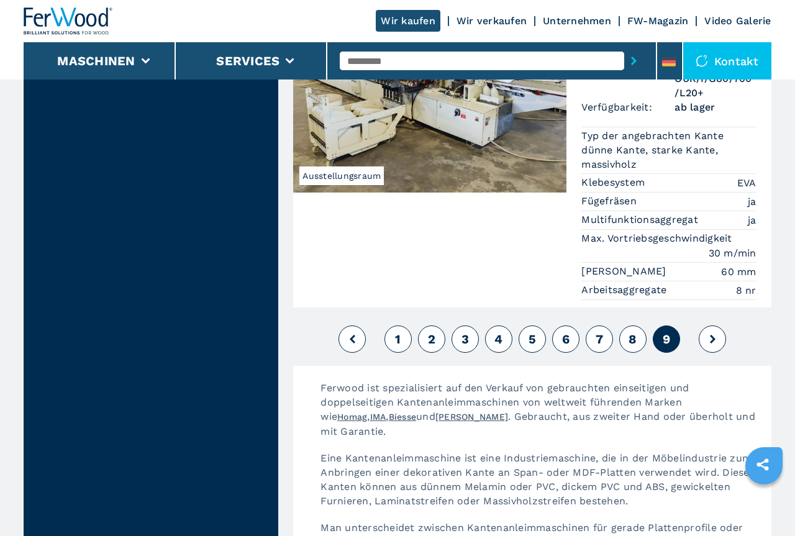
click at [605, 325] on button "7" at bounding box center [599, 338] width 27 height 27
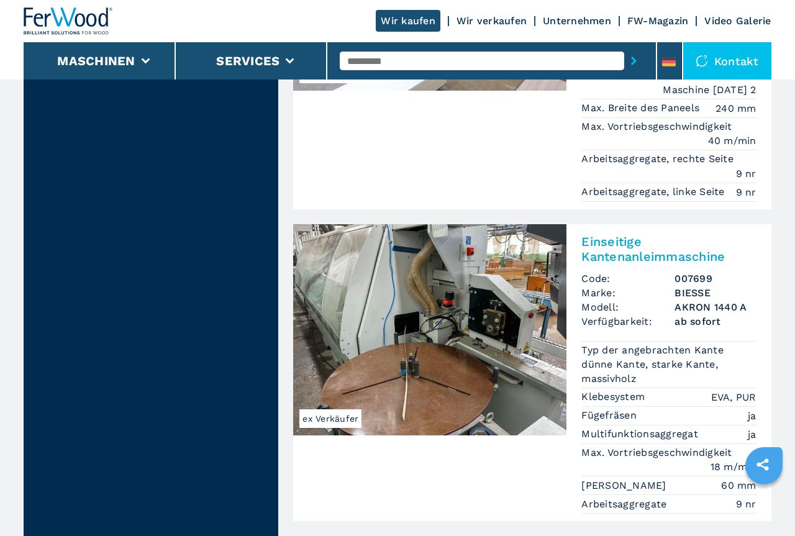
scroll to position [3800, 0]
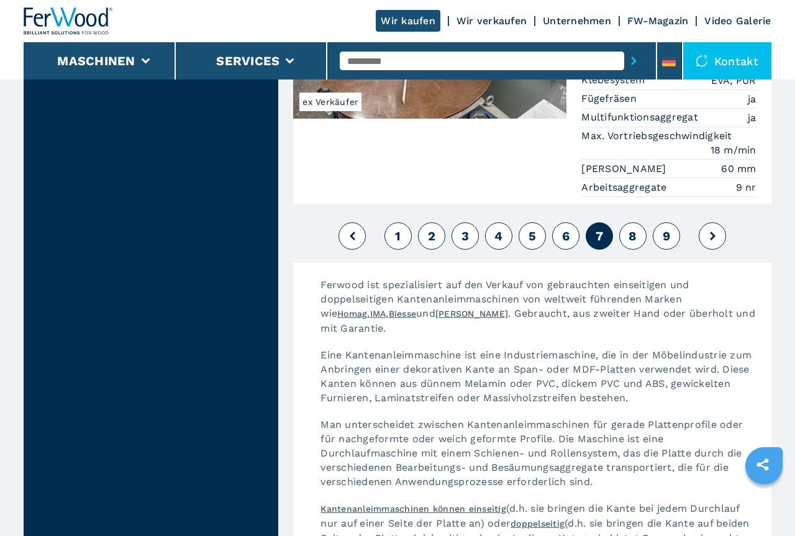
click at [563, 229] on span "6" at bounding box center [565, 236] width 7 height 15
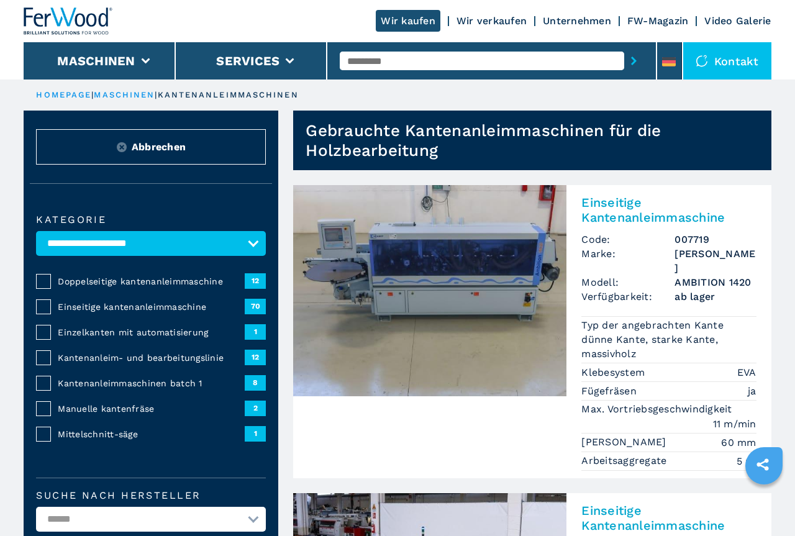
click at [135, 92] on link "maschinen" at bounding box center [124, 94] width 61 height 9
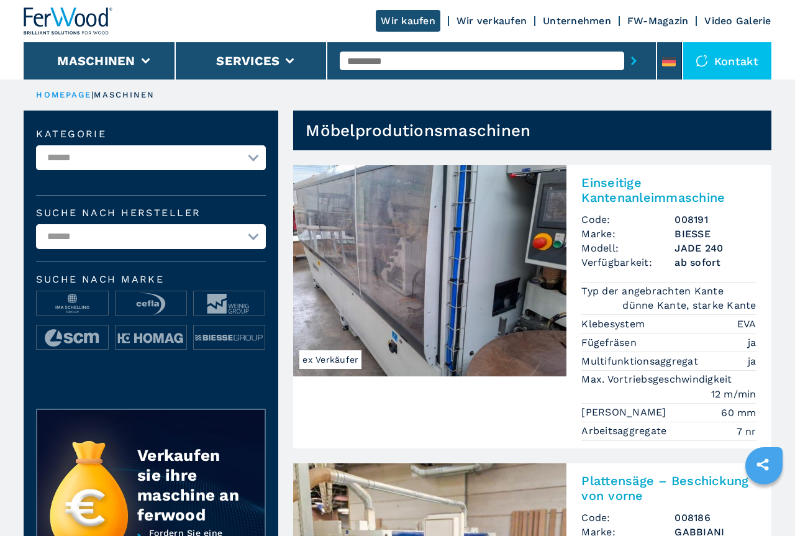
click at [36, 224] on select "**********" at bounding box center [151, 236] width 230 height 25
select select "*******"
click option "*******" at bounding box center [0, 0] width 0 height 0
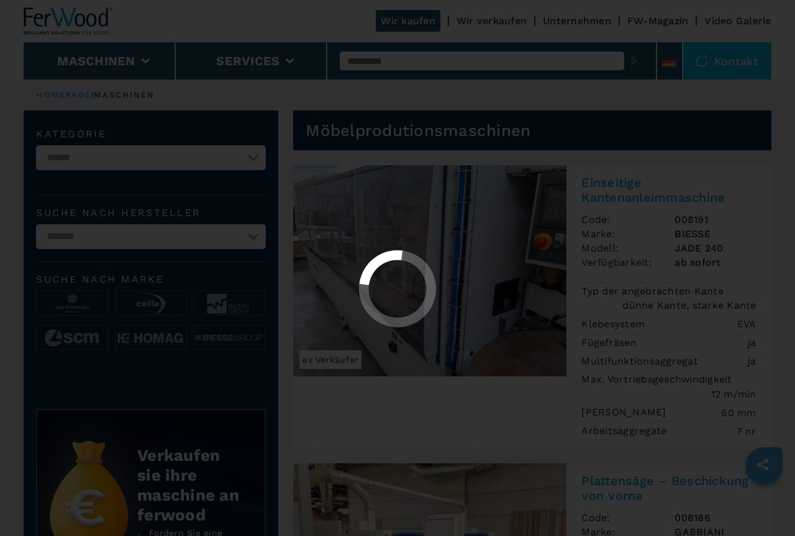
select select "*******"
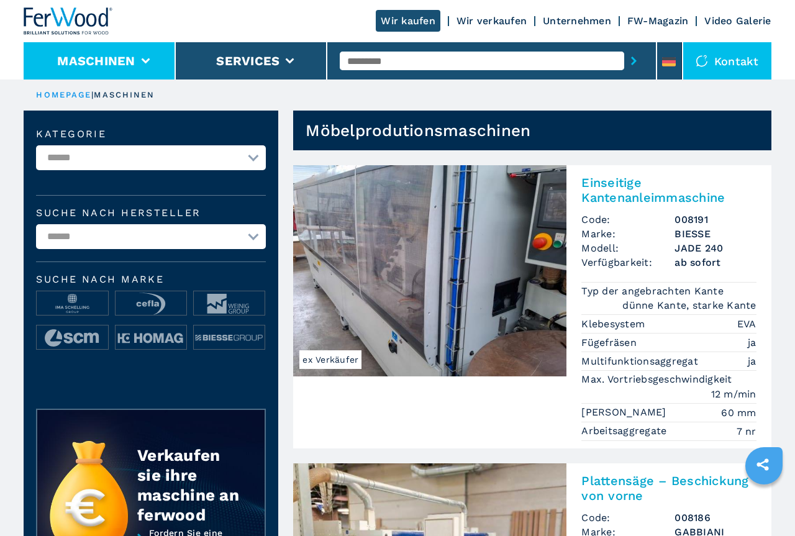
click at [130, 58] on button "Maschinen" at bounding box center [96, 60] width 78 height 15
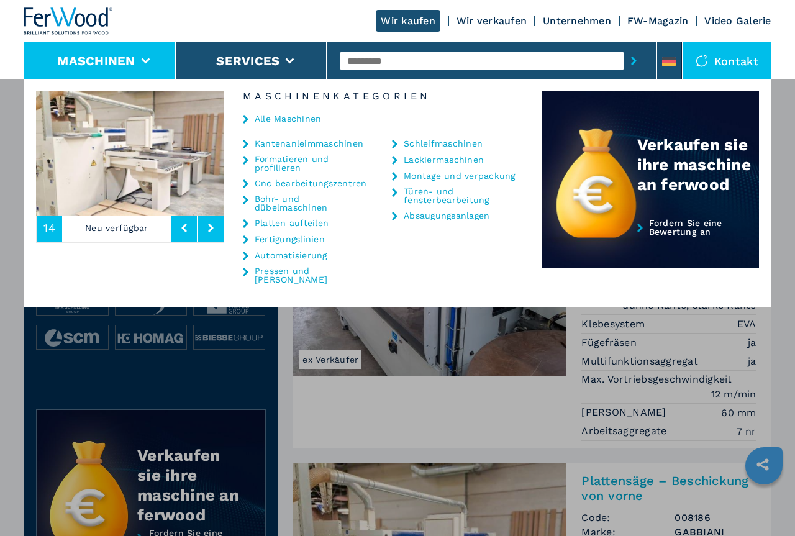
click at [288, 266] on link "Pressen und [PERSON_NAME]" at bounding box center [315, 274] width 120 height 17
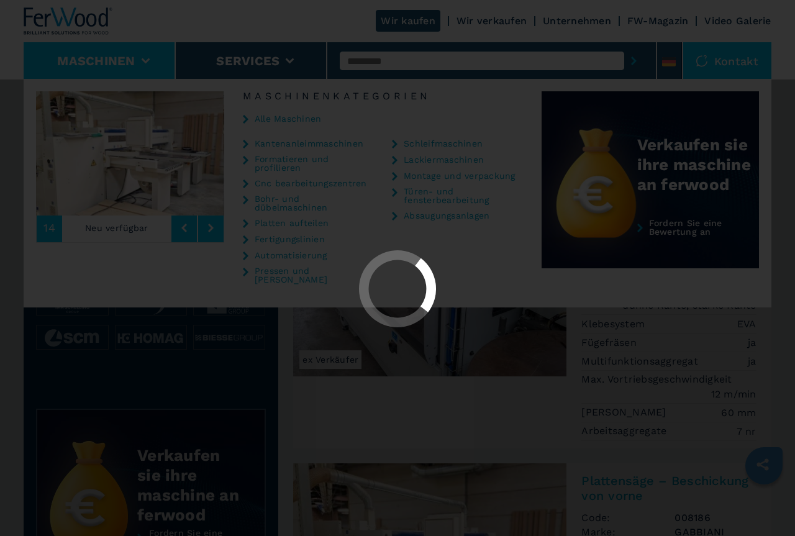
select select "**********"
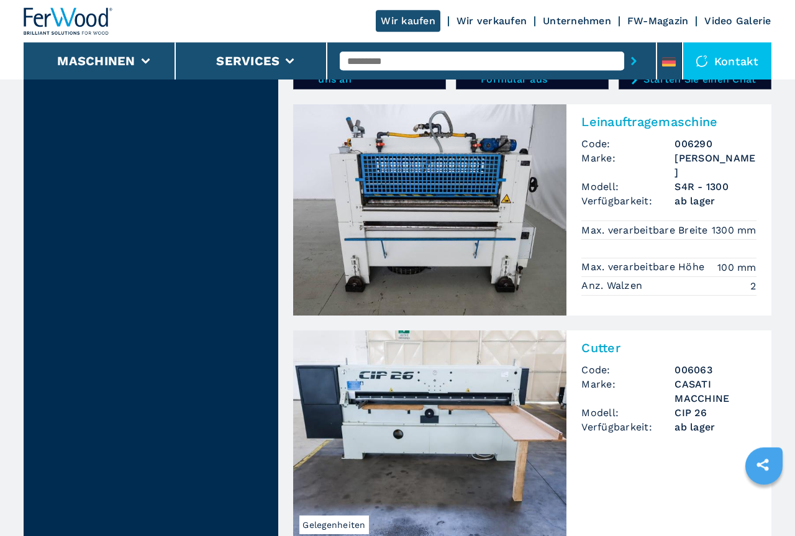
scroll to position [2217, 0]
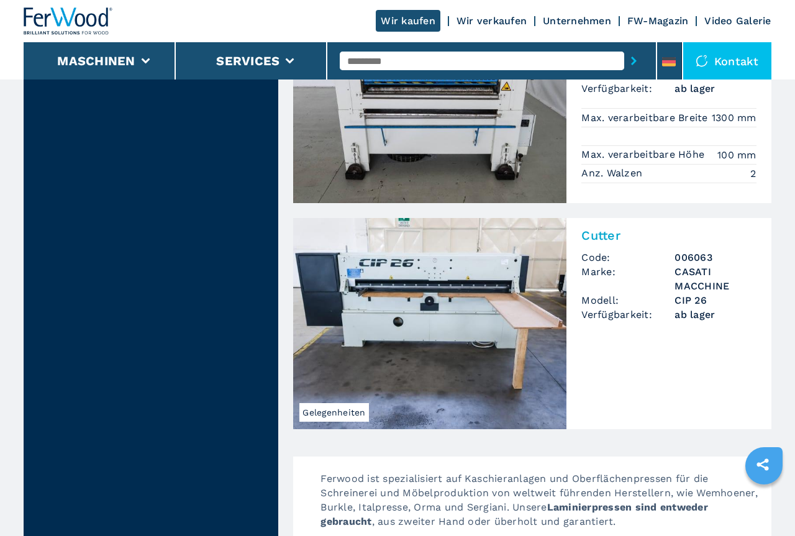
click at [360, 403] on span "Gelegenheiten" at bounding box center [333, 412] width 69 height 19
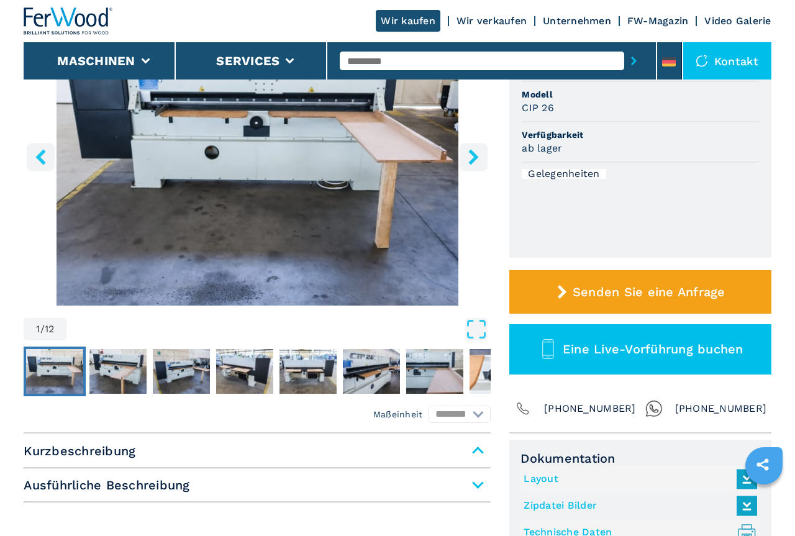
scroll to position [190, 0]
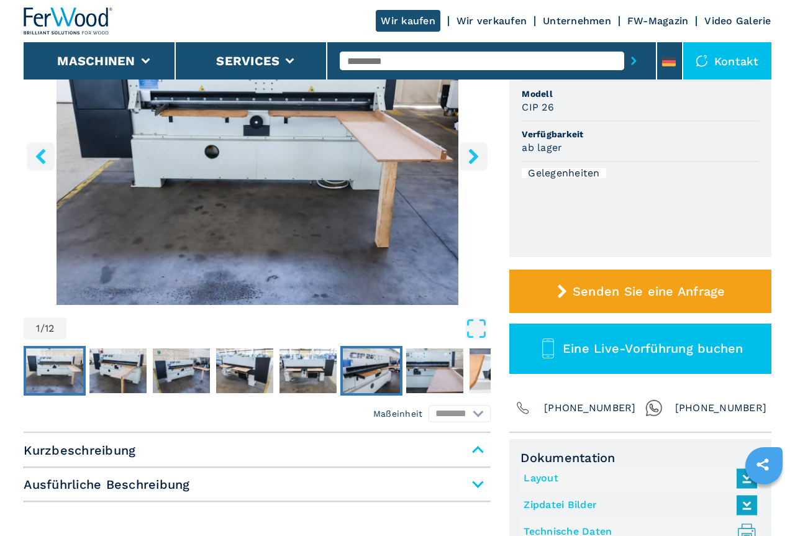
click at [368, 371] on img "Go to Slide 6" at bounding box center [371, 370] width 57 height 45
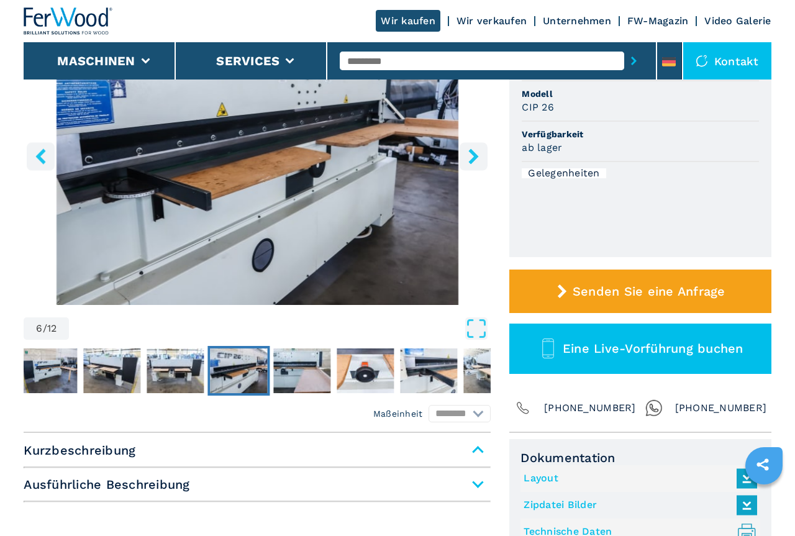
scroll to position [0, 0]
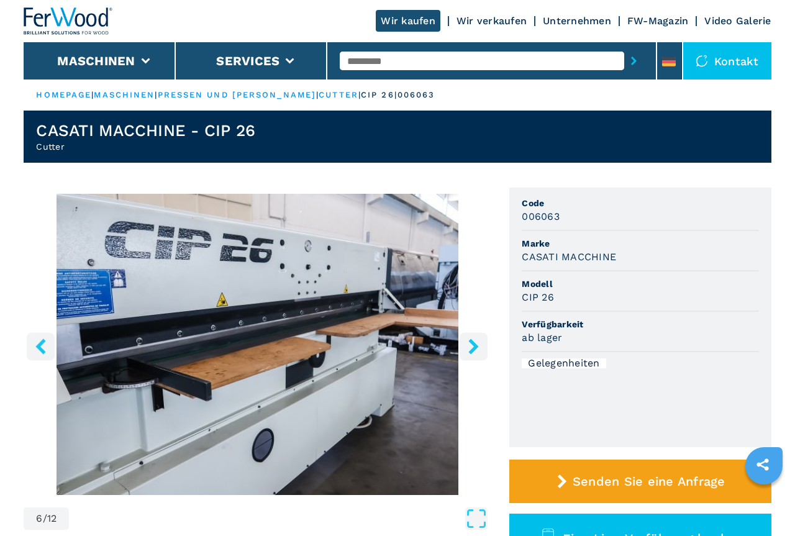
click at [40, 347] on icon "left-button" at bounding box center [41, 346] width 10 height 16
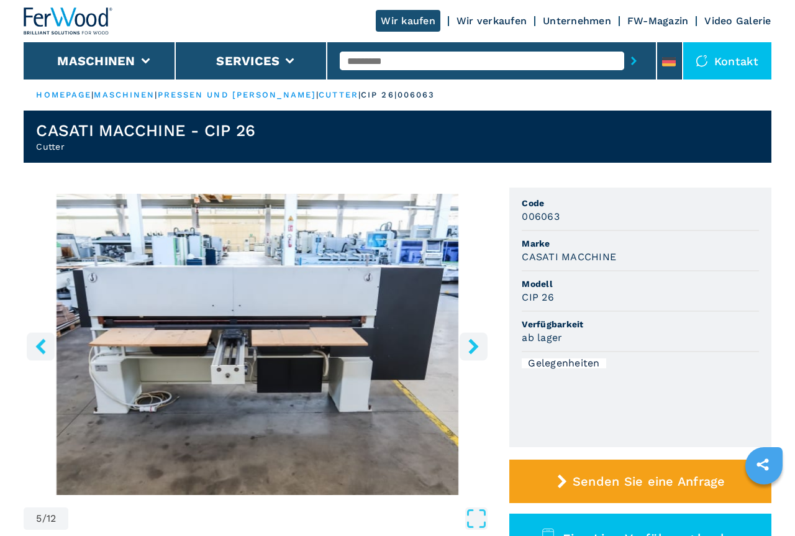
click at [40, 347] on icon "left-button" at bounding box center [41, 346] width 10 height 16
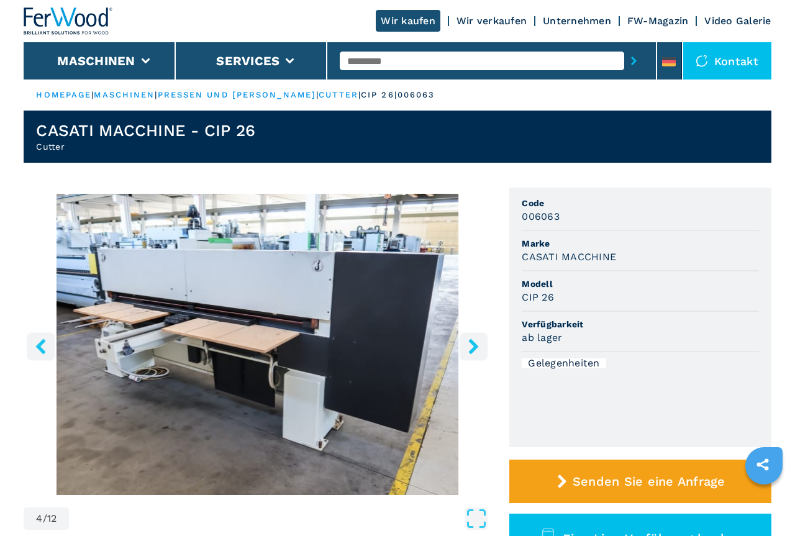
click at [40, 347] on icon "left-button" at bounding box center [41, 346] width 10 height 16
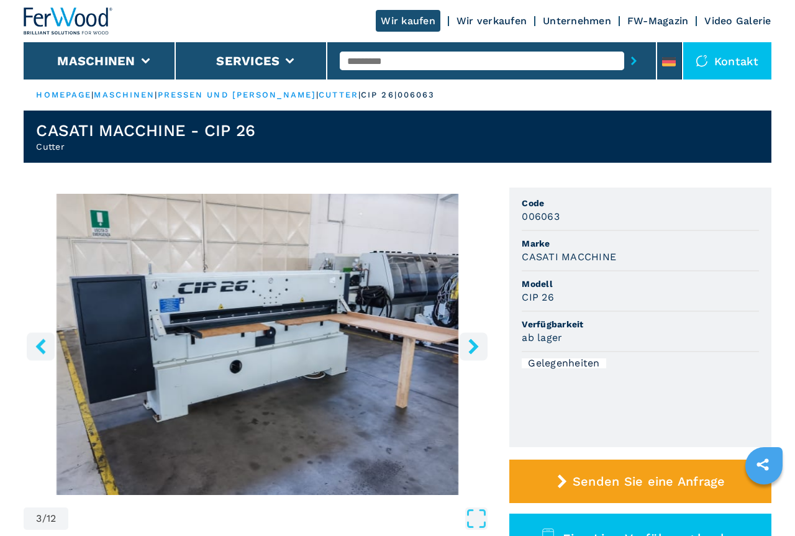
click at [40, 347] on icon "left-button" at bounding box center [41, 346] width 10 height 16
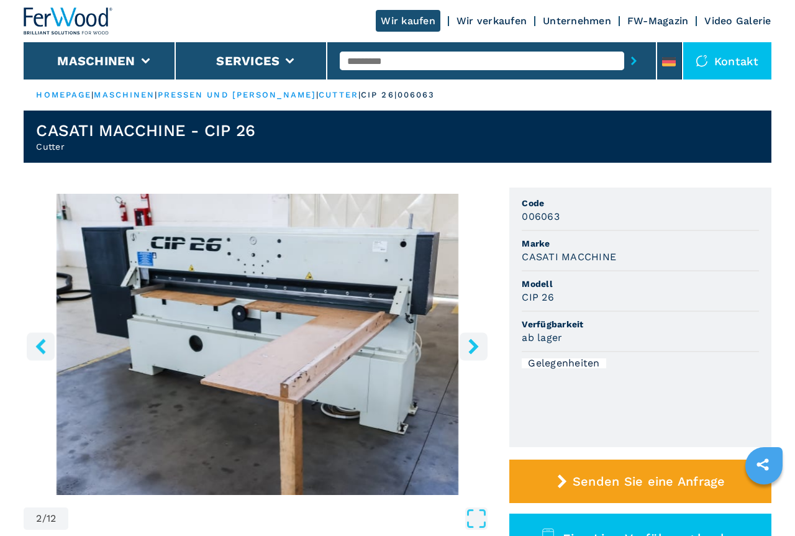
click at [40, 347] on icon "left-button" at bounding box center [41, 346] width 10 height 16
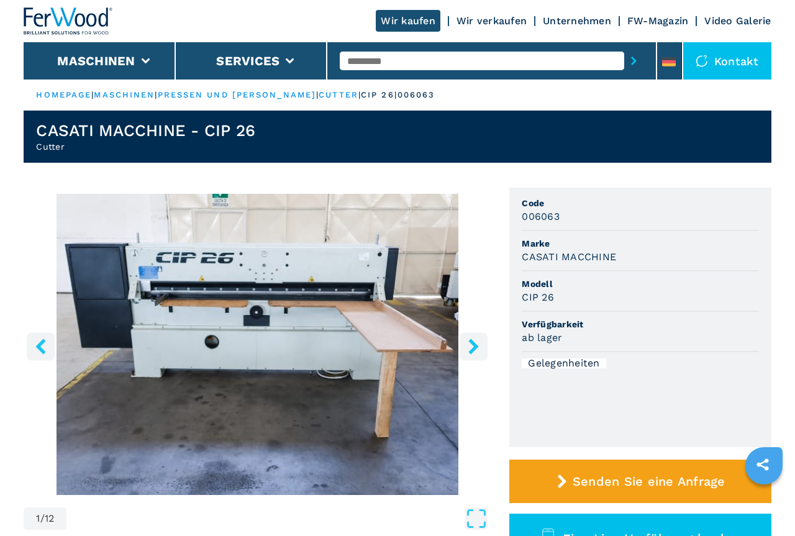
click at [40, 347] on icon "left-button" at bounding box center [41, 346] width 10 height 16
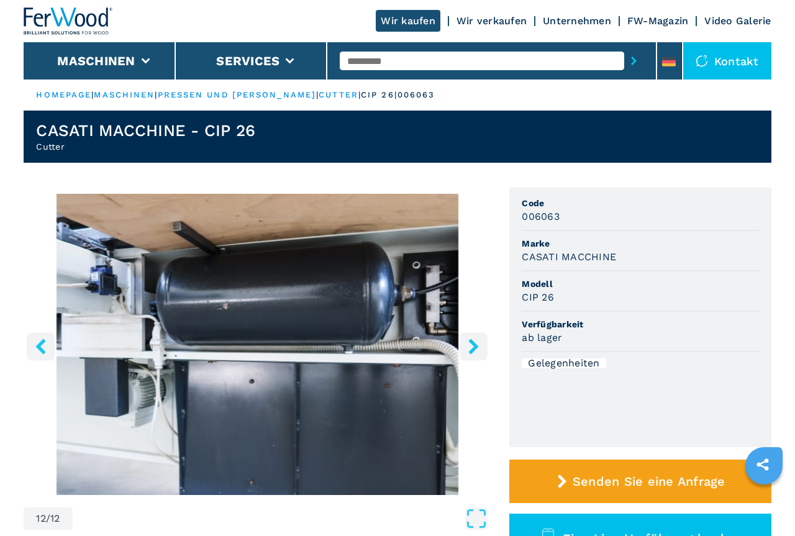
click at [40, 347] on icon "left-button" at bounding box center [41, 346] width 10 height 16
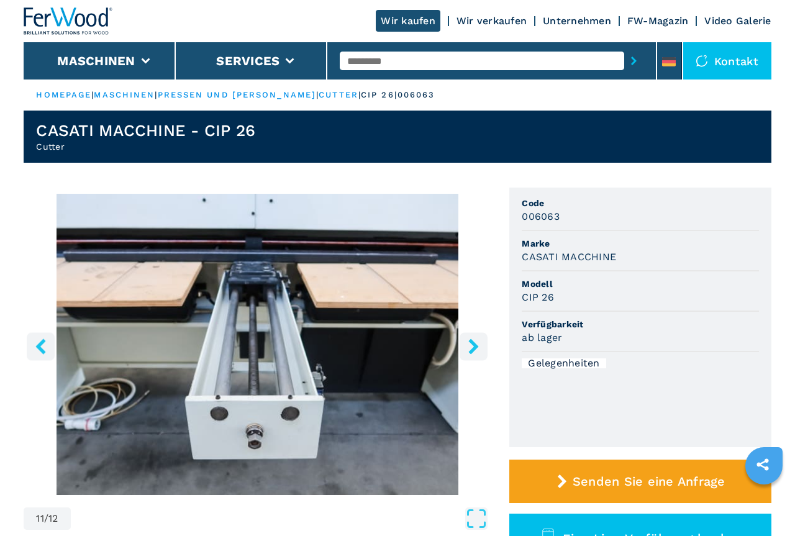
click at [40, 347] on icon "left-button" at bounding box center [41, 346] width 10 height 16
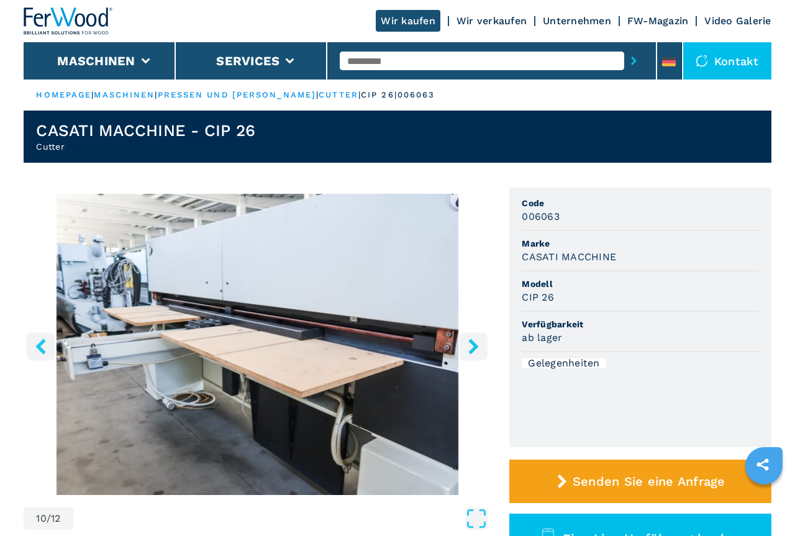
click at [40, 347] on icon "left-button" at bounding box center [41, 346] width 10 height 16
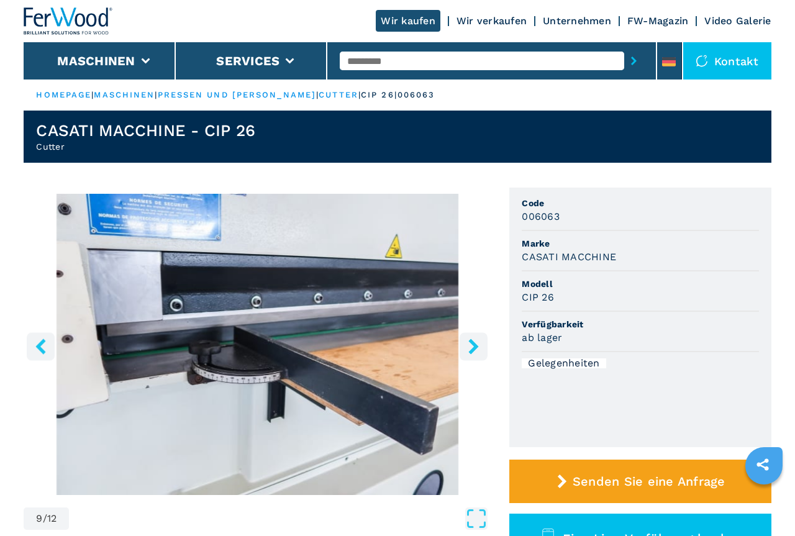
click at [40, 347] on icon "left-button" at bounding box center [41, 346] width 10 height 16
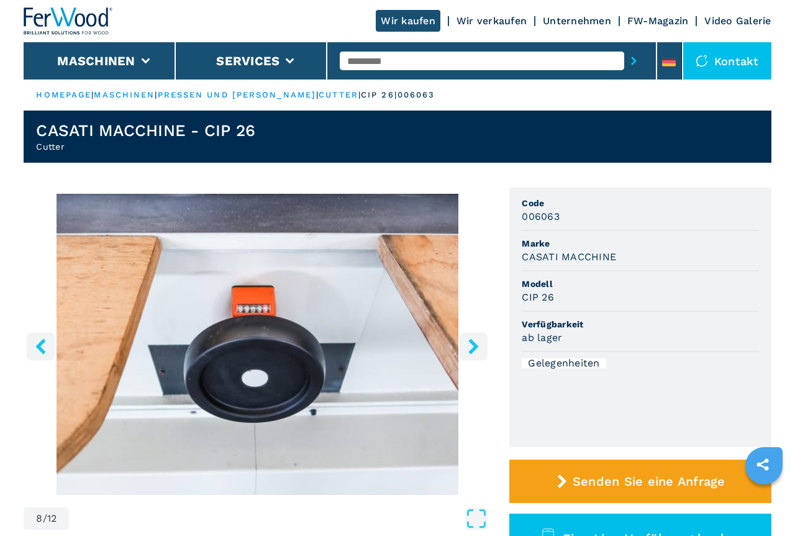
click at [40, 347] on icon "left-button" at bounding box center [41, 346] width 10 height 16
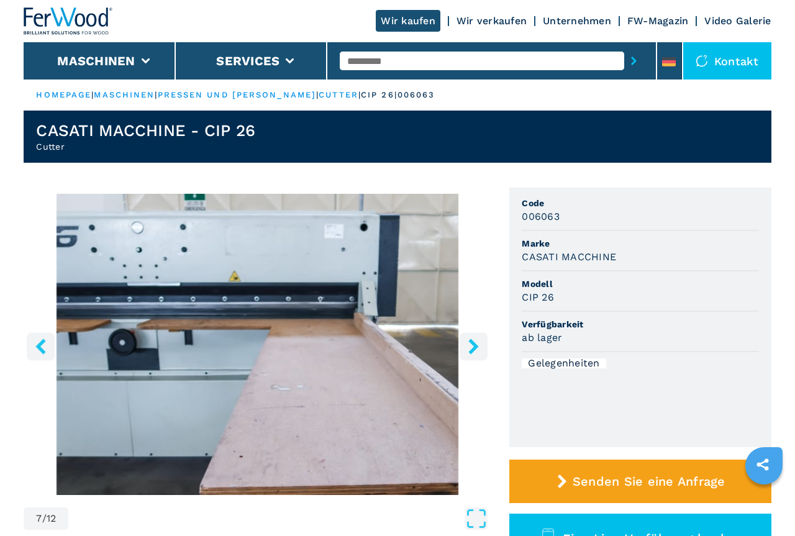
click at [40, 347] on icon "left-button" at bounding box center [41, 346] width 10 height 16
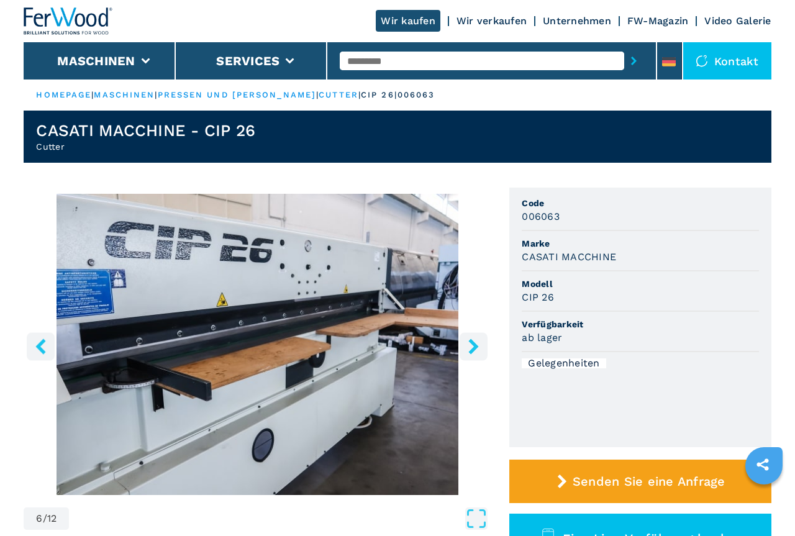
click at [40, 347] on icon "left-button" at bounding box center [41, 346] width 10 height 16
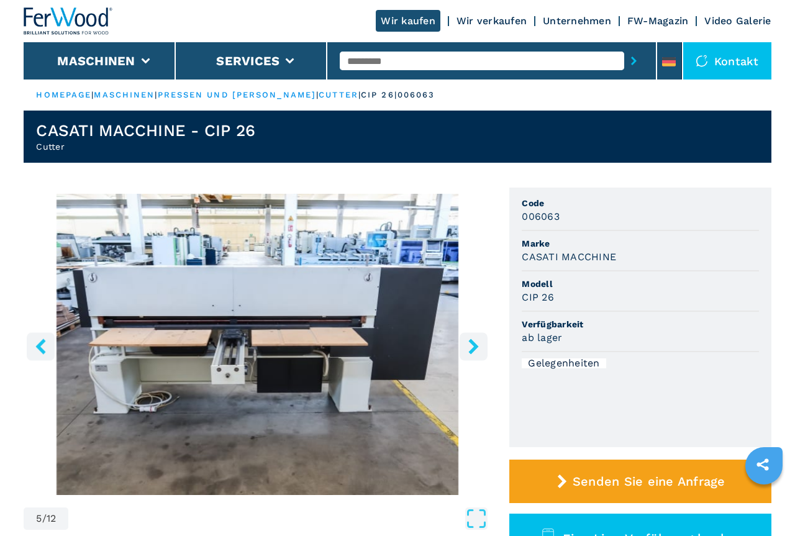
click at [40, 347] on icon "left-button" at bounding box center [41, 346] width 10 height 16
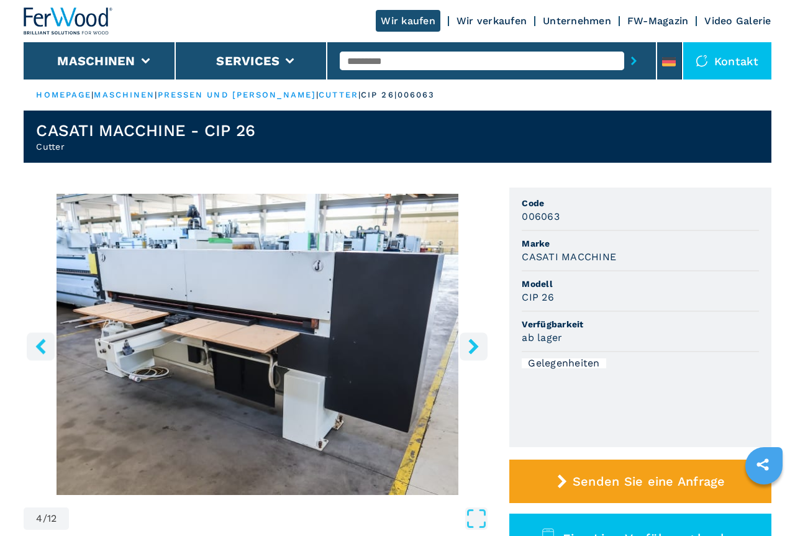
click at [40, 347] on icon "left-button" at bounding box center [41, 346] width 10 height 16
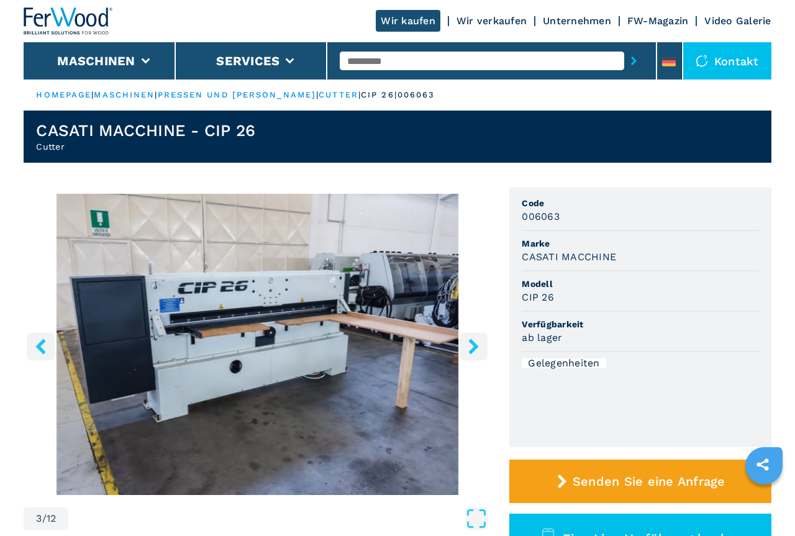
click at [40, 347] on icon "left-button" at bounding box center [41, 346] width 10 height 16
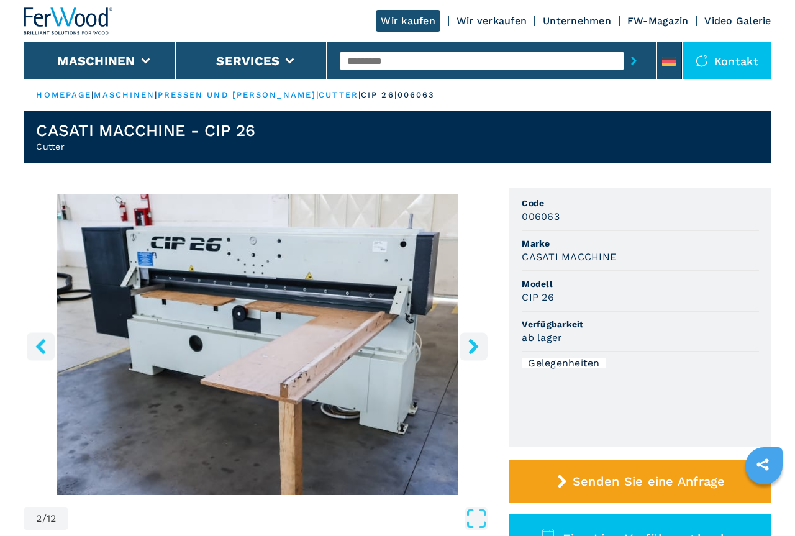
click at [419, 23] on link "Wir kaufen" at bounding box center [408, 21] width 65 height 22
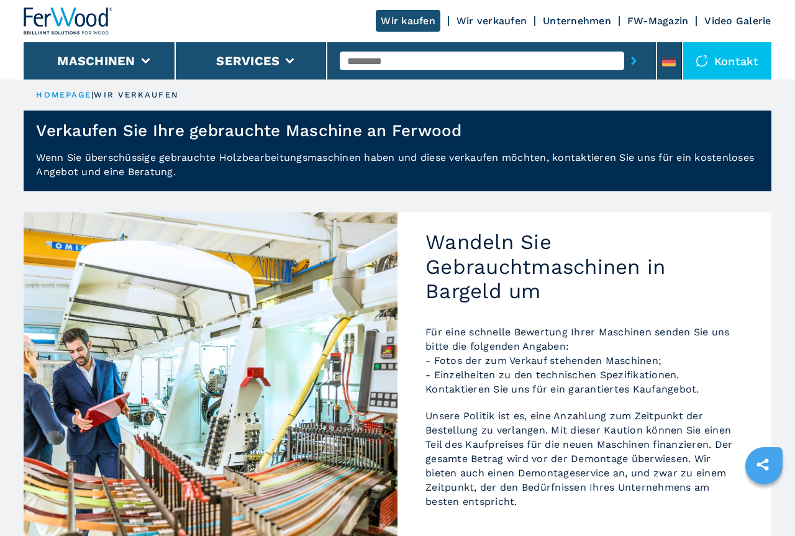
click at [735, 58] on div "Kontakt" at bounding box center [727, 60] width 88 height 37
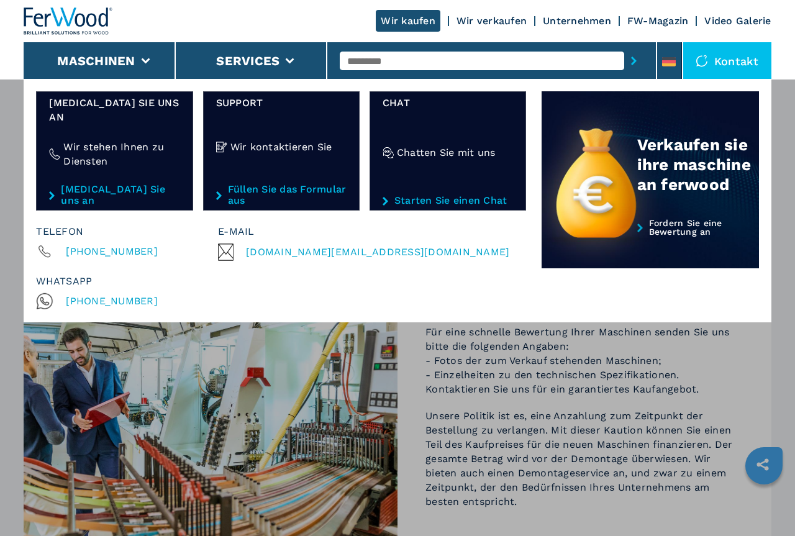
click at [96, 140] on h4 "Wir stehen Ihnen zu Diensten" at bounding box center [121, 154] width 116 height 29
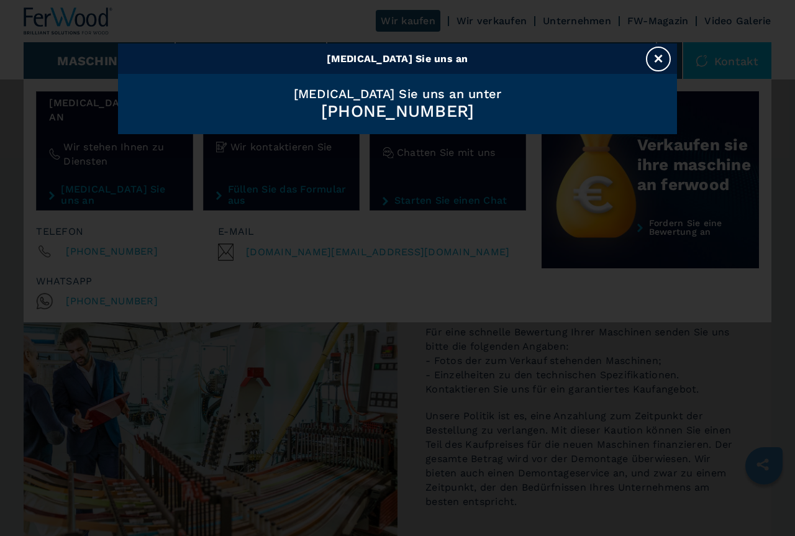
click at [657, 58] on button "×" at bounding box center [658, 59] width 25 height 25
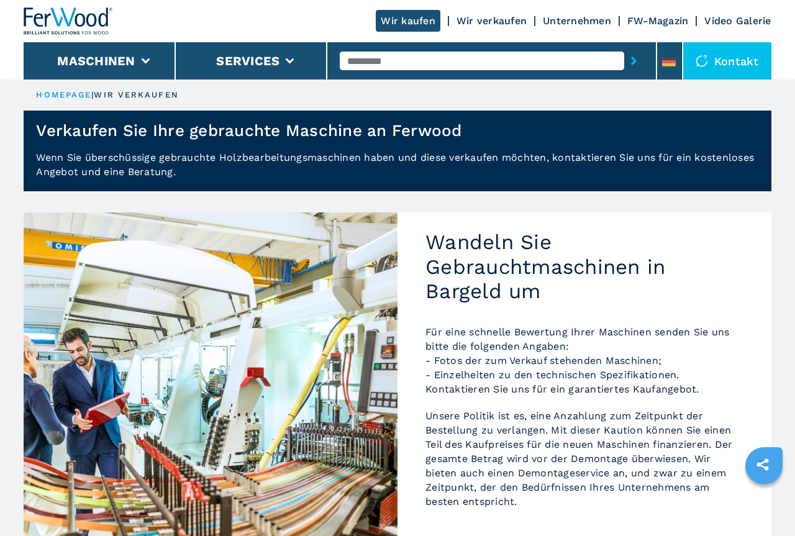
click at [73, 93] on link "HOMEPAGE" at bounding box center [63, 94] width 55 height 9
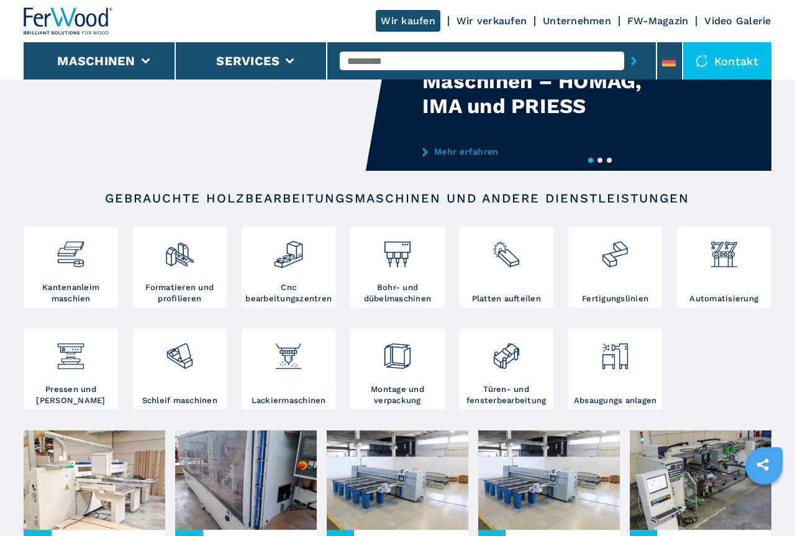
scroll to position [190, 0]
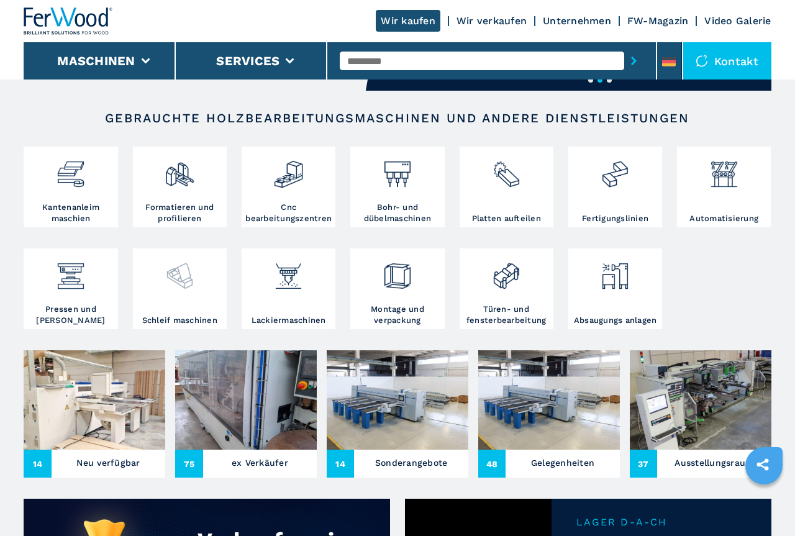
click at [191, 273] on img at bounding box center [180, 271] width 30 height 40
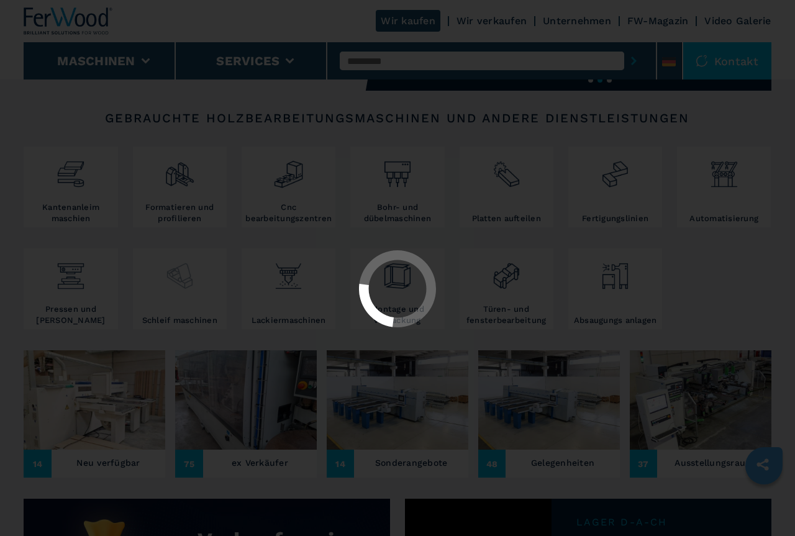
select select "**********"
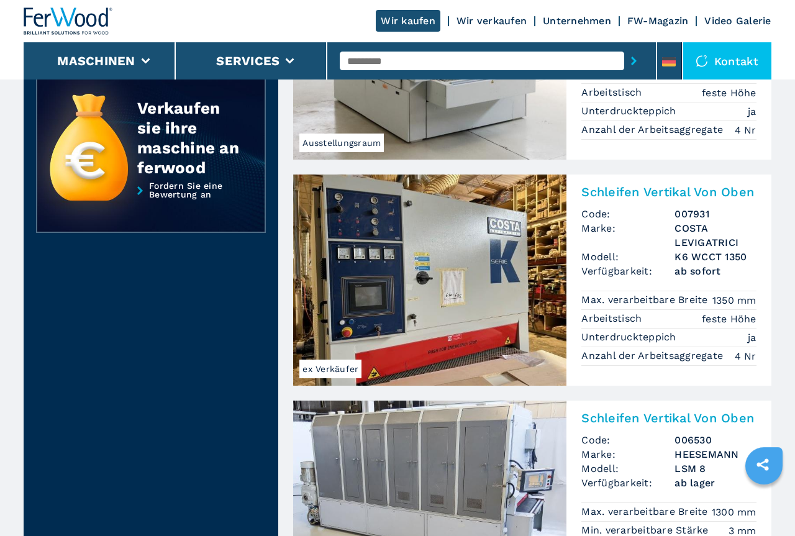
scroll to position [443, 0]
click at [461, 288] on img at bounding box center [429, 279] width 273 height 211
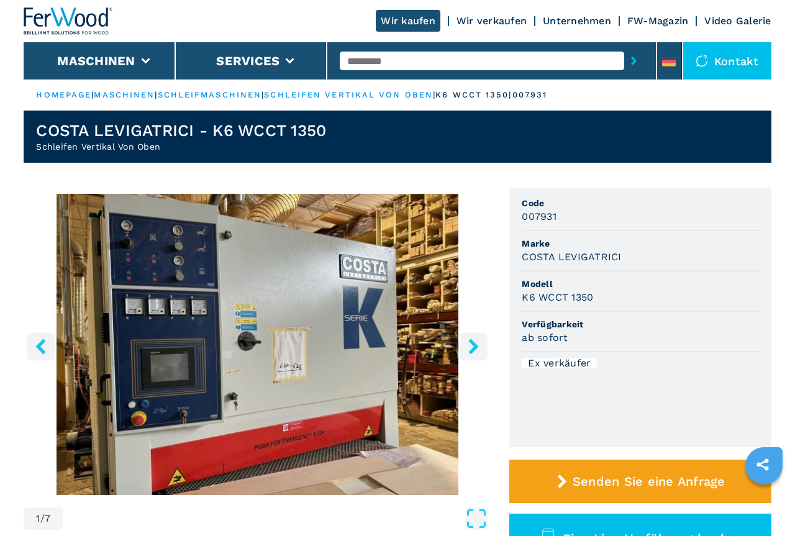
scroll to position [190, 0]
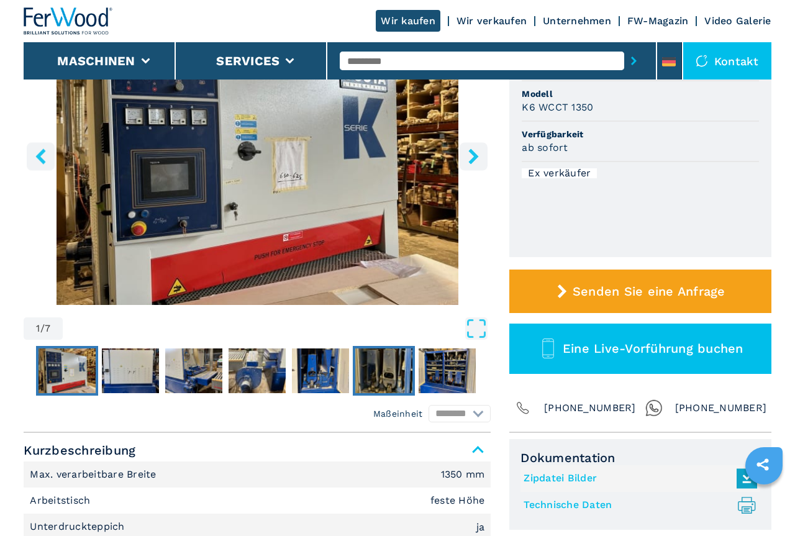
click at [381, 368] on img "Go to Slide 6" at bounding box center [383, 370] width 57 height 45
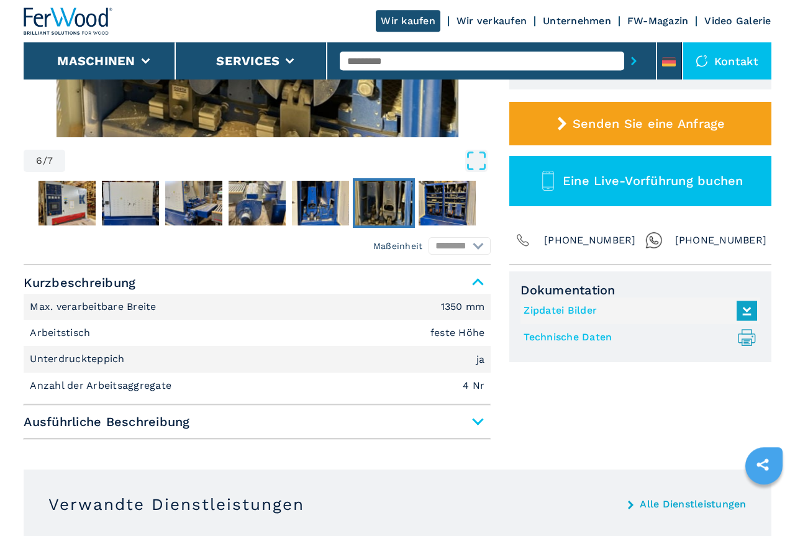
scroll to position [380, 0]
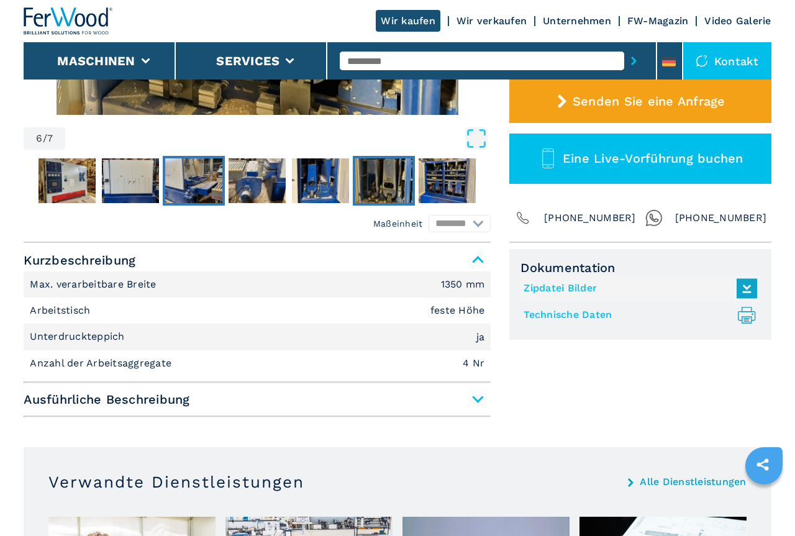
click at [193, 183] on img "Go to Slide 3" at bounding box center [193, 180] width 57 height 45
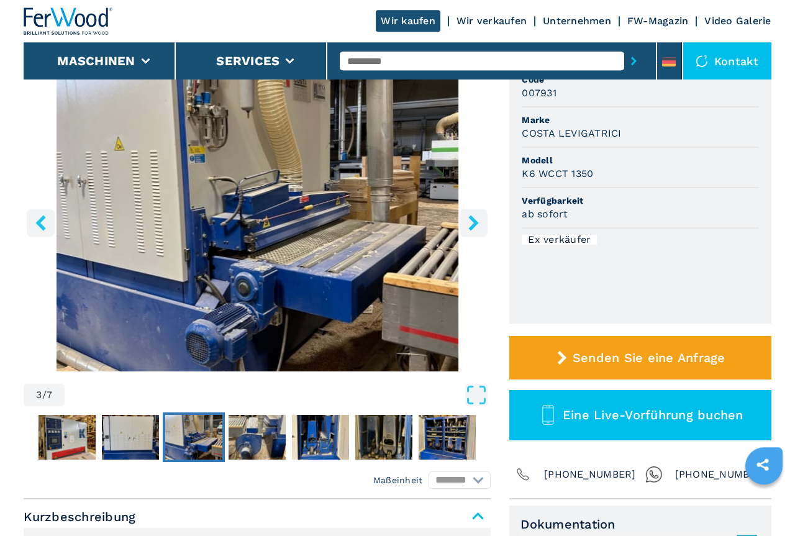
scroll to position [127, 0]
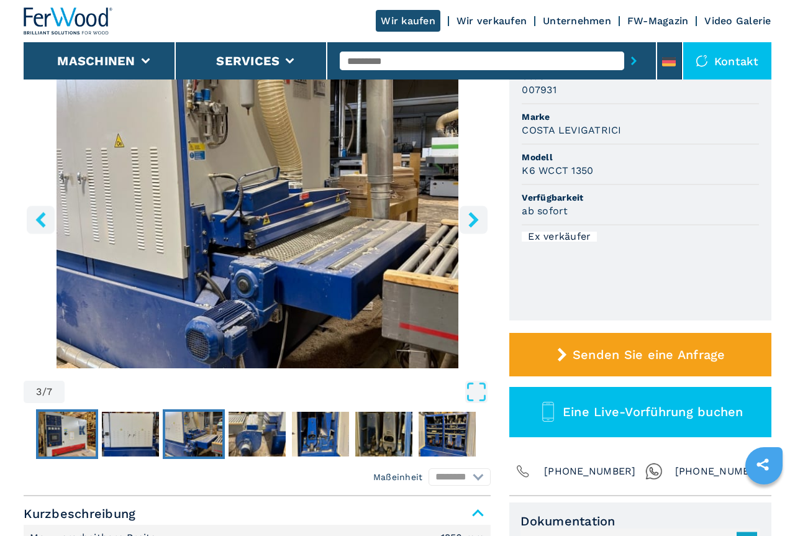
click at [75, 435] on img "Go to Slide 1" at bounding box center [67, 434] width 57 height 45
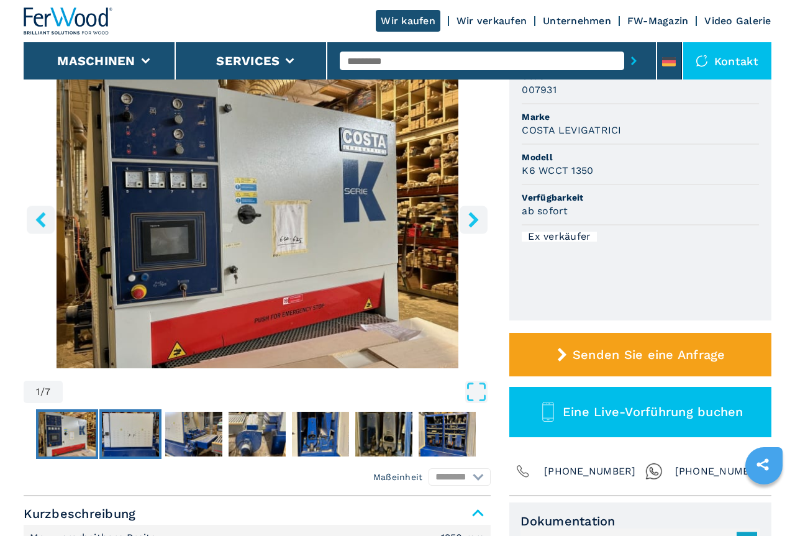
click at [131, 432] on img "Go to Slide 2" at bounding box center [130, 434] width 57 height 45
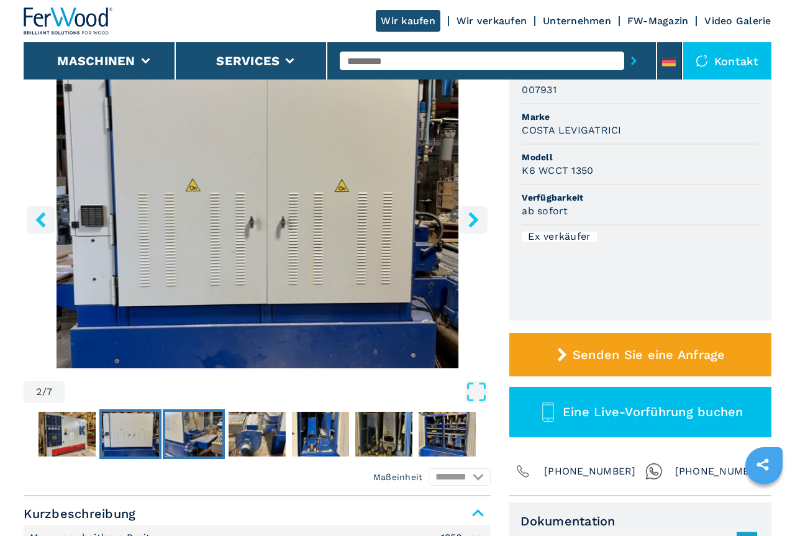
click at [196, 432] on img "Go to Slide 3" at bounding box center [193, 434] width 57 height 45
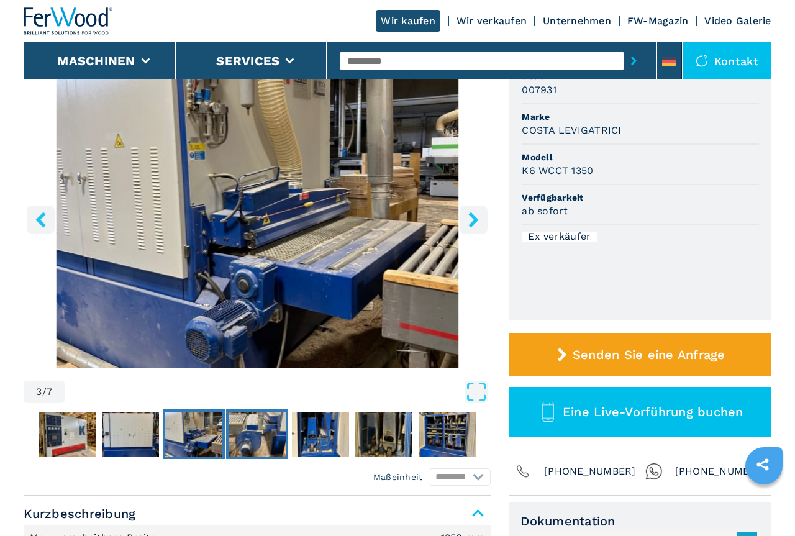
click at [261, 436] on img "Go to Slide 4" at bounding box center [257, 434] width 57 height 45
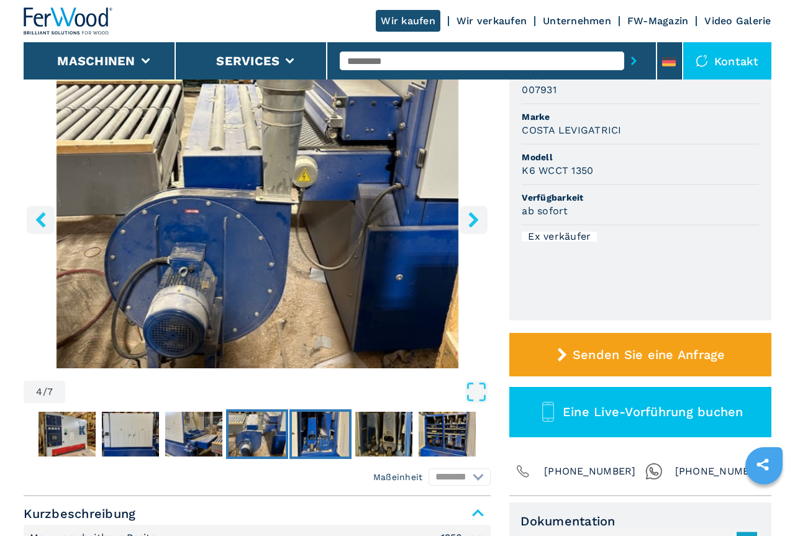
click at [327, 435] on img "Go to Slide 5" at bounding box center [320, 434] width 57 height 45
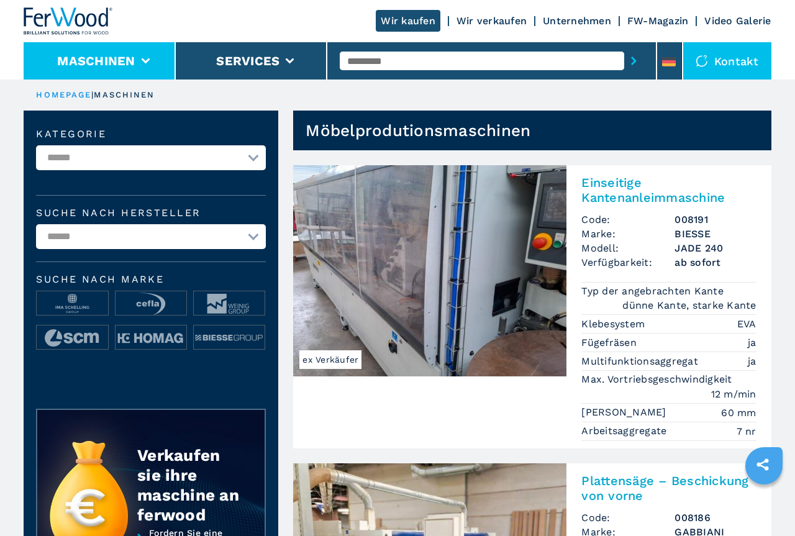
click at [128, 55] on button "Maschinen" at bounding box center [96, 60] width 78 height 15
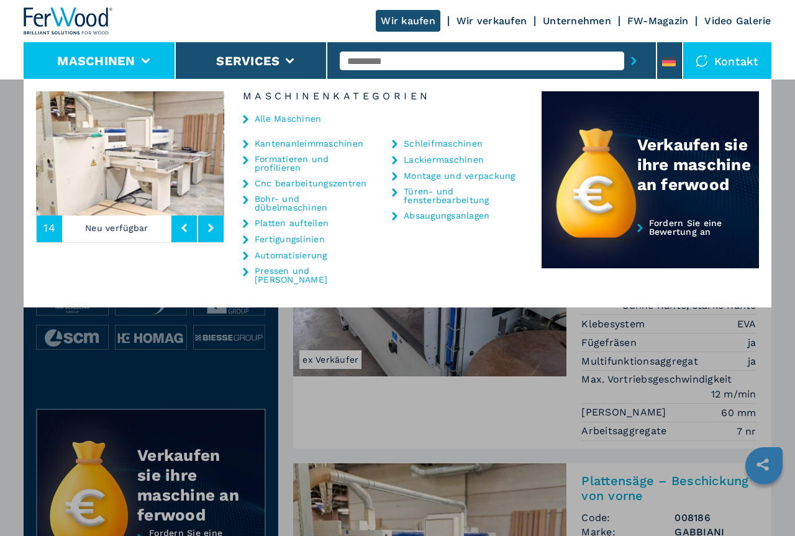
click at [448, 140] on link "Schleifmaschinen" at bounding box center [443, 143] width 79 height 9
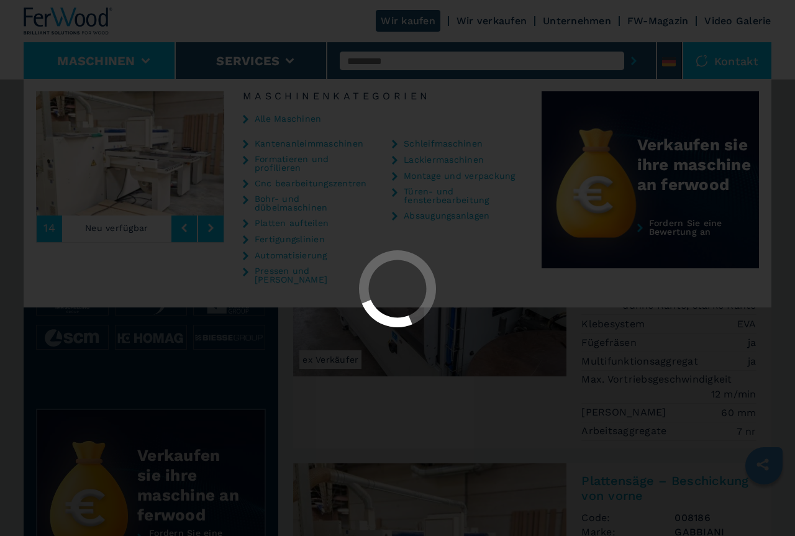
select select "**********"
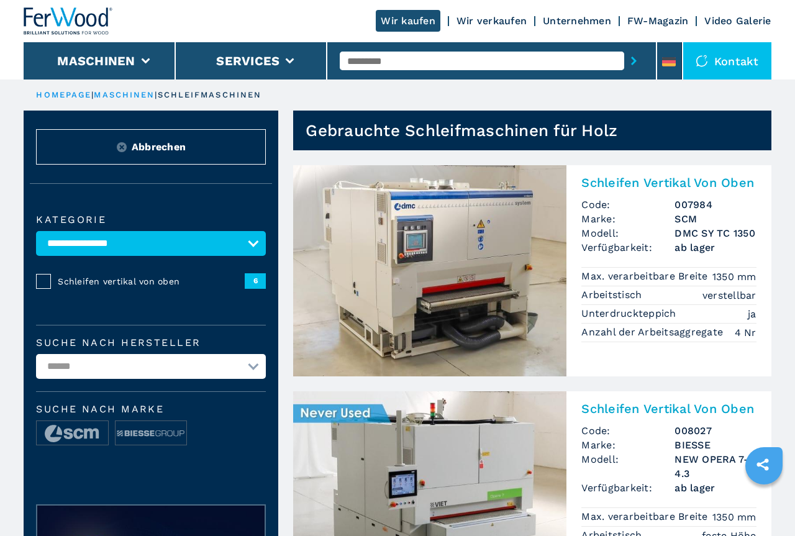
click at [464, 259] on img at bounding box center [429, 270] width 273 height 211
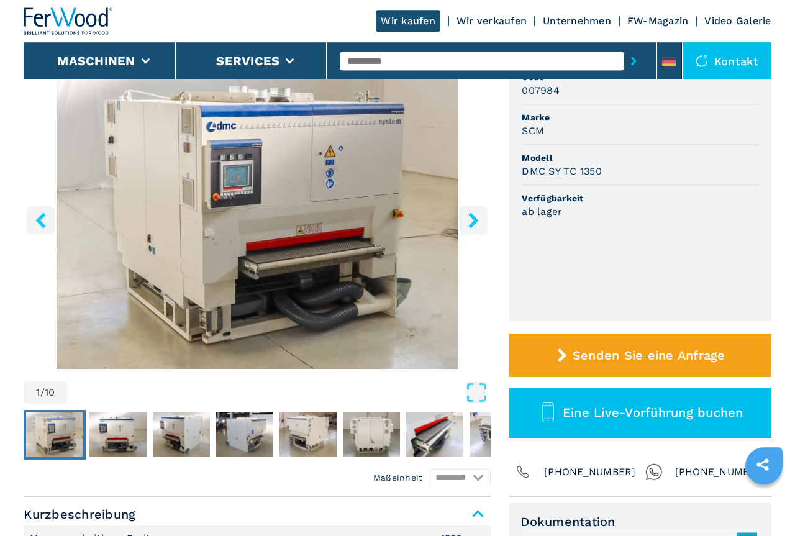
scroll to position [63, 0]
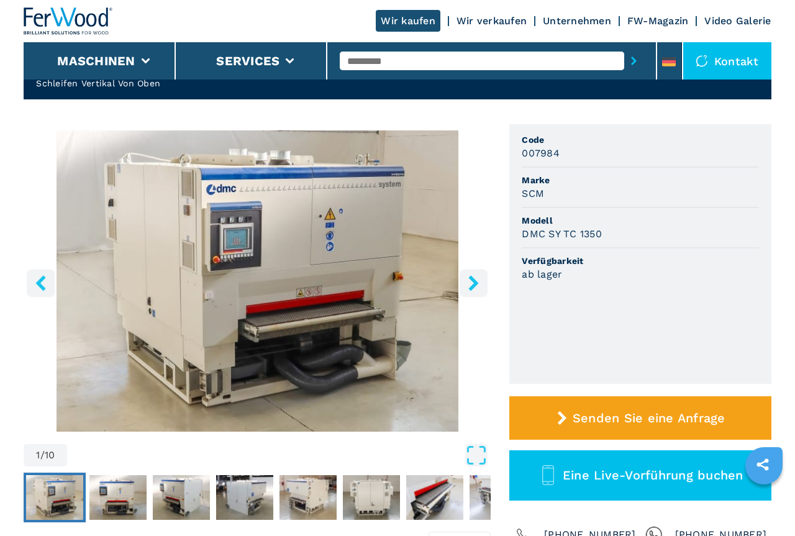
click at [476, 280] on icon "right-button" at bounding box center [474, 283] width 16 height 16
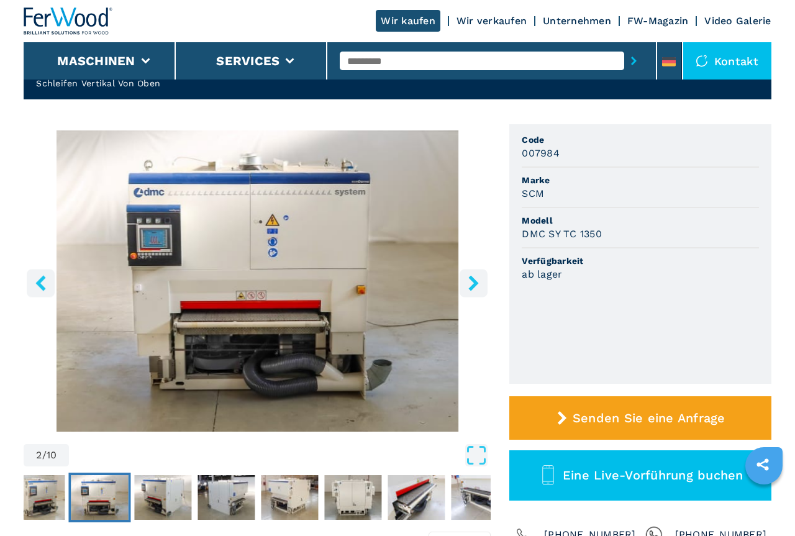
click at [476, 281] on icon "right-button" at bounding box center [474, 283] width 16 height 16
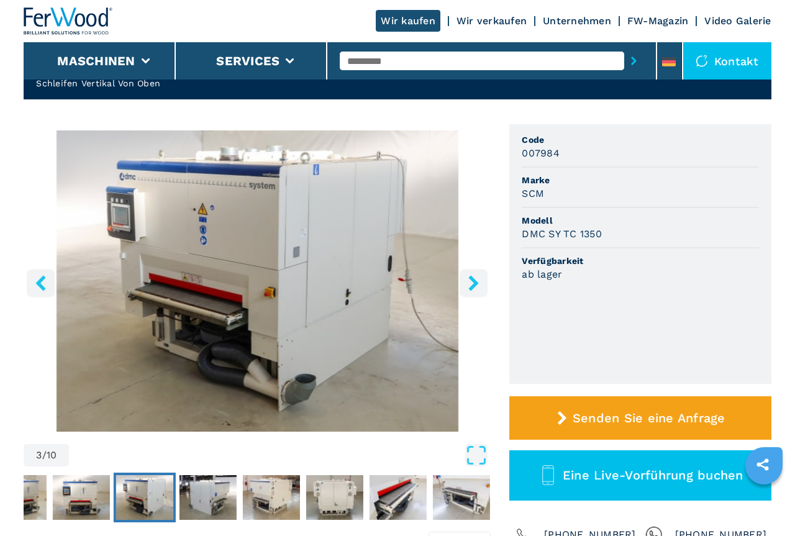
click at [476, 281] on icon "right-button" at bounding box center [474, 283] width 16 height 16
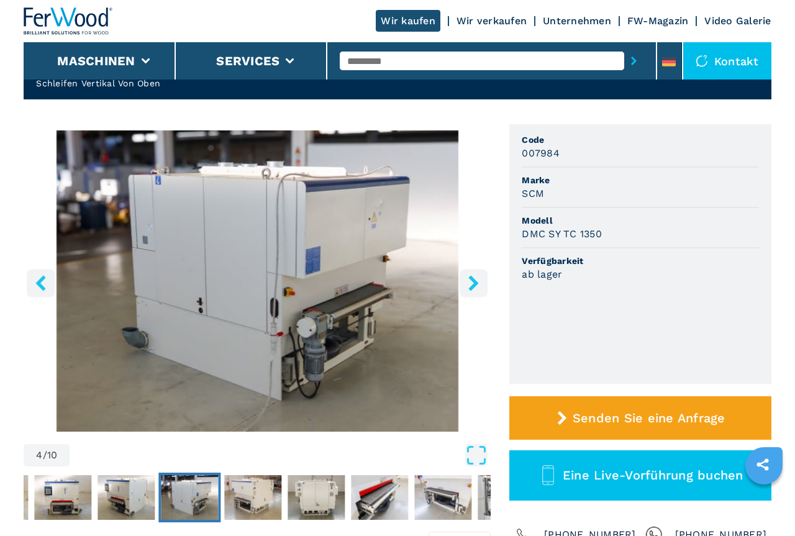
click at [476, 281] on icon "right-button" at bounding box center [474, 283] width 16 height 16
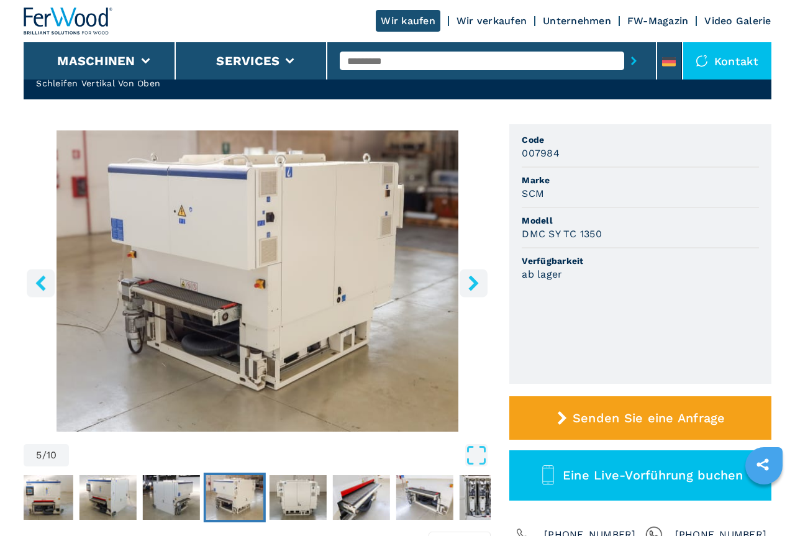
click at [476, 281] on icon "right-button" at bounding box center [474, 283] width 16 height 16
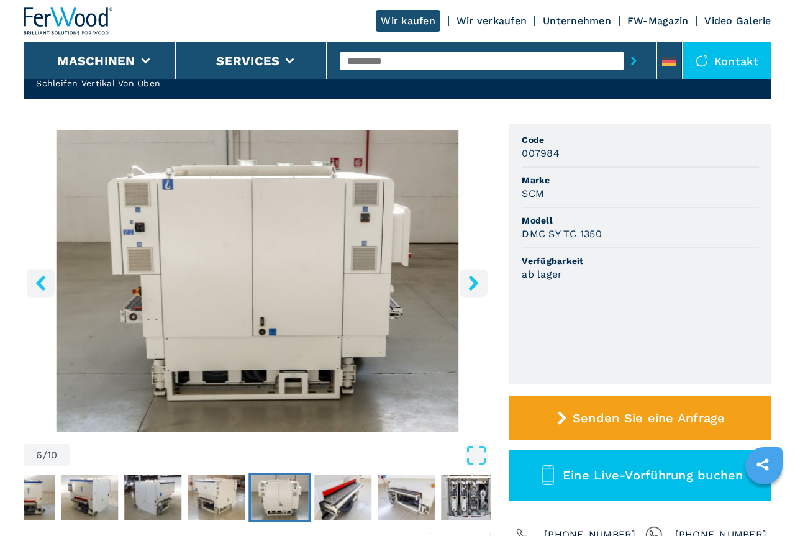
click at [476, 281] on icon "right-button" at bounding box center [474, 283] width 16 height 16
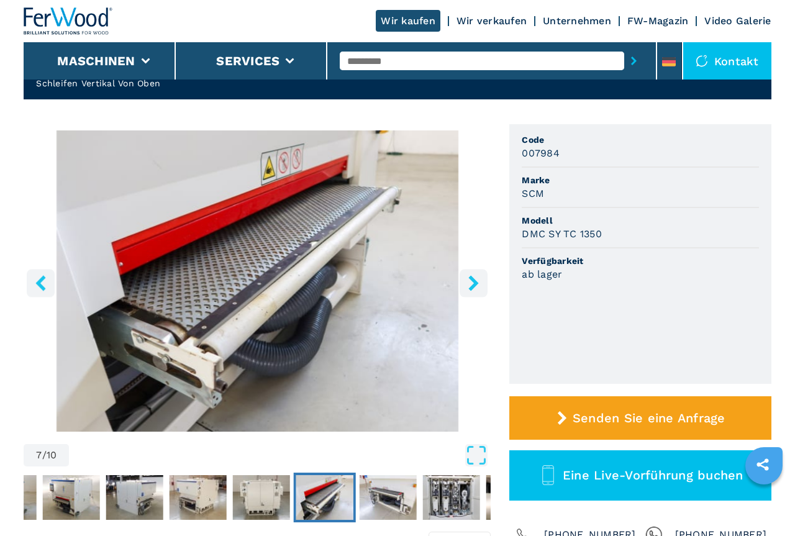
click at [476, 281] on icon "right-button" at bounding box center [474, 283] width 16 height 16
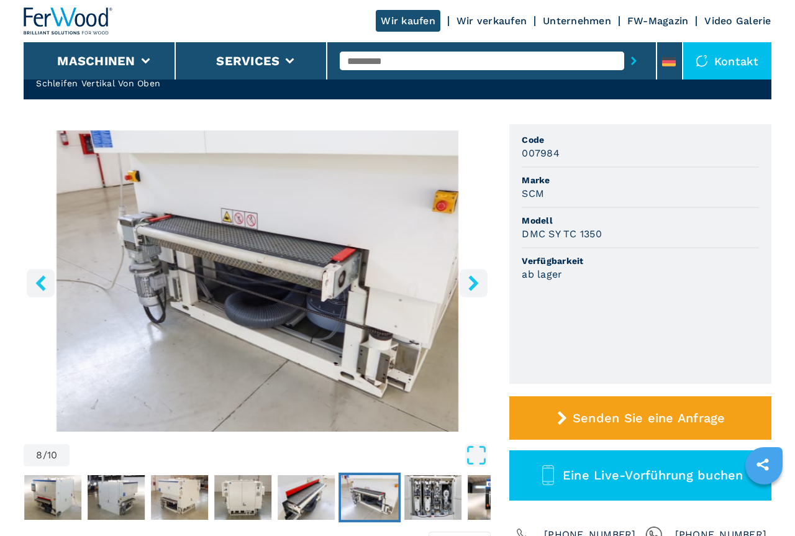
click at [476, 281] on icon "right-button" at bounding box center [474, 283] width 16 height 16
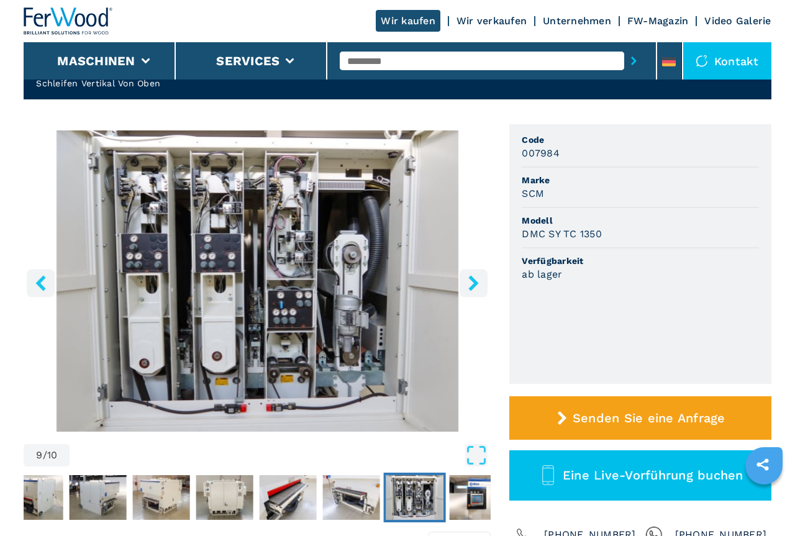
click at [476, 281] on icon "right-button" at bounding box center [474, 283] width 16 height 16
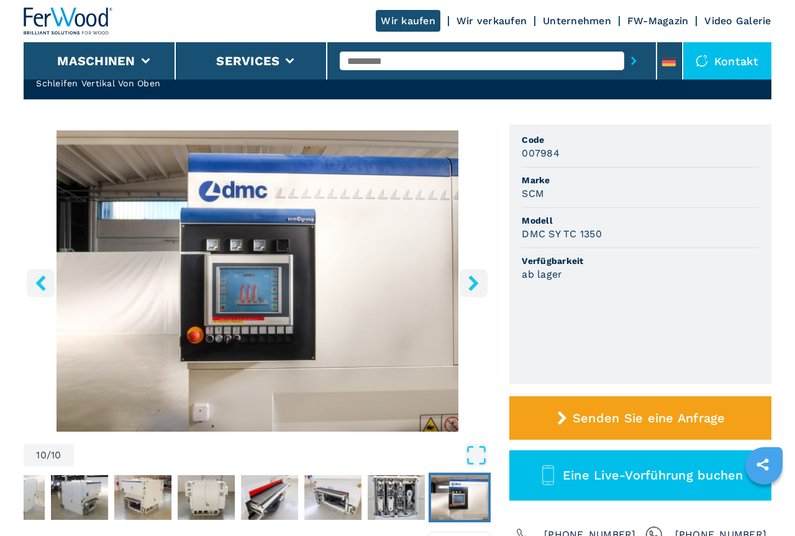
click at [476, 281] on icon "right-button" at bounding box center [474, 283] width 16 height 16
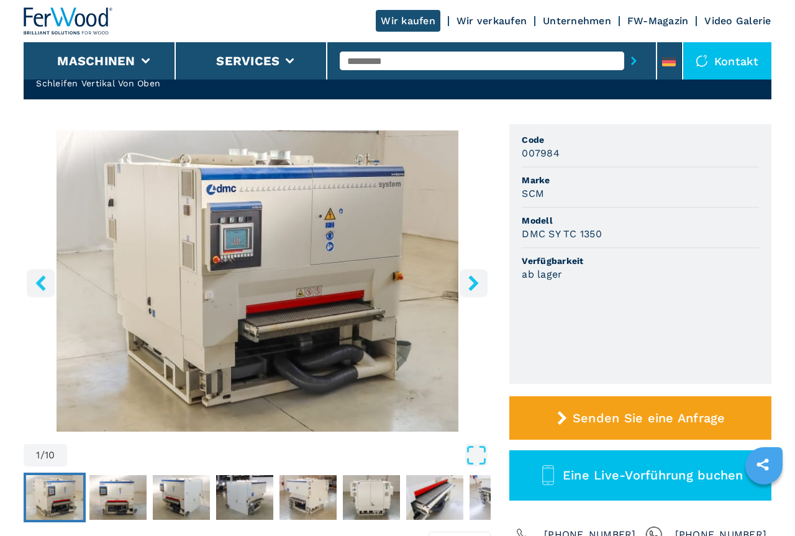
click at [476, 281] on icon "right-button" at bounding box center [474, 283] width 16 height 16
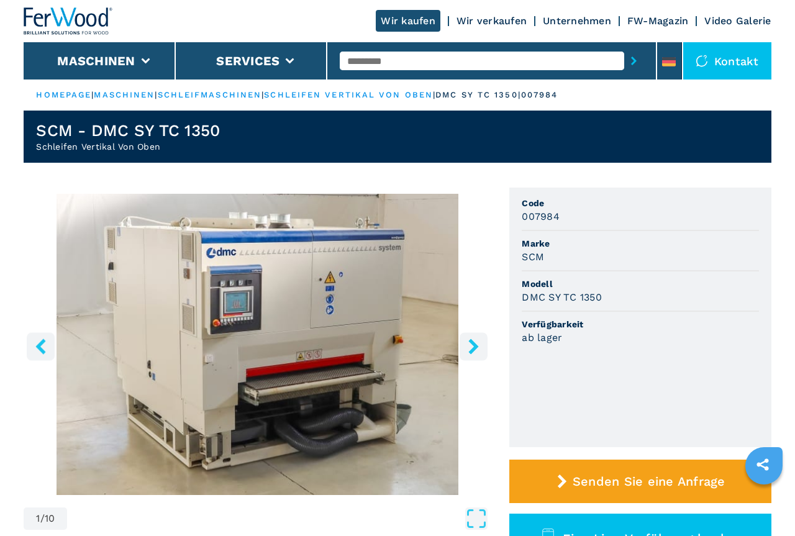
select select "**********"
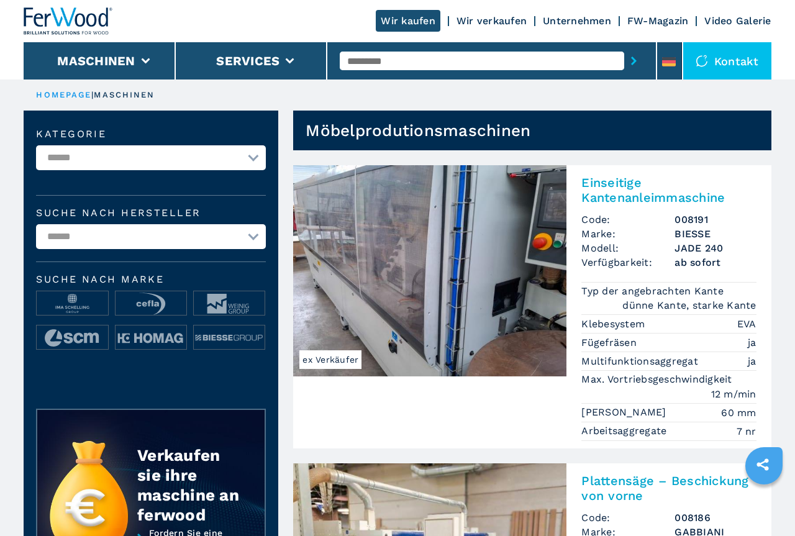
click at [83, 94] on link "HOMEPAGE" at bounding box center [63, 94] width 55 height 9
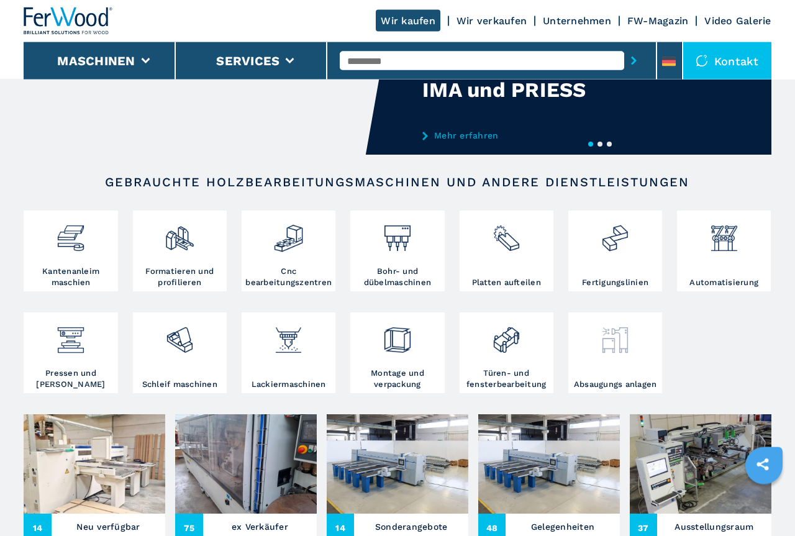
scroll to position [127, 0]
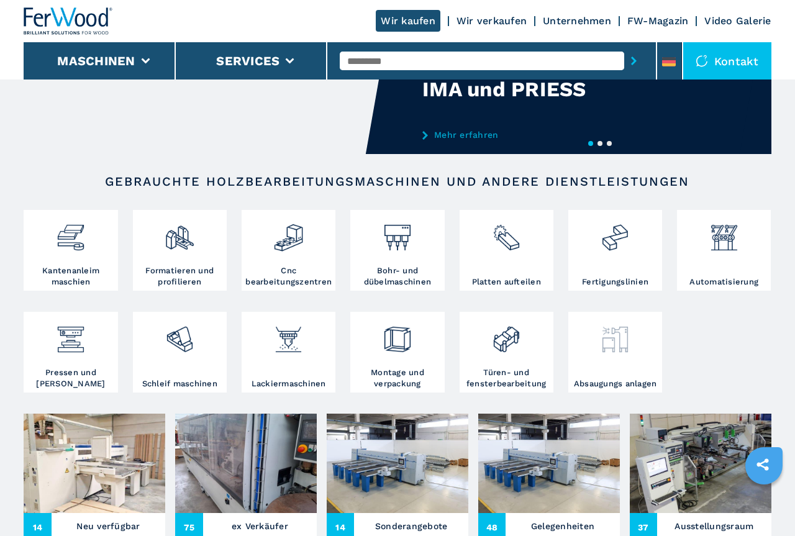
click at [629, 351] on img at bounding box center [615, 335] width 30 height 40
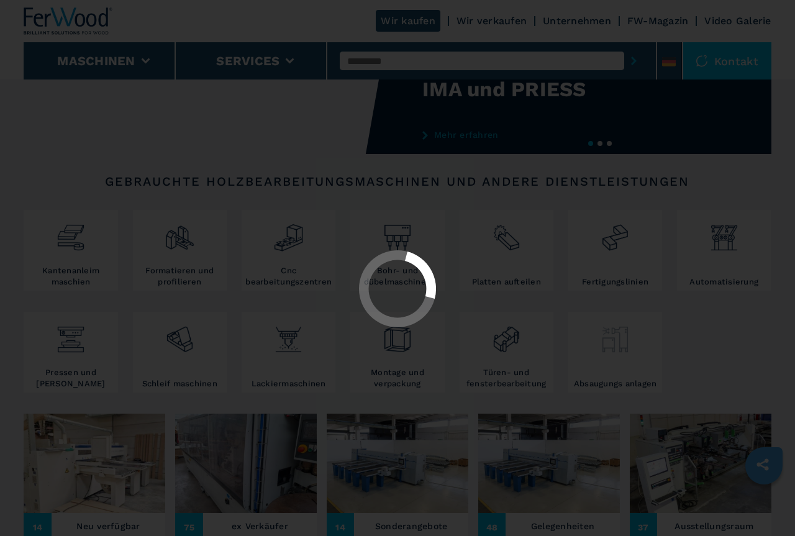
select select "**********"
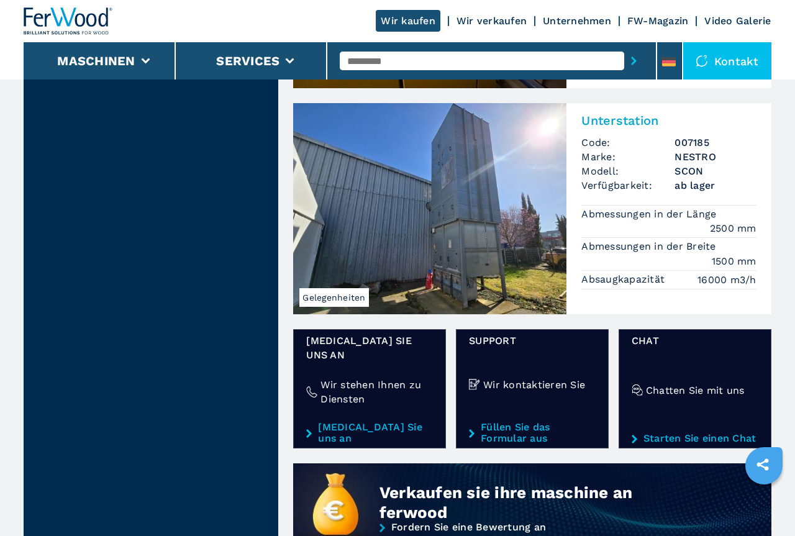
scroll to position [697, 0]
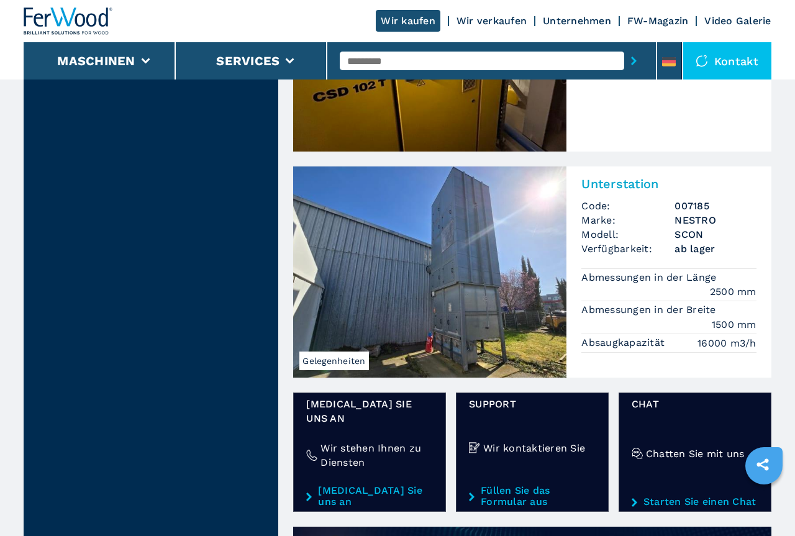
click at [354, 363] on span "Gelegenheiten" at bounding box center [333, 360] width 69 height 19
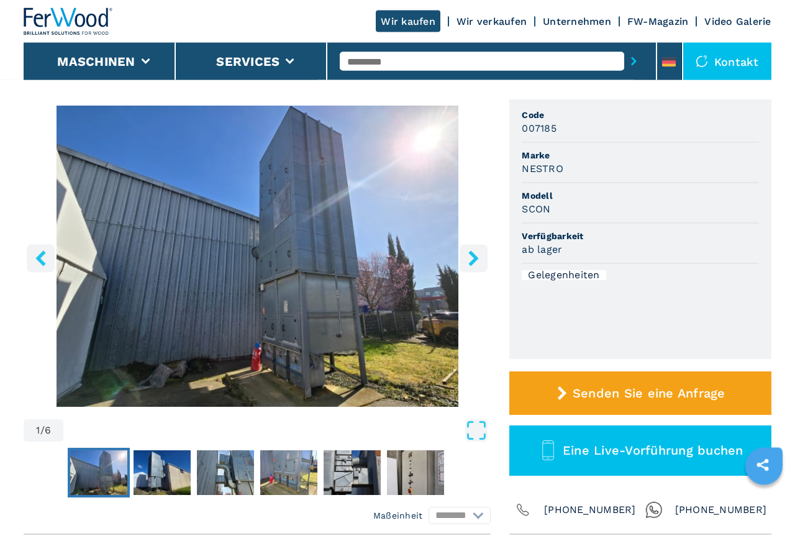
scroll to position [253, 0]
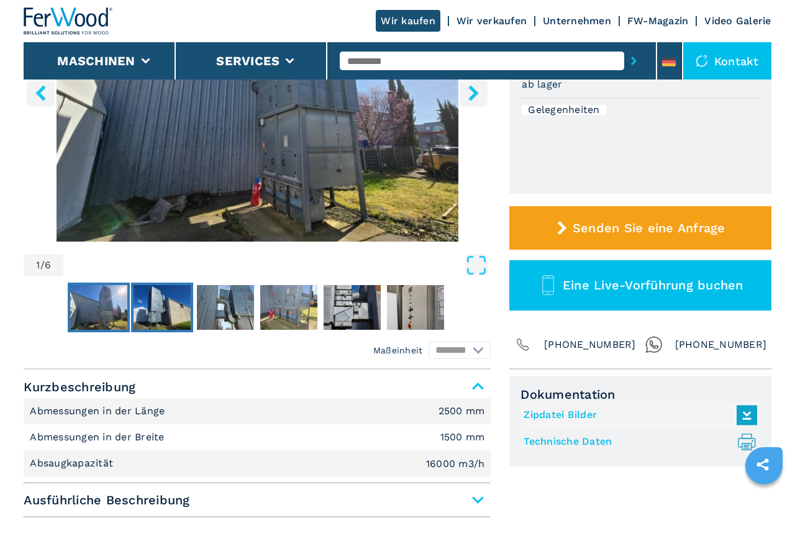
click at [157, 301] on img "Go to Slide 2" at bounding box center [162, 307] width 57 height 45
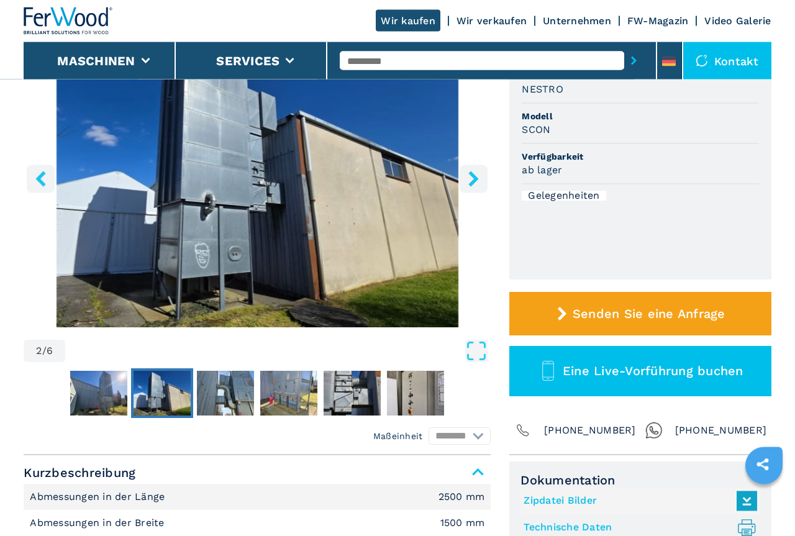
scroll to position [63, 0]
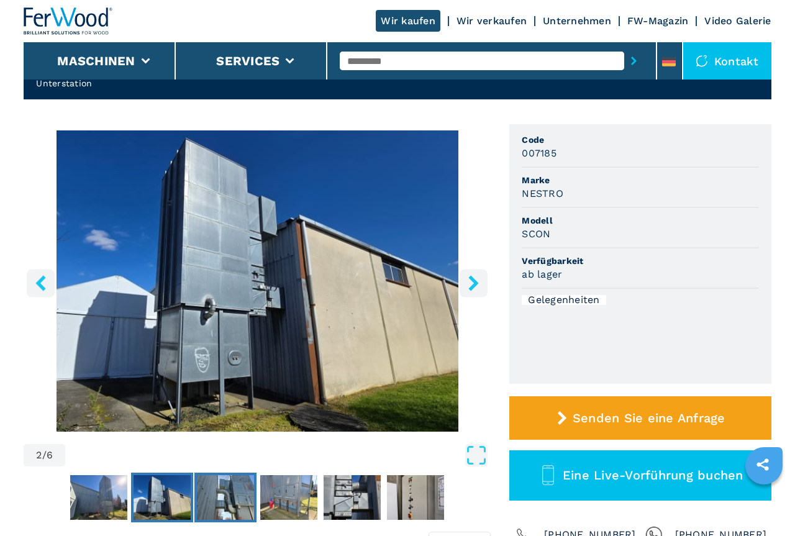
click at [213, 502] on img "Go to Slide 3" at bounding box center [225, 497] width 57 height 45
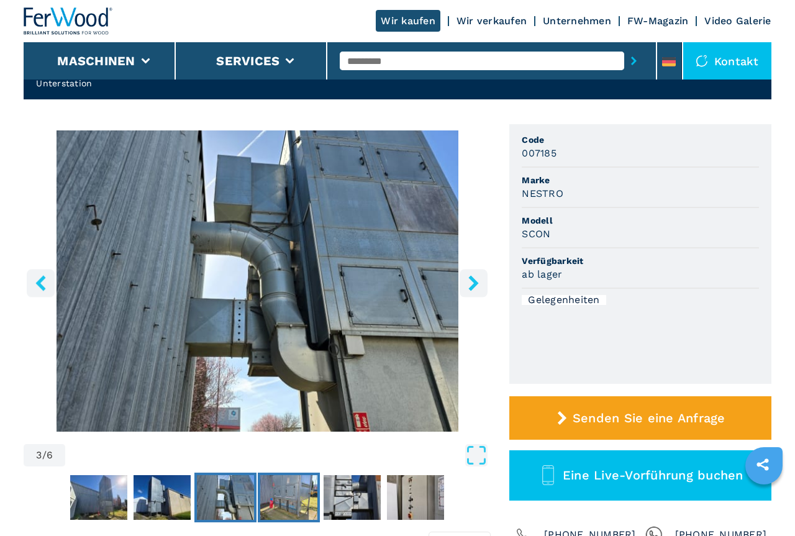
click at [282, 499] on img "Go to Slide 4" at bounding box center [288, 497] width 57 height 45
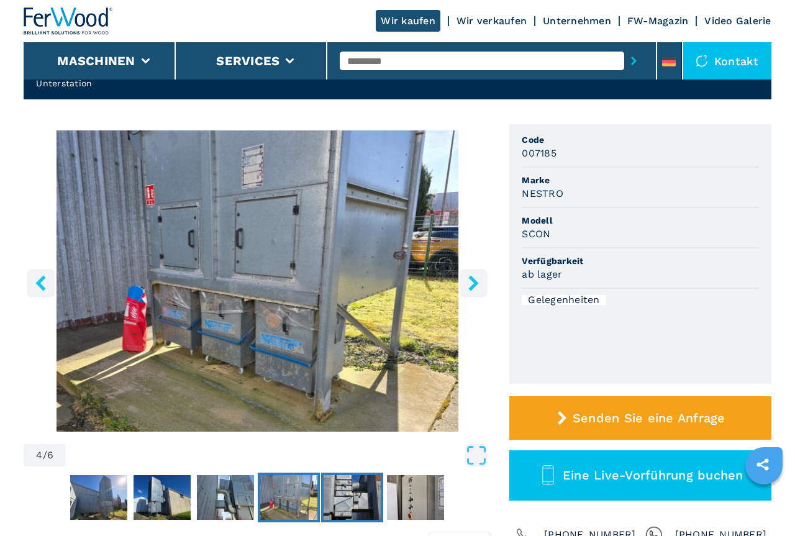
click at [358, 504] on img "Go to Slide 5" at bounding box center [352, 497] width 57 height 45
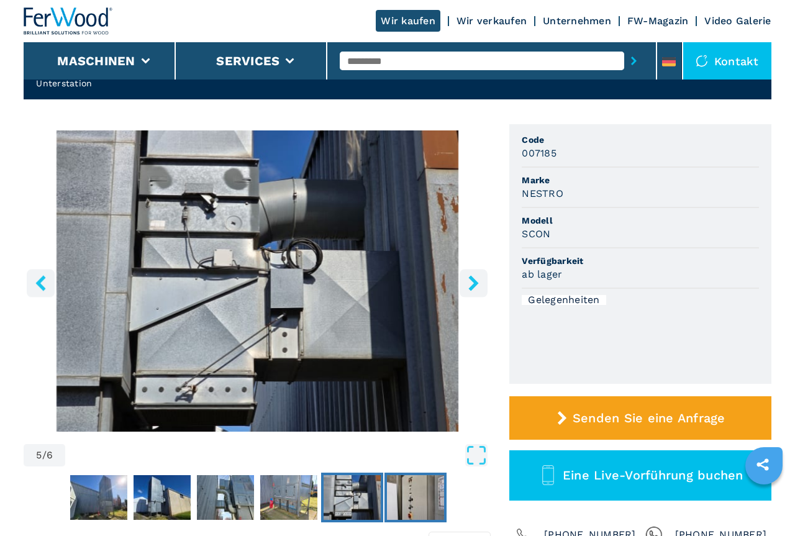
click at [421, 501] on img "Go to Slide 6" at bounding box center [415, 497] width 57 height 45
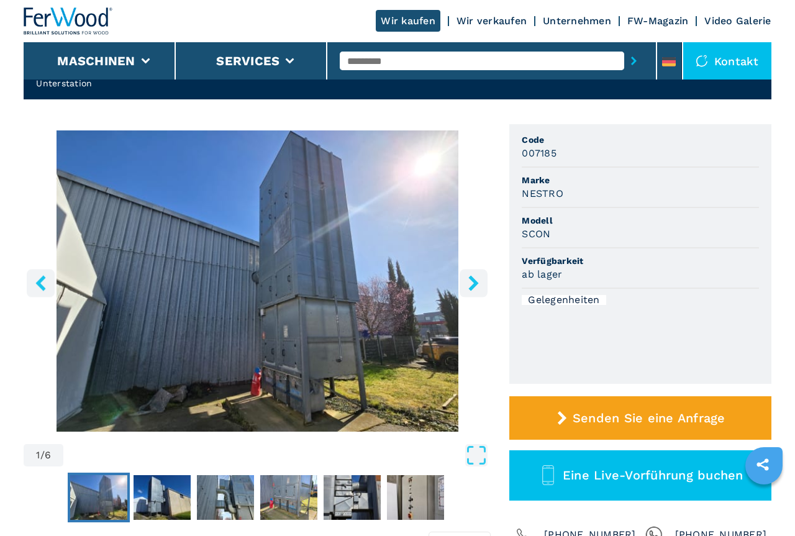
select select "**********"
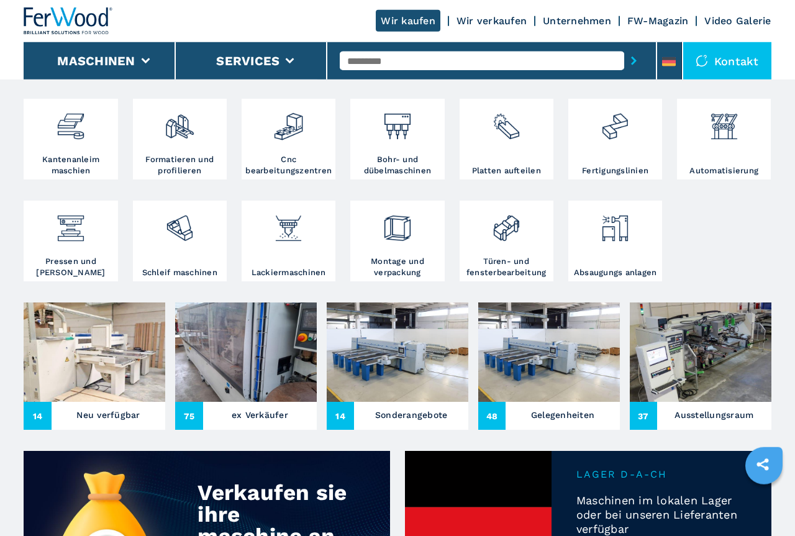
scroll to position [253, 0]
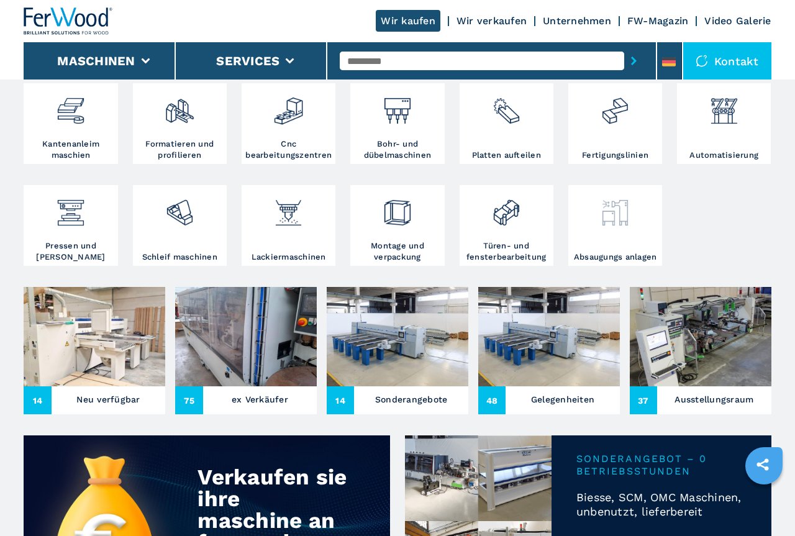
click at [625, 220] on img at bounding box center [615, 208] width 30 height 40
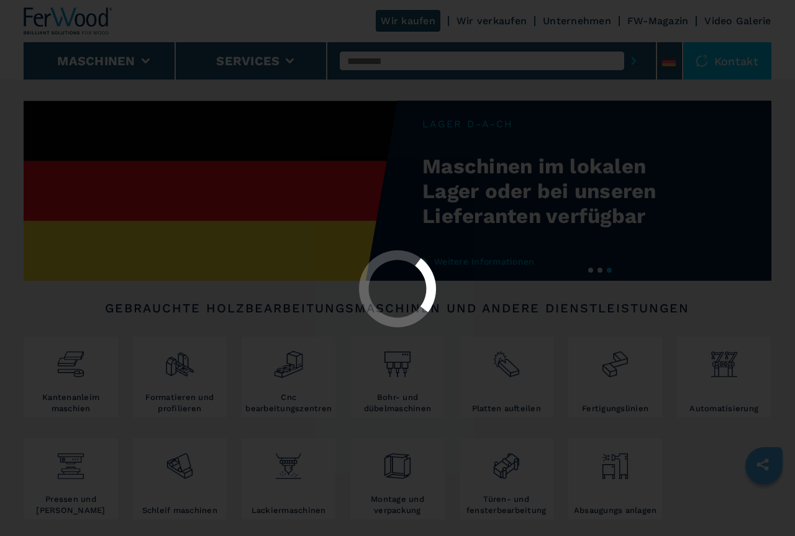
select select "**********"
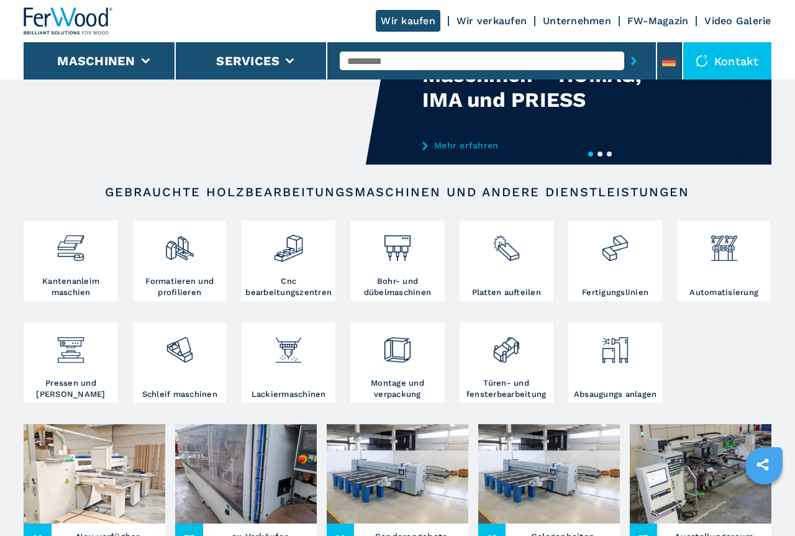
scroll to position [127, 0]
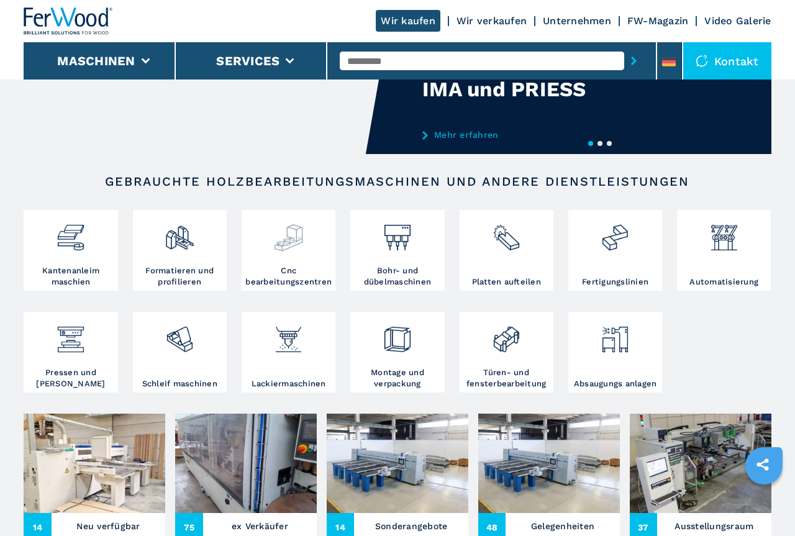
click at [289, 252] on img at bounding box center [288, 233] width 30 height 40
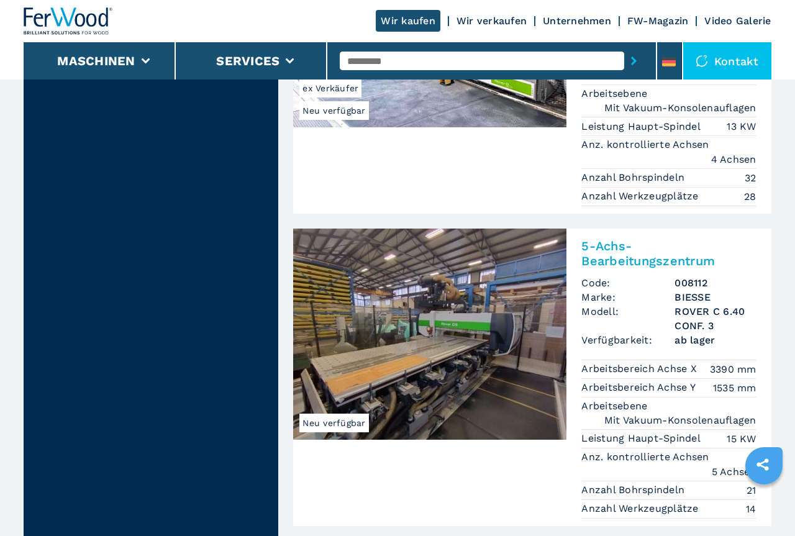
scroll to position [3800, 0]
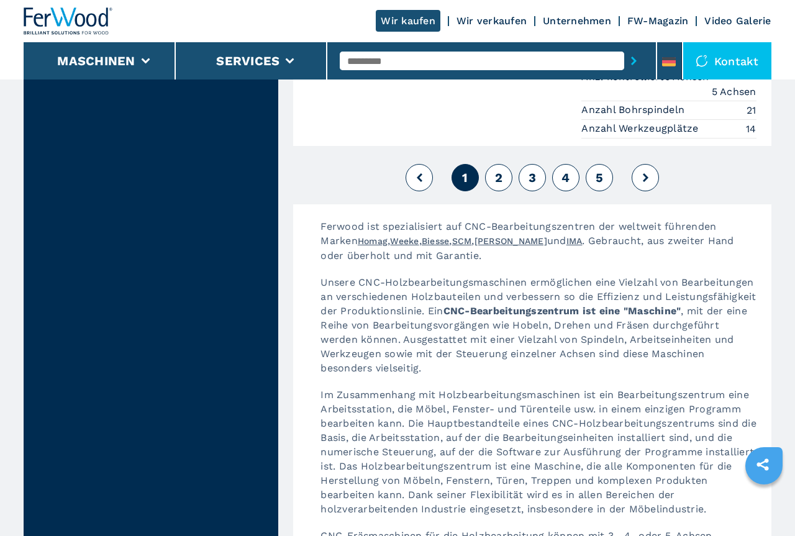
click at [499, 170] on span "2" at bounding box center [498, 177] width 7 height 15
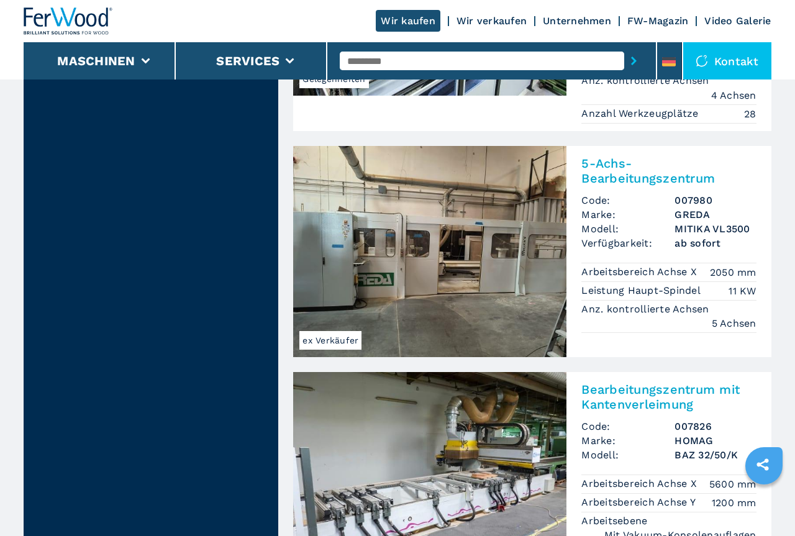
scroll to position [3420, 0]
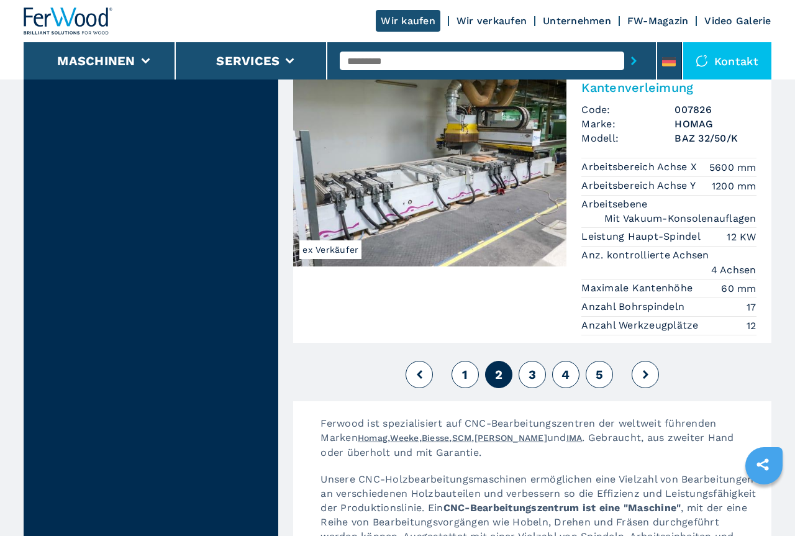
click at [536, 367] on span "3" at bounding box center [531, 374] width 7 height 15
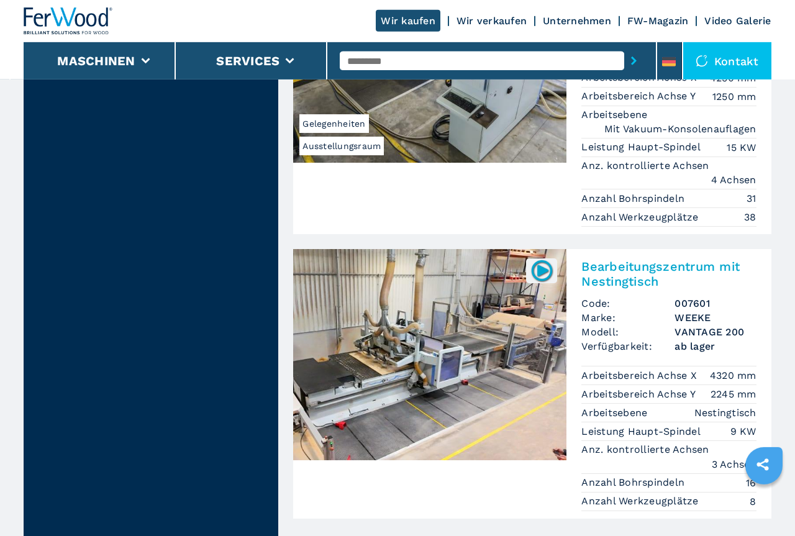
scroll to position [3420, 0]
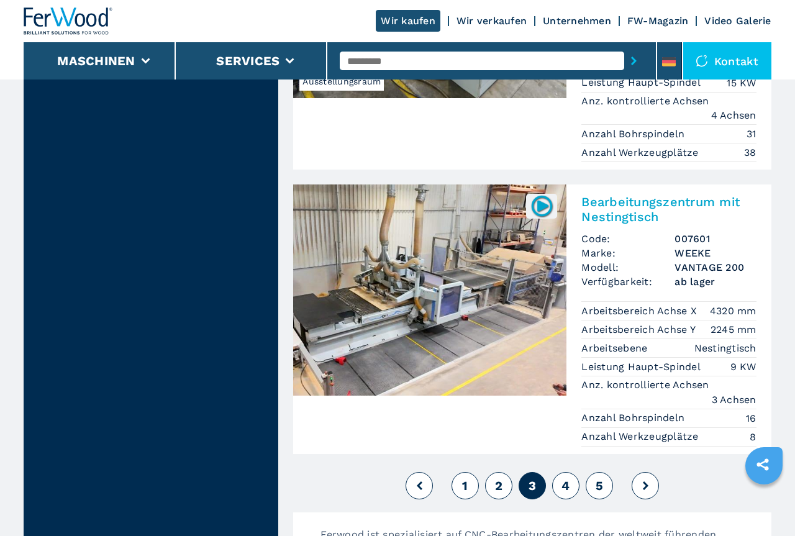
click at [569, 478] on span "4" at bounding box center [565, 485] width 8 height 15
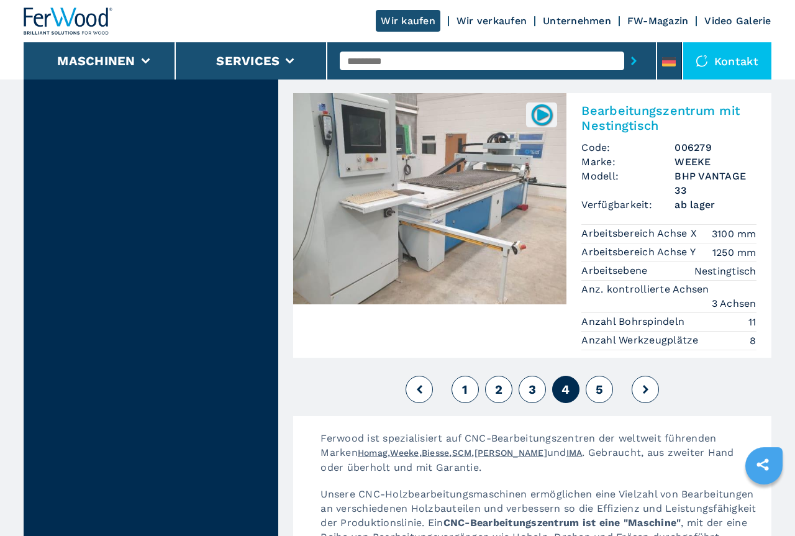
scroll to position [3484, 0]
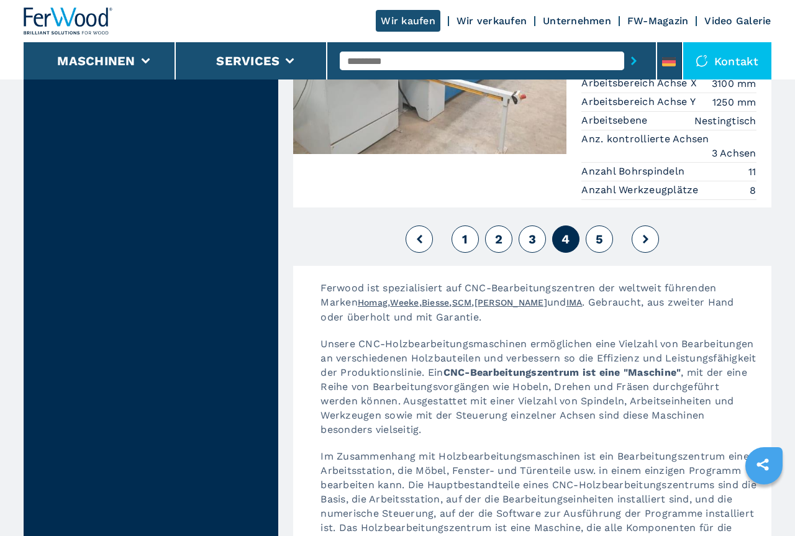
click at [602, 232] on span "5" at bounding box center [599, 239] width 7 height 15
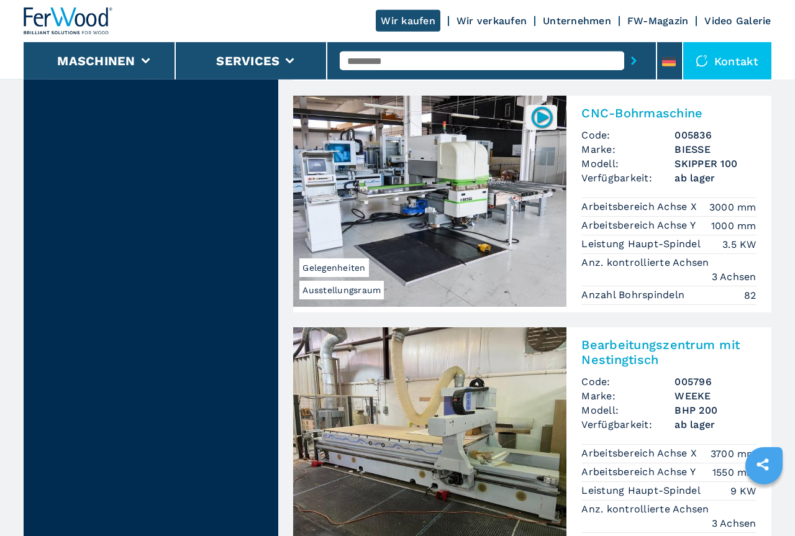
scroll to position [2787, 0]
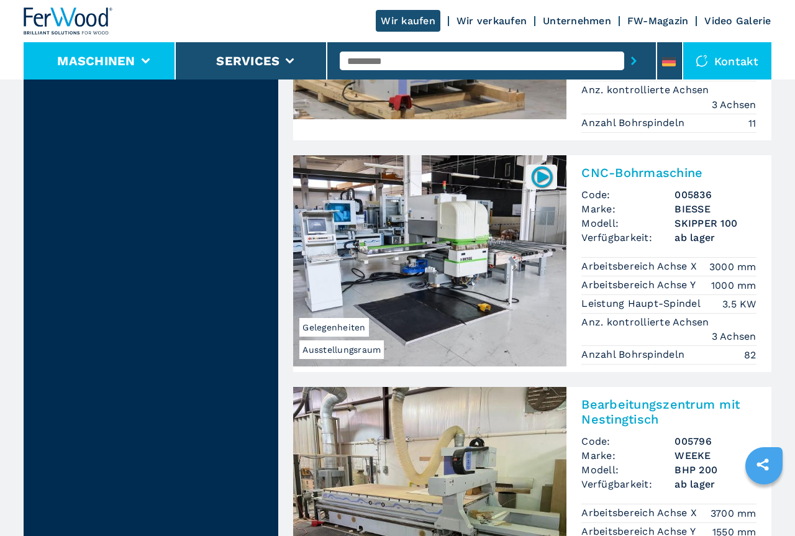
click at [137, 59] on li "Maschinen" at bounding box center [100, 60] width 152 height 37
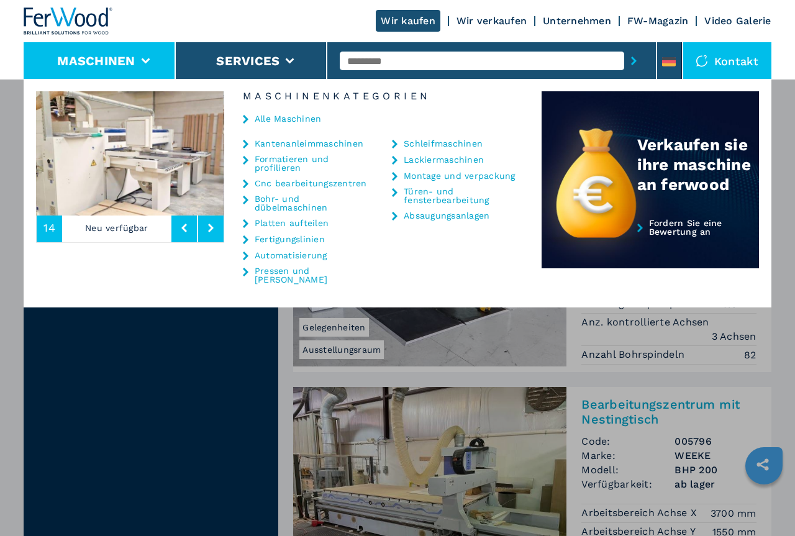
click at [288, 159] on link "Formatieren und profilieren" at bounding box center [315, 163] width 120 height 17
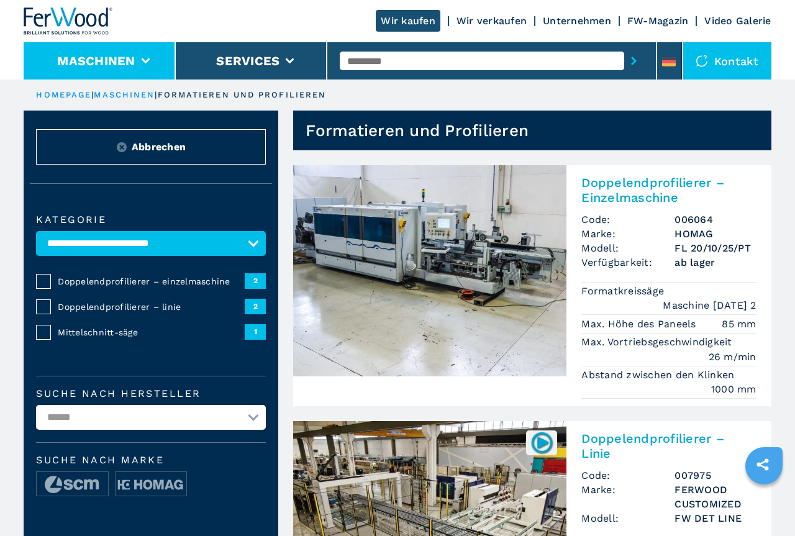
click at [126, 56] on button "Maschinen" at bounding box center [96, 60] width 78 height 15
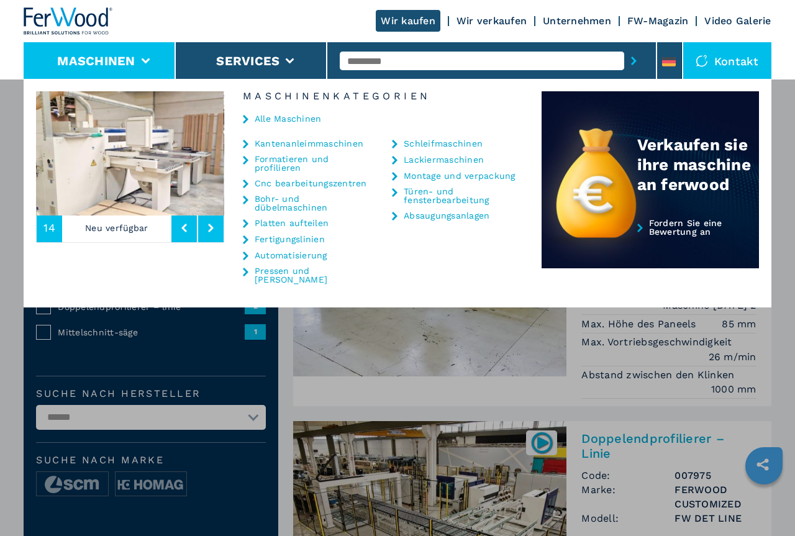
click at [448, 195] on link "Türen- und fensterbearbeitung" at bounding box center [464, 195] width 120 height 17
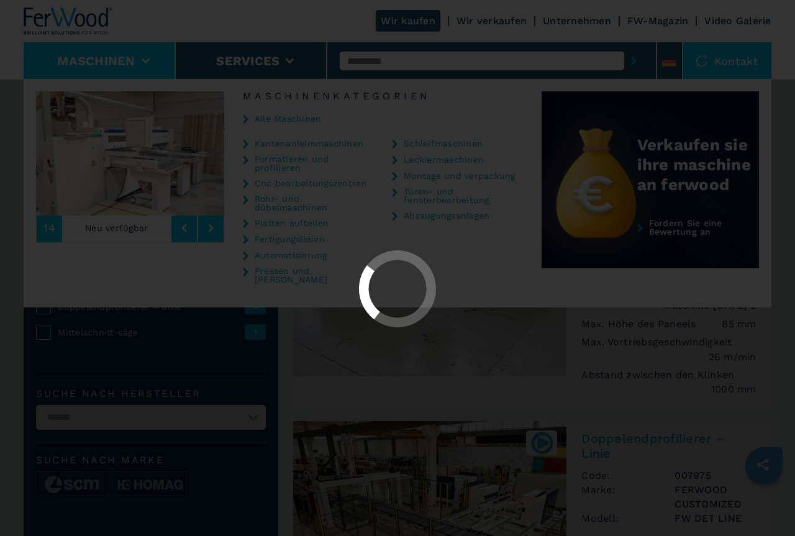
select select "**********"
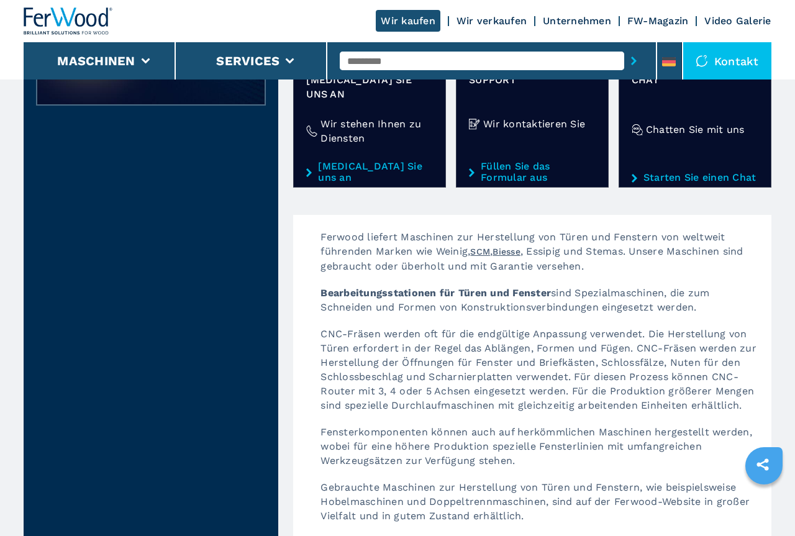
scroll to position [253, 0]
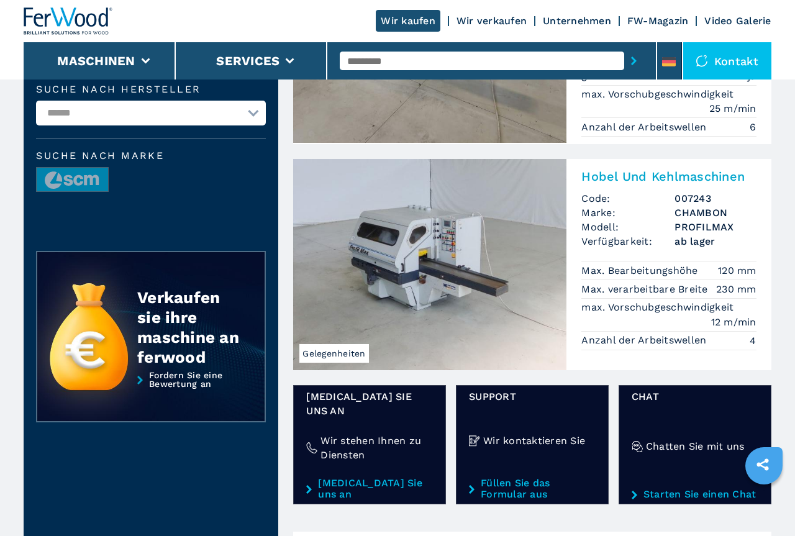
click at [428, 257] on img at bounding box center [429, 264] width 273 height 211
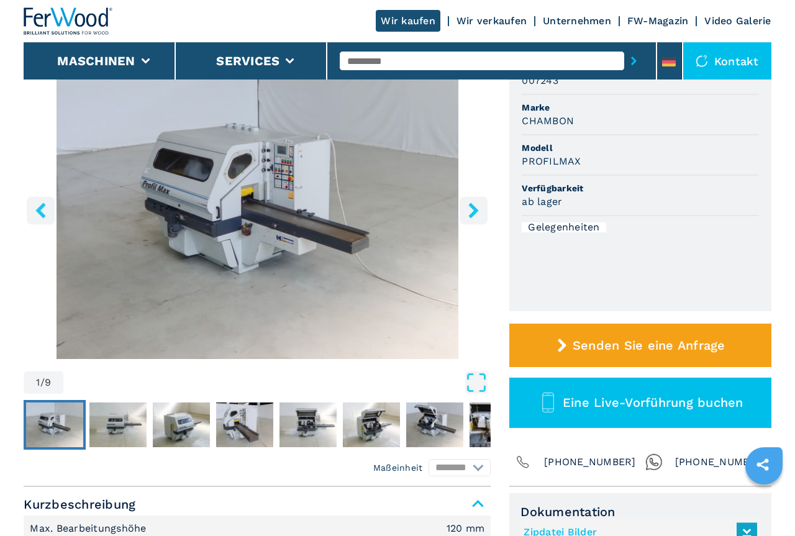
scroll to position [63, 0]
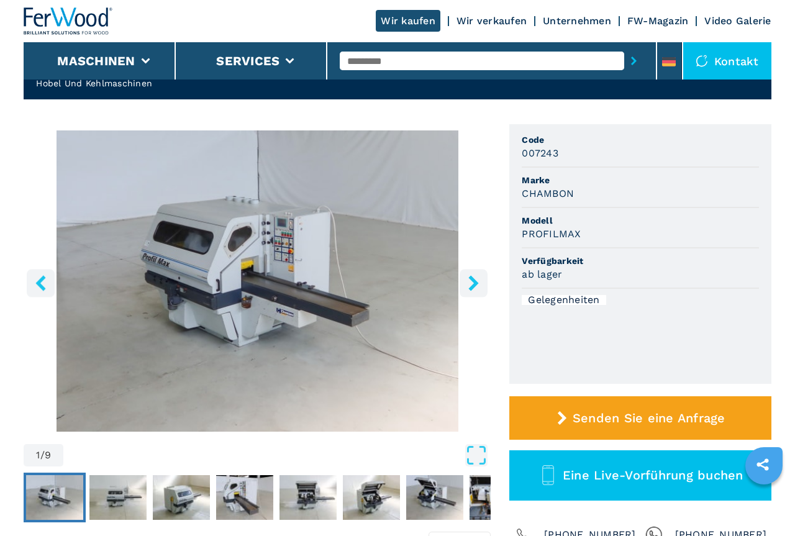
click at [479, 280] on icon "right-button" at bounding box center [474, 283] width 16 height 16
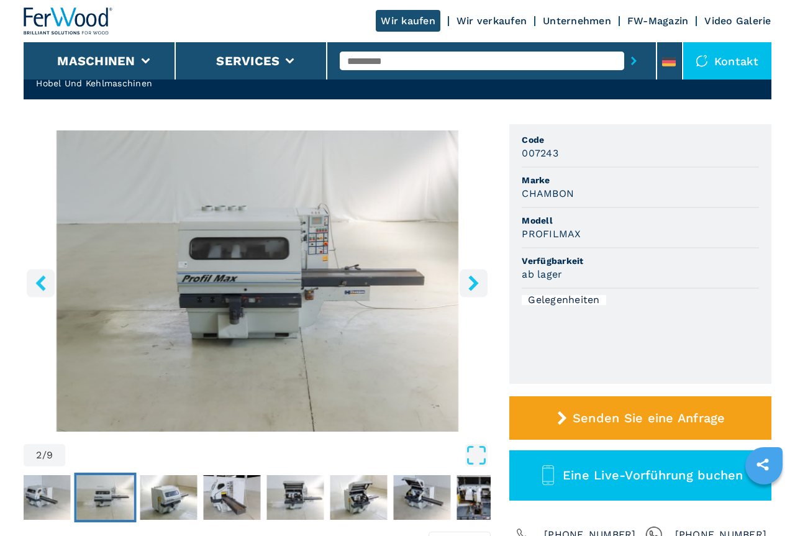
click at [476, 284] on icon "right-button" at bounding box center [474, 283] width 10 height 16
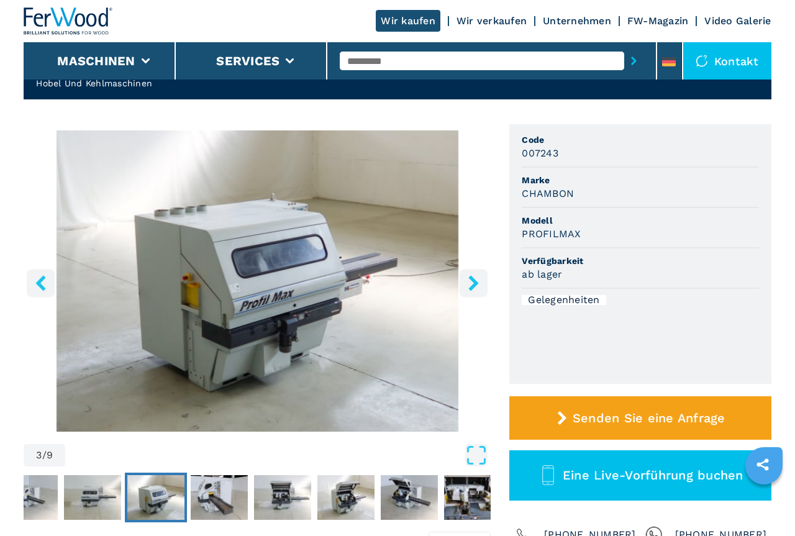
click at [476, 284] on icon "right-button" at bounding box center [474, 283] width 10 height 16
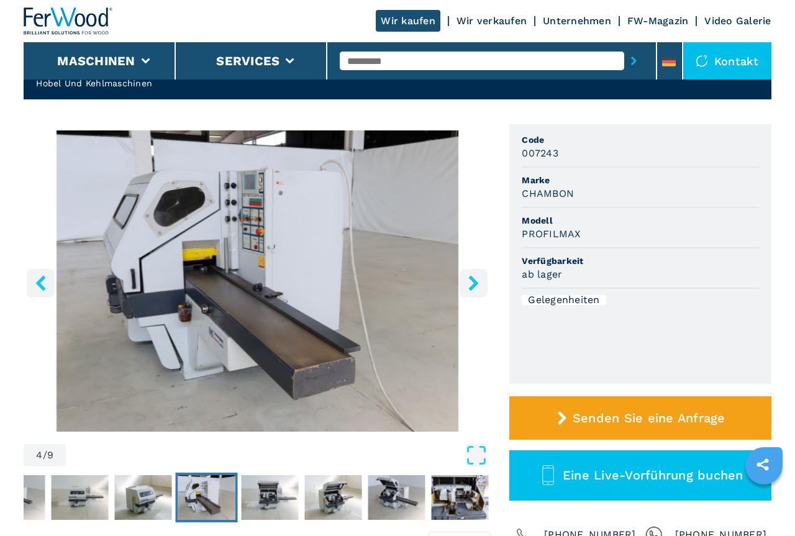
click at [476, 284] on icon "right-button" at bounding box center [474, 283] width 10 height 16
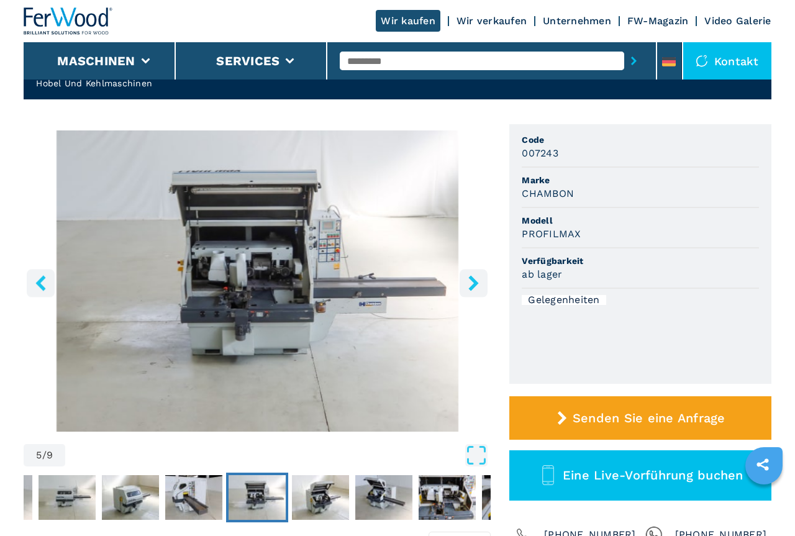
click at [476, 284] on icon "right-button" at bounding box center [474, 283] width 10 height 16
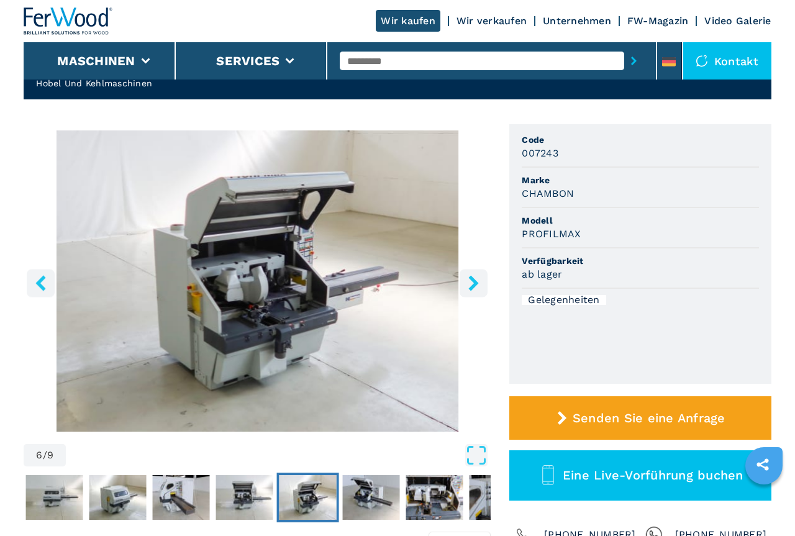
click at [476, 284] on icon "right-button" at bounding box center [474, 283] width 10 height 16
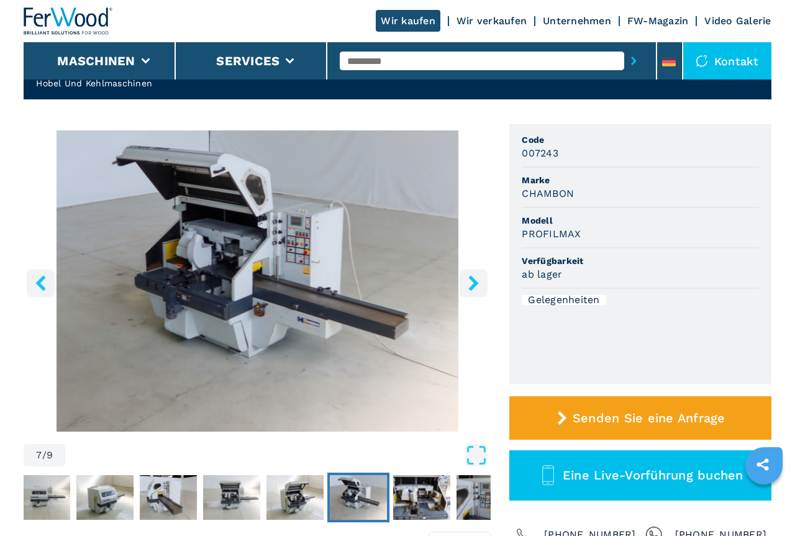
click at [476, 284] on icon "right-button" at bounding box center [474, 283] width 10 height 16
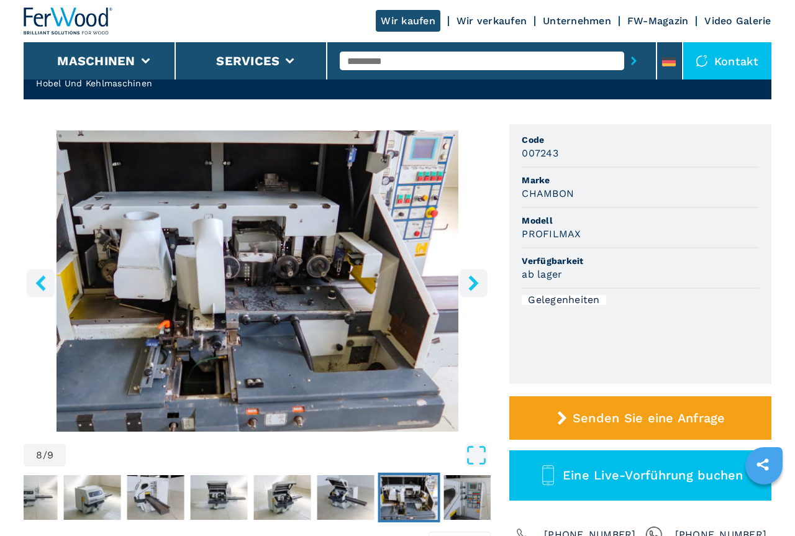
click at [476, 284] on icon "right-button" at bounding box center [474, 283] width 10 height 16
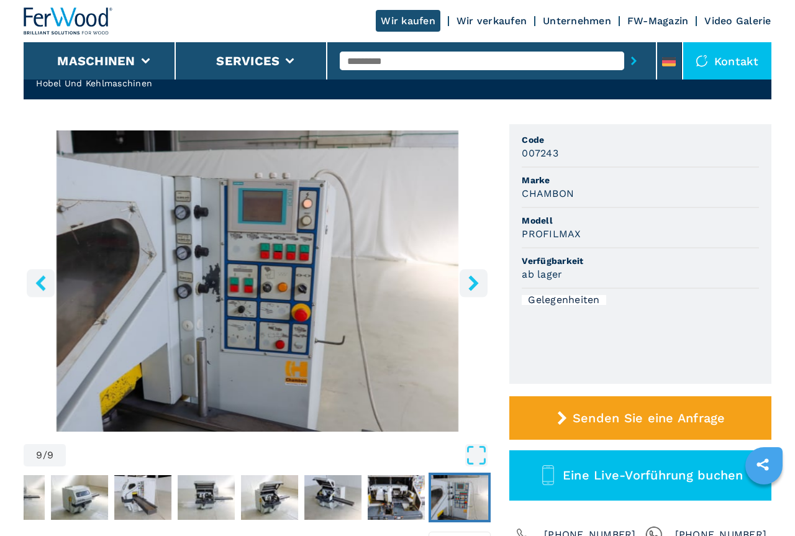
click at [476, 284] on icon "right-button" at bounding box center [474, 283] width 10 height 16
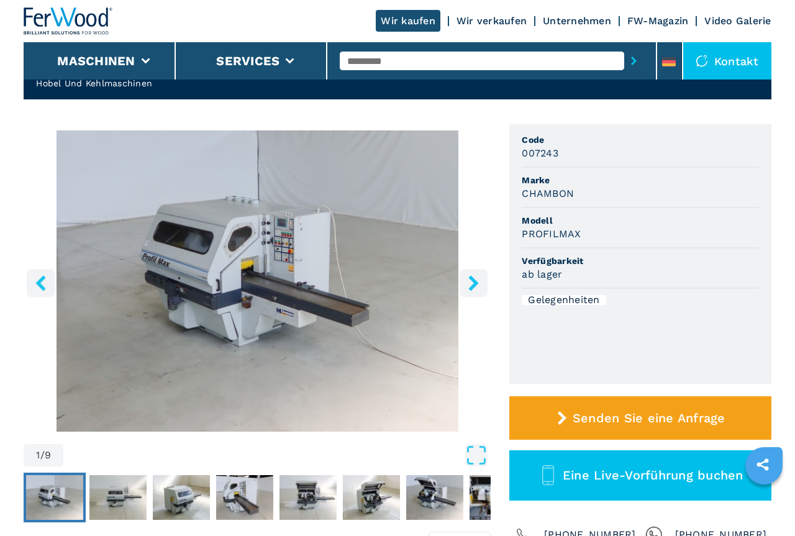
click at [476, 284] on icon "right-button" at bounding box center [474, 283] width 10 height 16
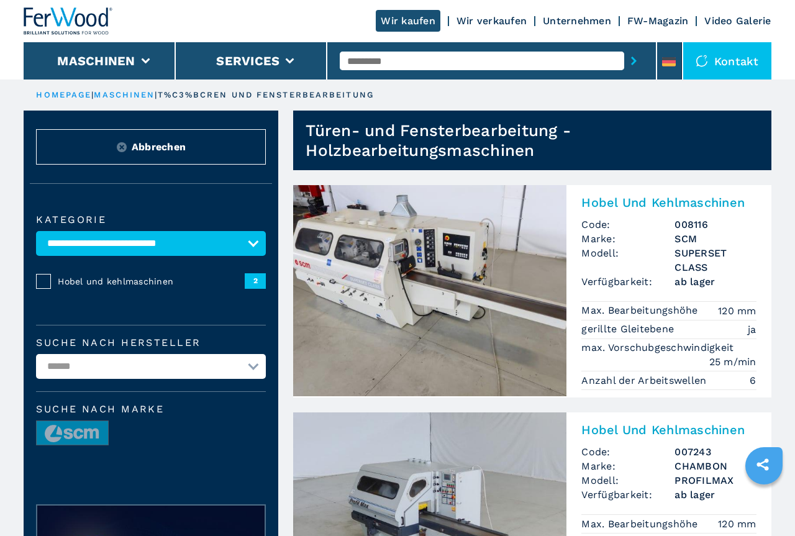
select select "**********"
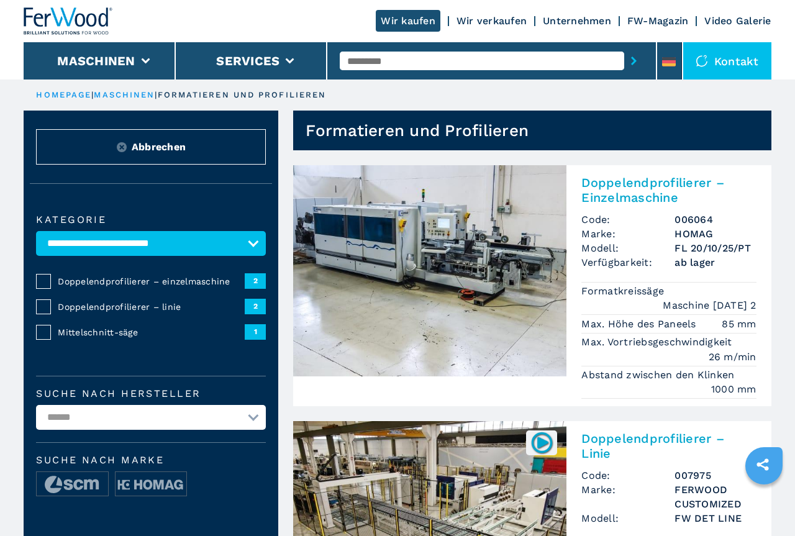
click at [573, 22] on link "Unternehmen" at bounding box center [577, 21] width 68 height 12
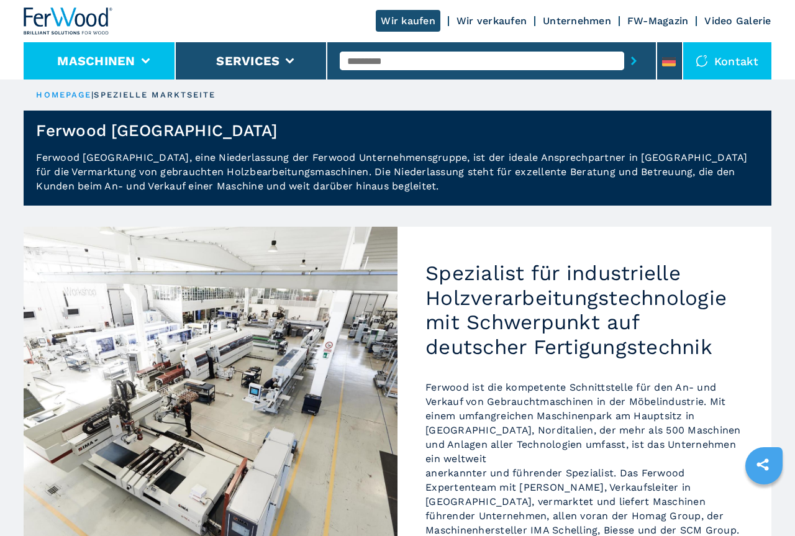
click at [121, 55] on button "Maschinen" at bounding box center [96, 60] width 78 height 15
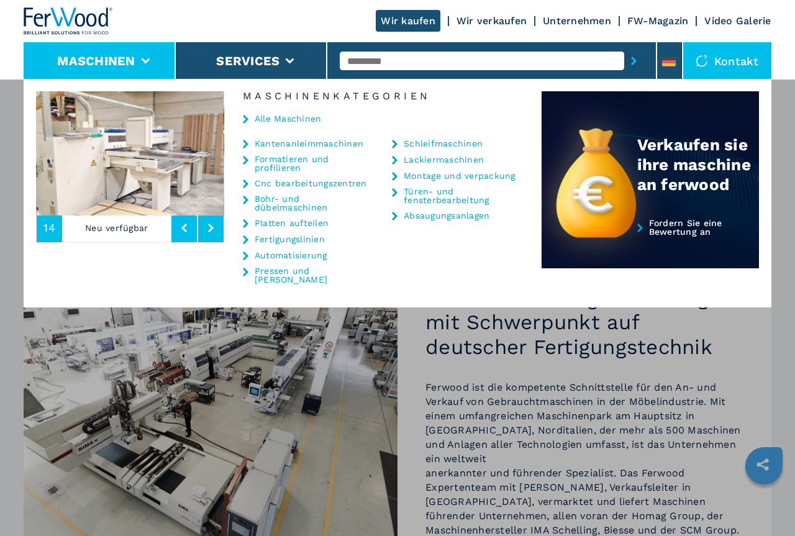
click at [736, 22] on link "Video Galerie" at bounding box center [737, 21] width 66 height 12
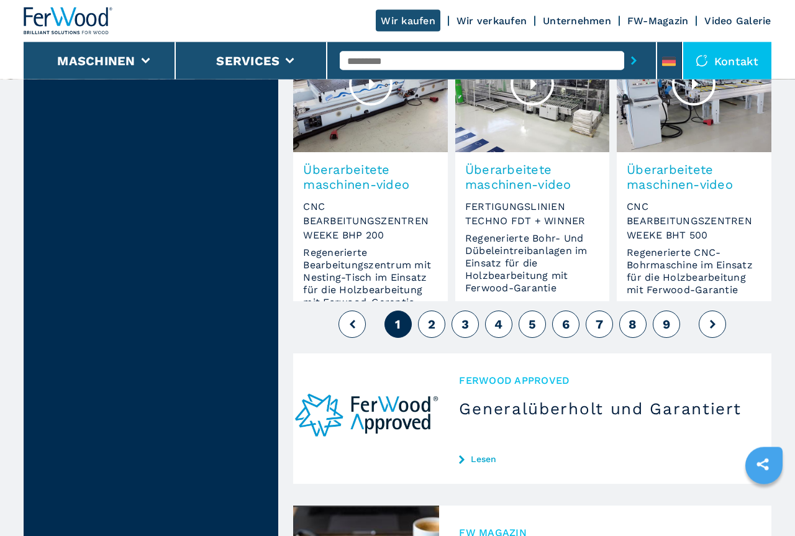
scroll to position [1013, 0]
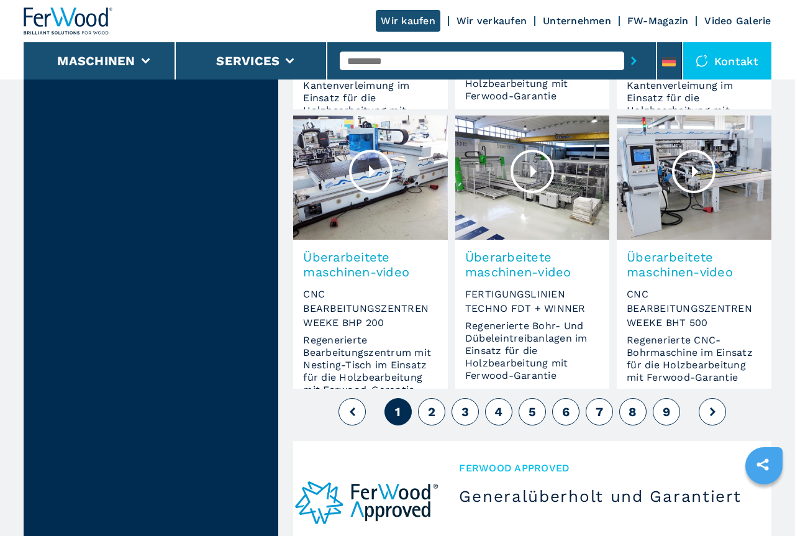
click at [433, 404] on span "2" at bounding box center [431, 411] width 7 height 15
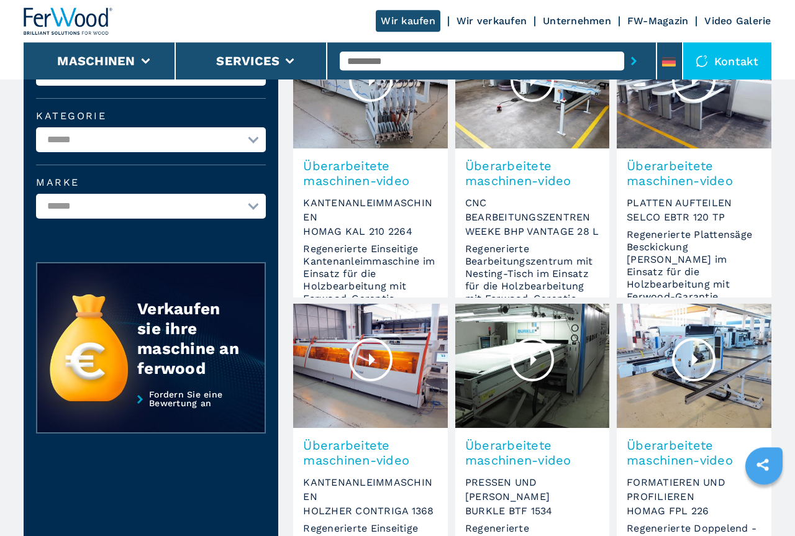
scroll to position [253, 0]
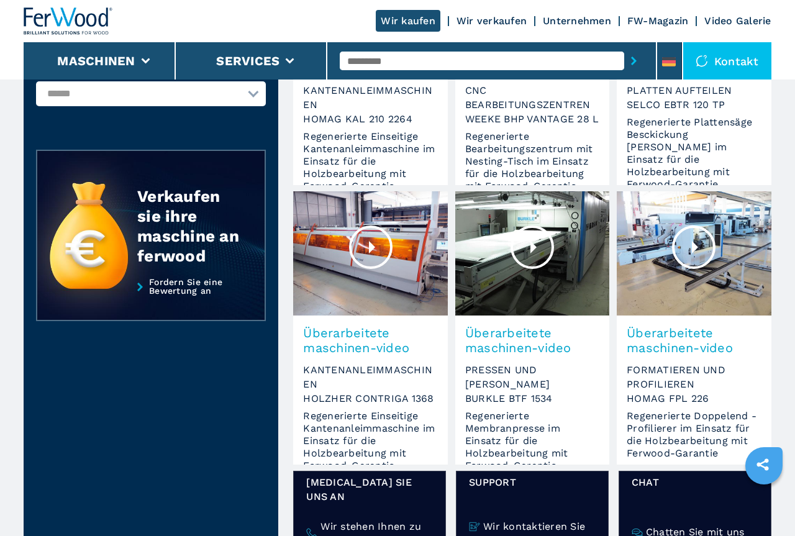
click at [365, 230] on div at bounding box center [370, 246] width 43 height 43
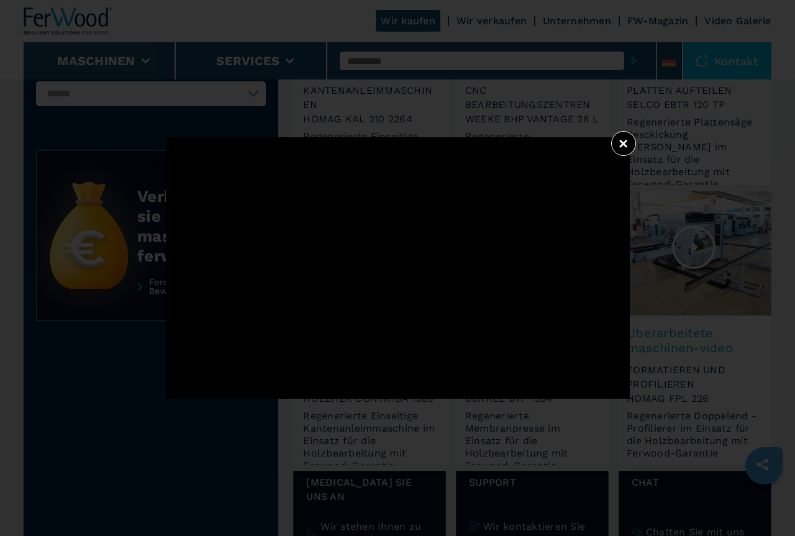
click at [622, 138] on button "×" at bounding box center [623, 143] width 25 height 25
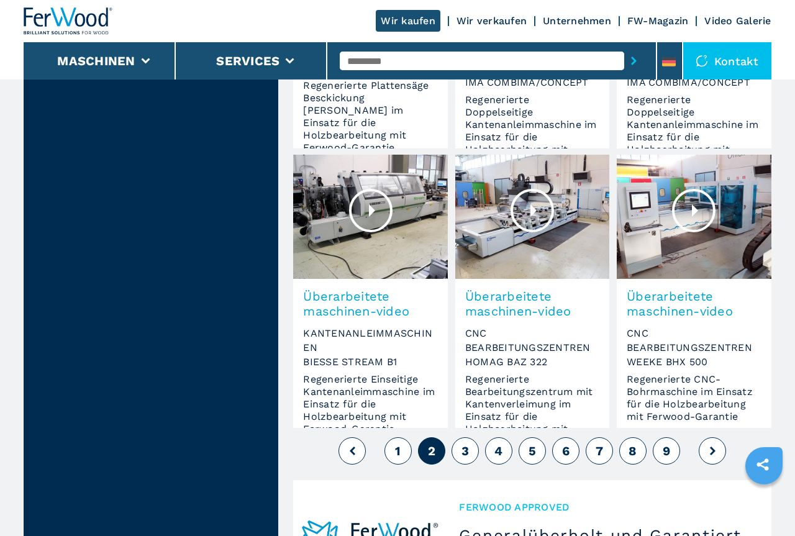
scroll to position [1013, 0]
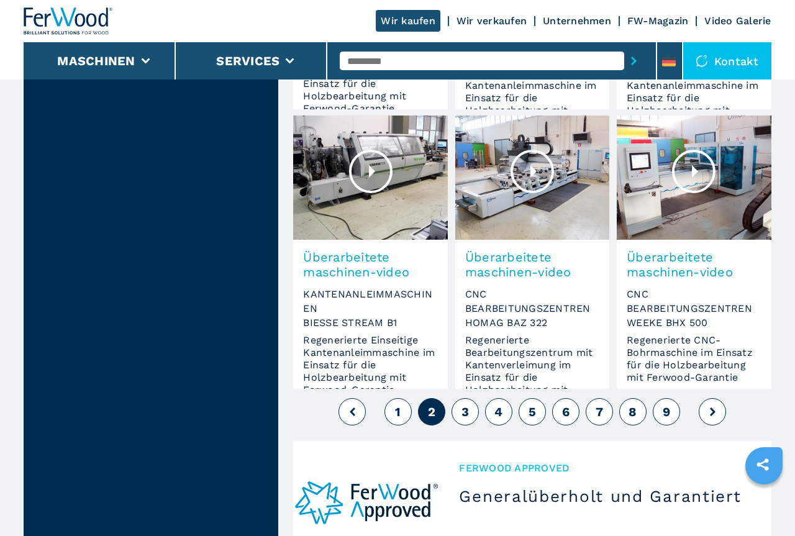
click at [368, 150] on div at bounding box center [370, 171] width 43 height 43
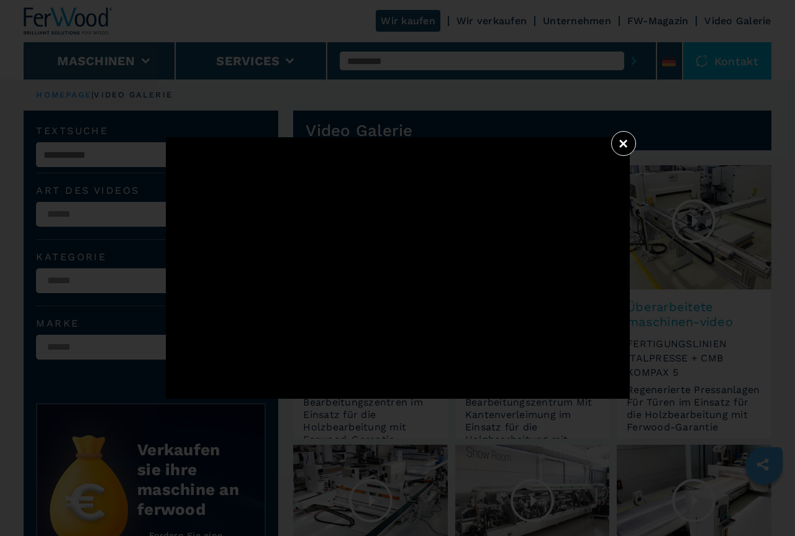
click at [618, 140] on button "×" at bounding box center [623, 143] width 25 height 25
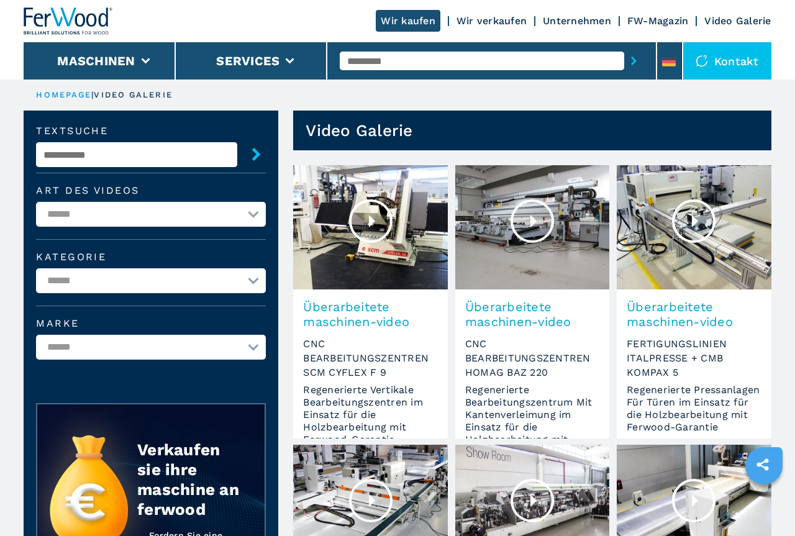
click at [646, 22] on link "FW-Magazin" at bounding box center [657, 21] width 61 height 12
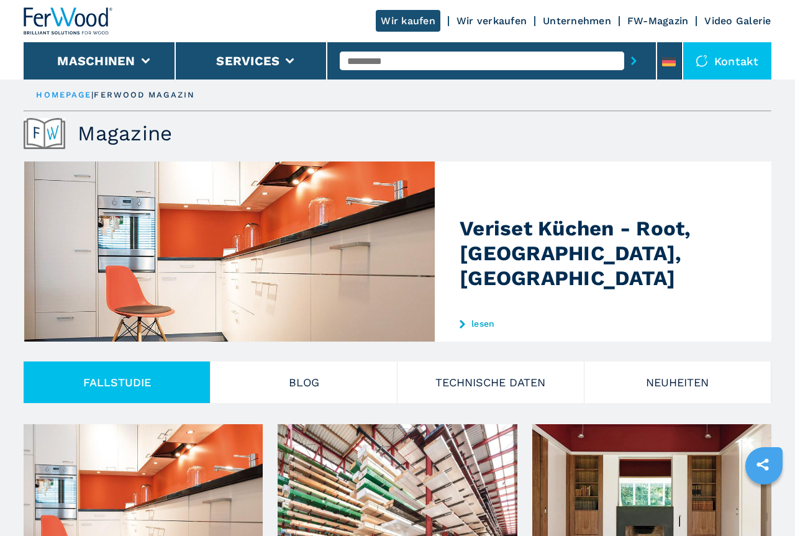
click at [576, 18] on link "Unternehmen" at bounding box center [577, 21] width 68 height 12
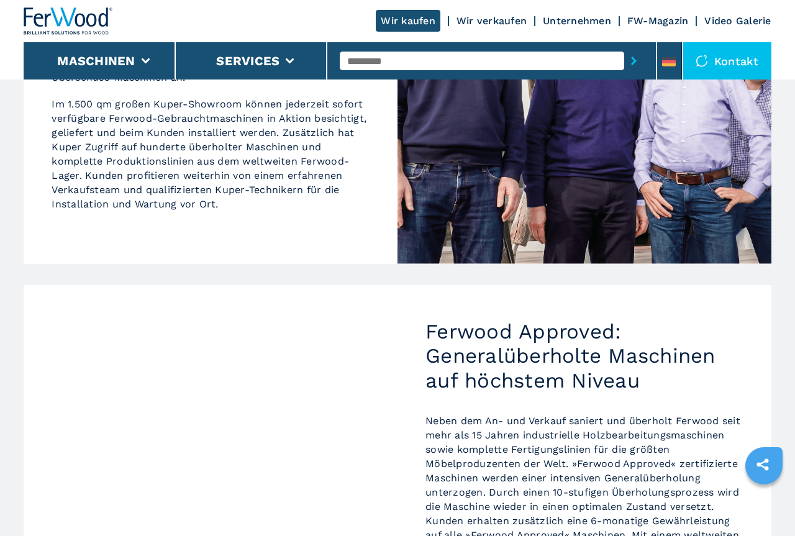
scroll to position [1139, 0]
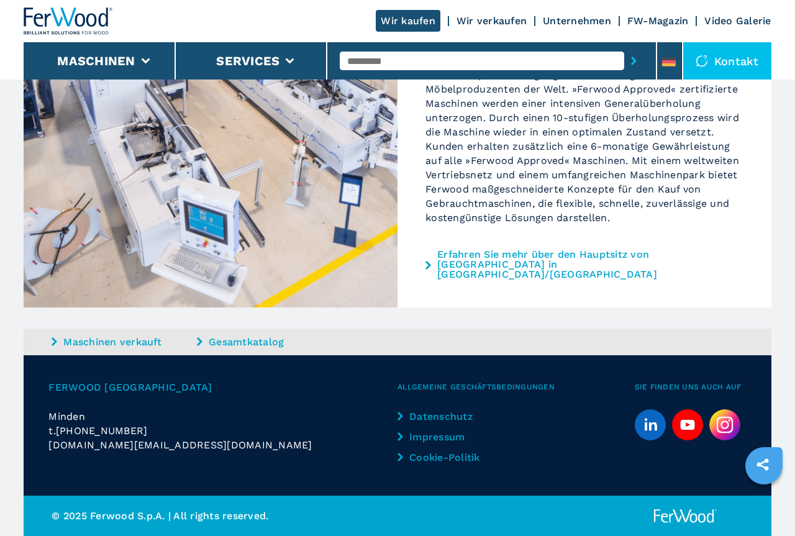
click at [442, 436] on link "Impressum" at bounding box center [449, 437] width 104 height 14
